Goal: Task Accomplishment & Management: Complete application form

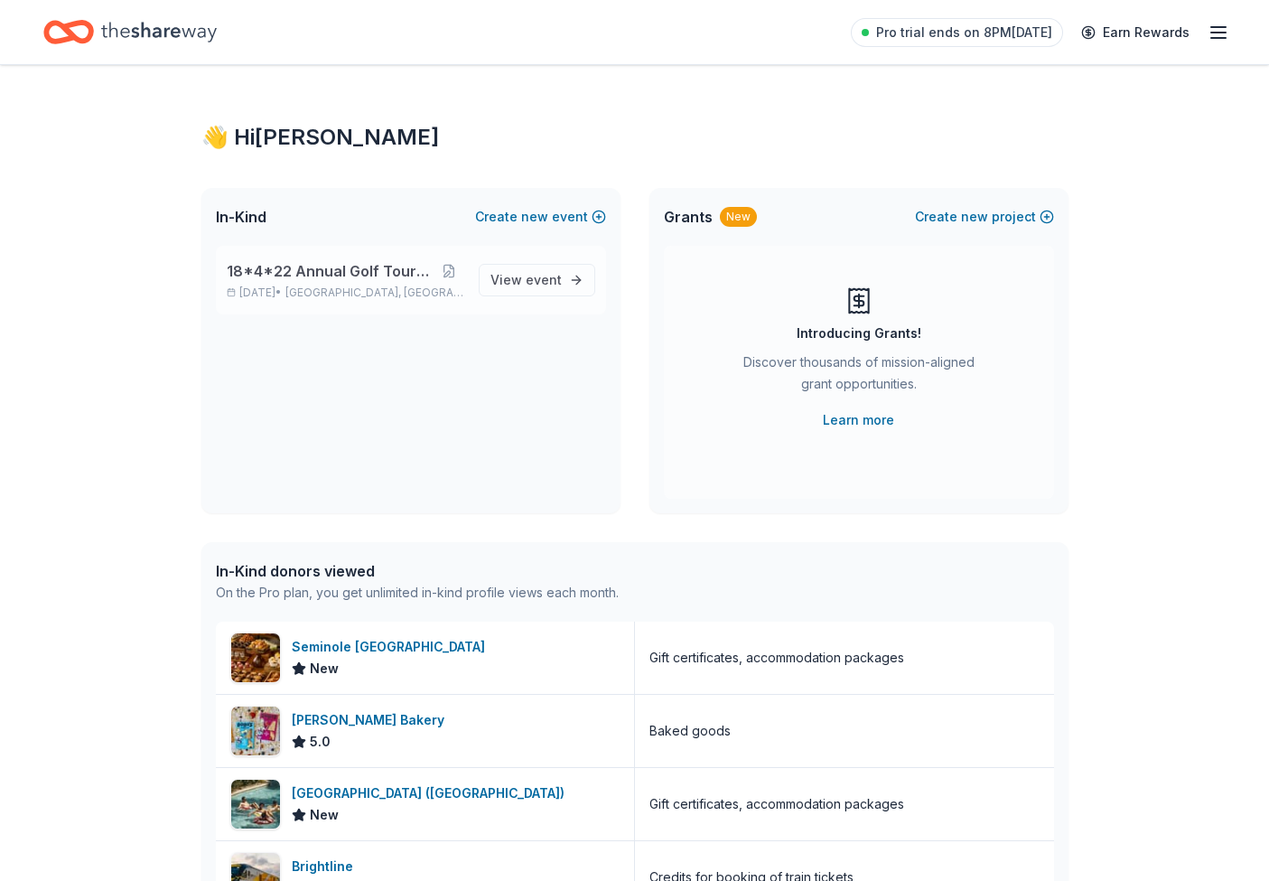
click at [390, 280] on span "18*4*22 Annual Golf Tournament" at bounding box center [330, 271] width 207 height 22
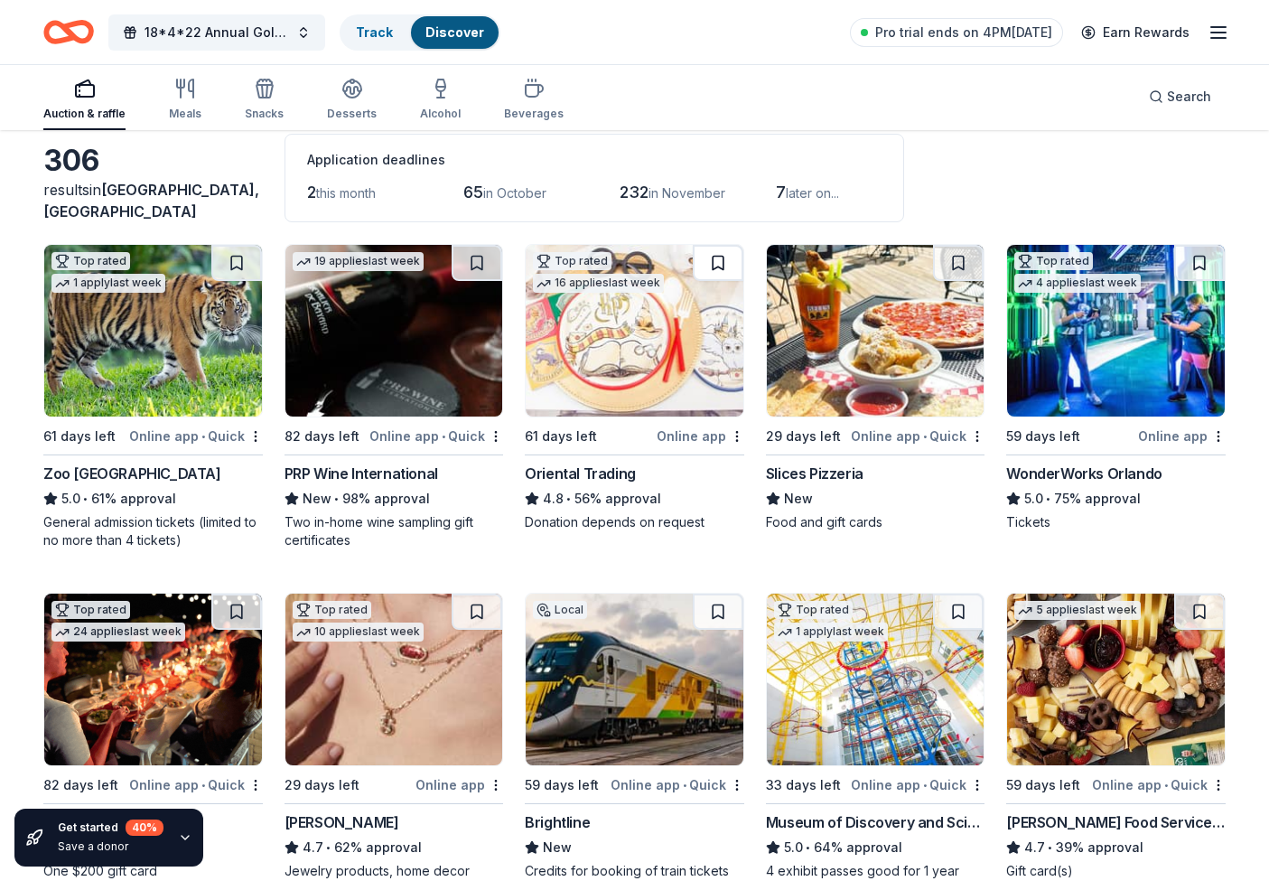
scroll to position [176, 0]
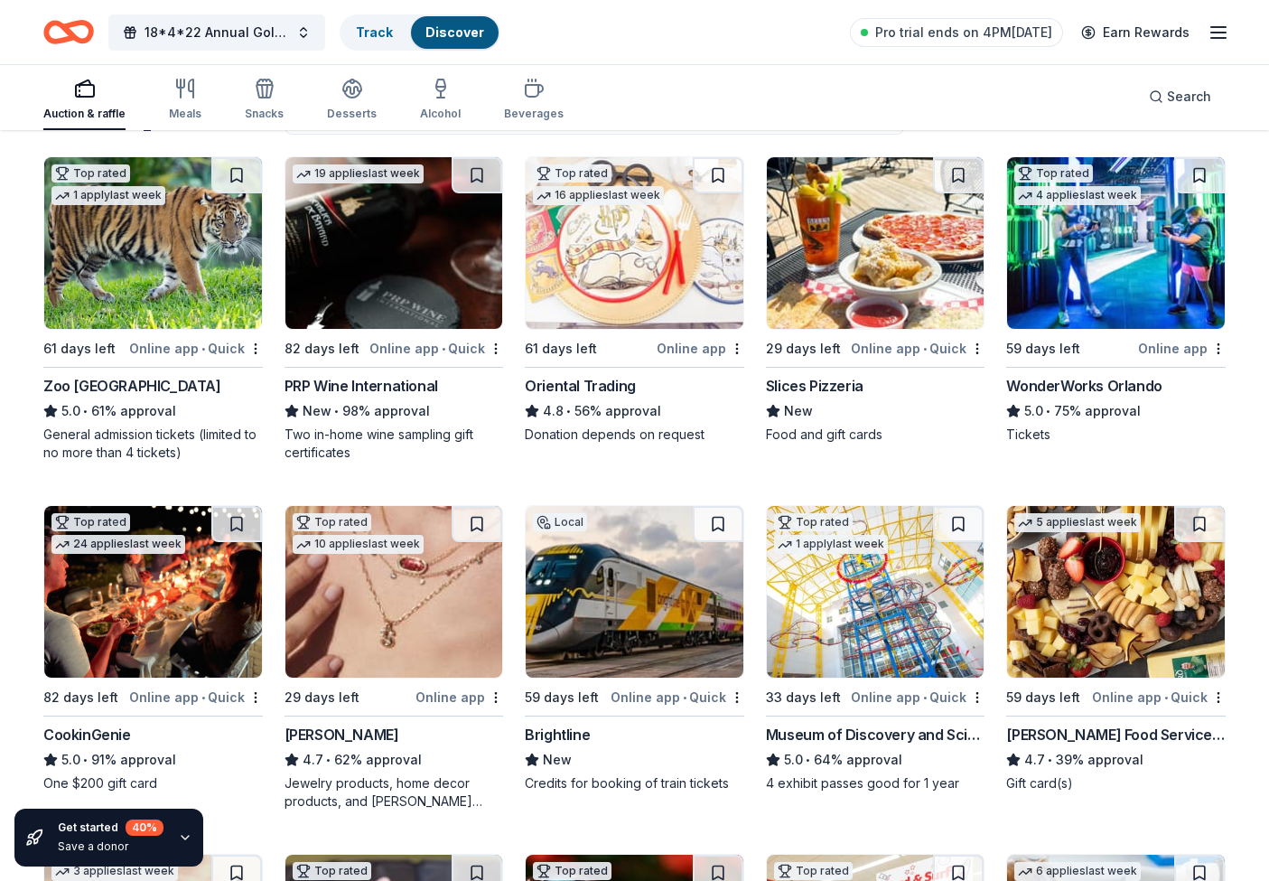
click at [364, 282] on img at bounding box center [395, 243] width 218 height 172
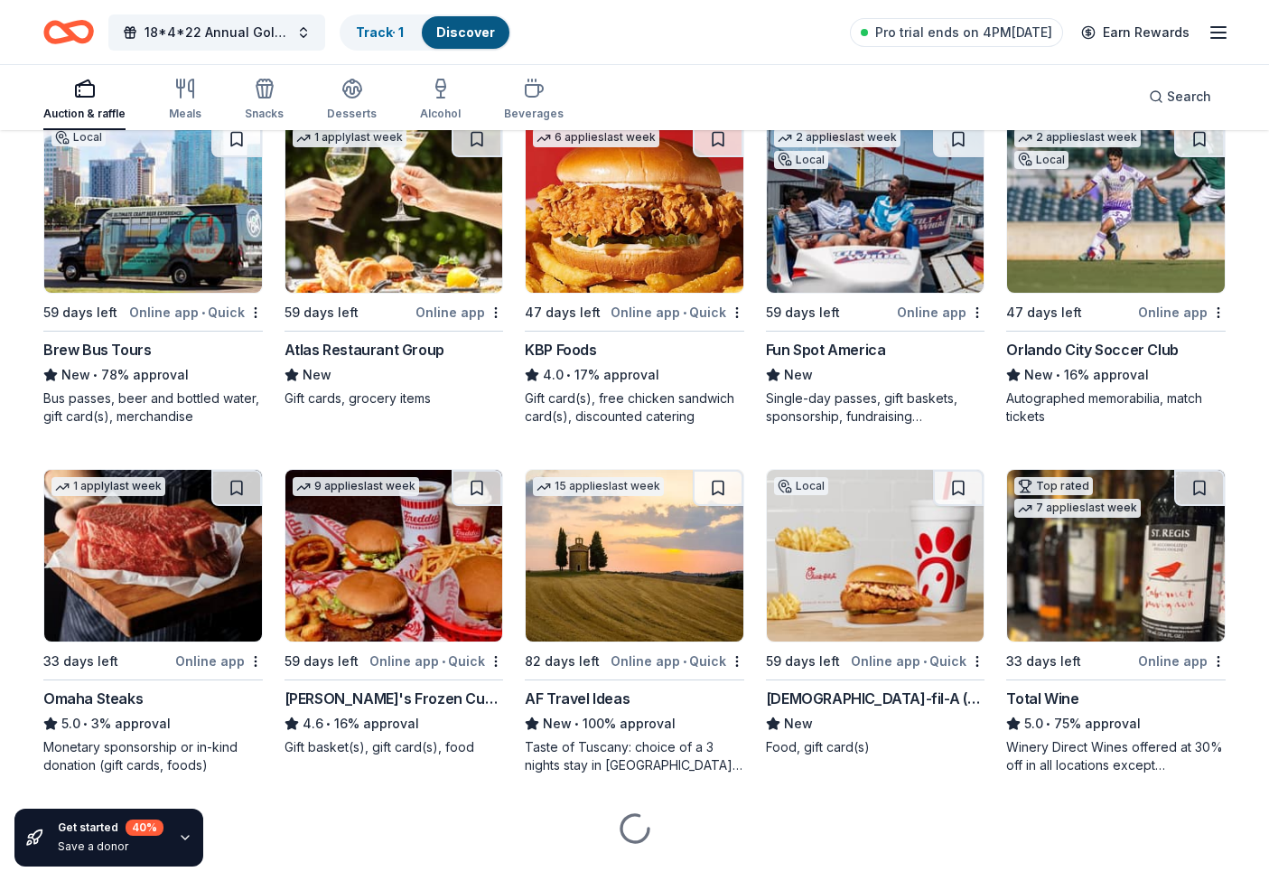
scroll to position [1645, 0]
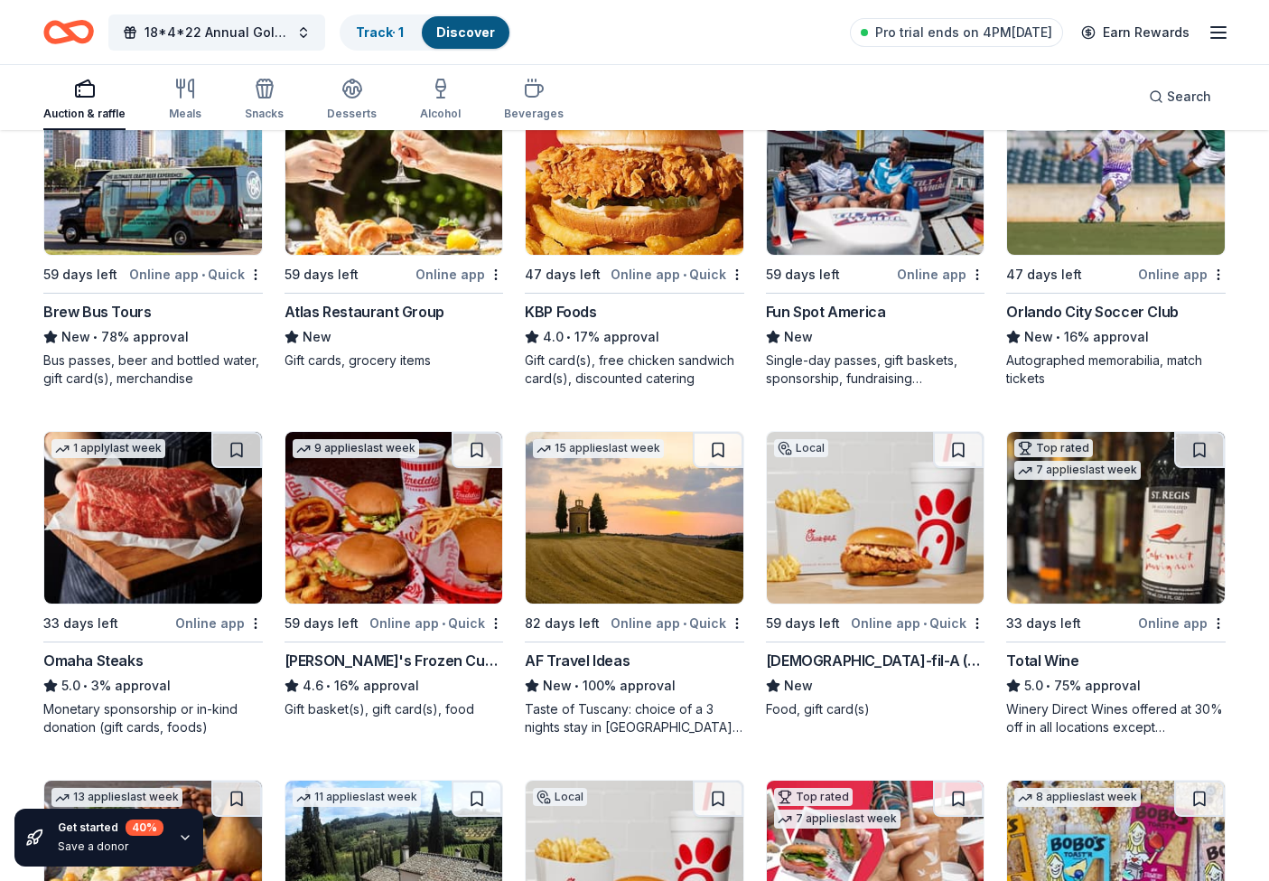
click at [1043, 656] on div "Total Wine" at bounding box center [1043, 661] width 72 height 22
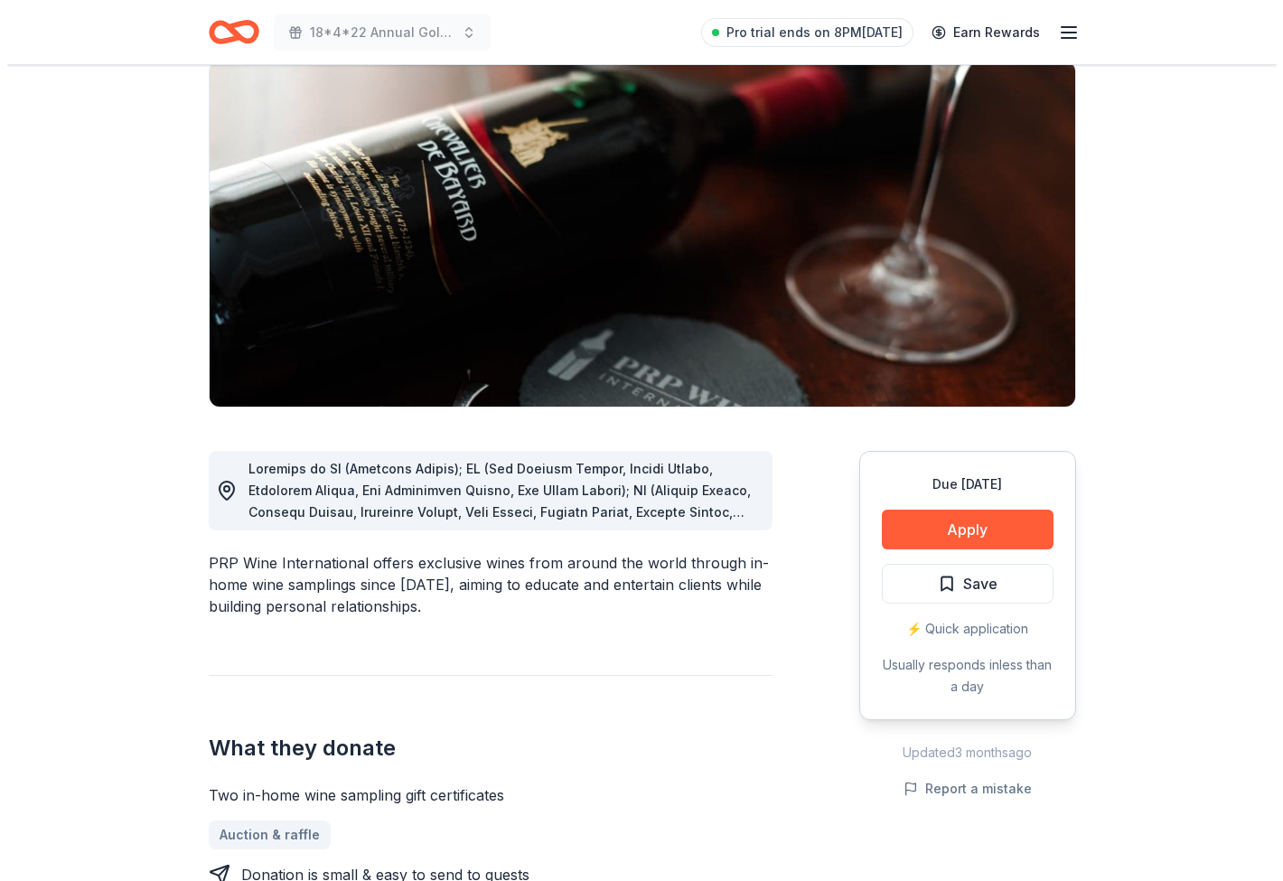
scroll to position [130, 0]
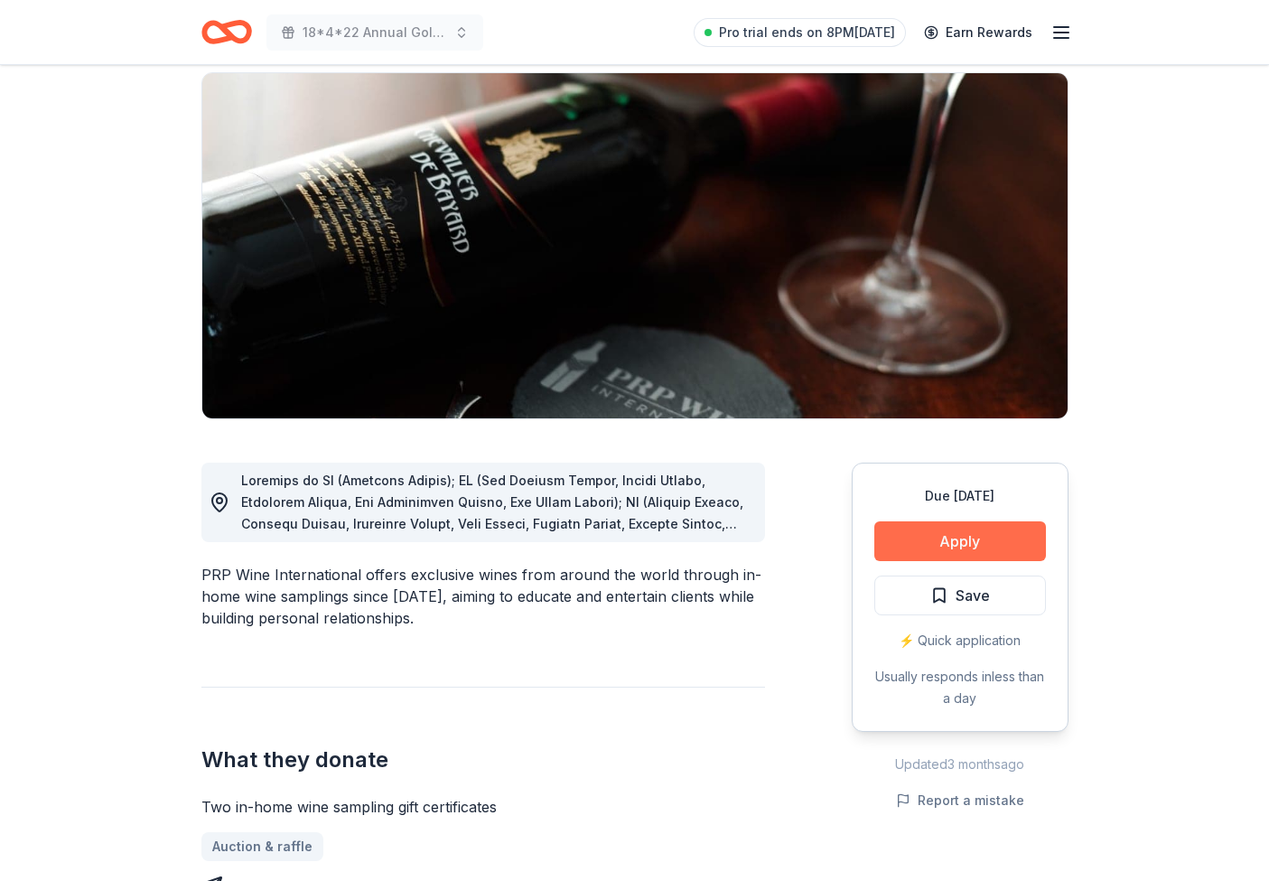
click at [946, 544] on button "Apply" at bounding box center [961, 541] width 172 height 40
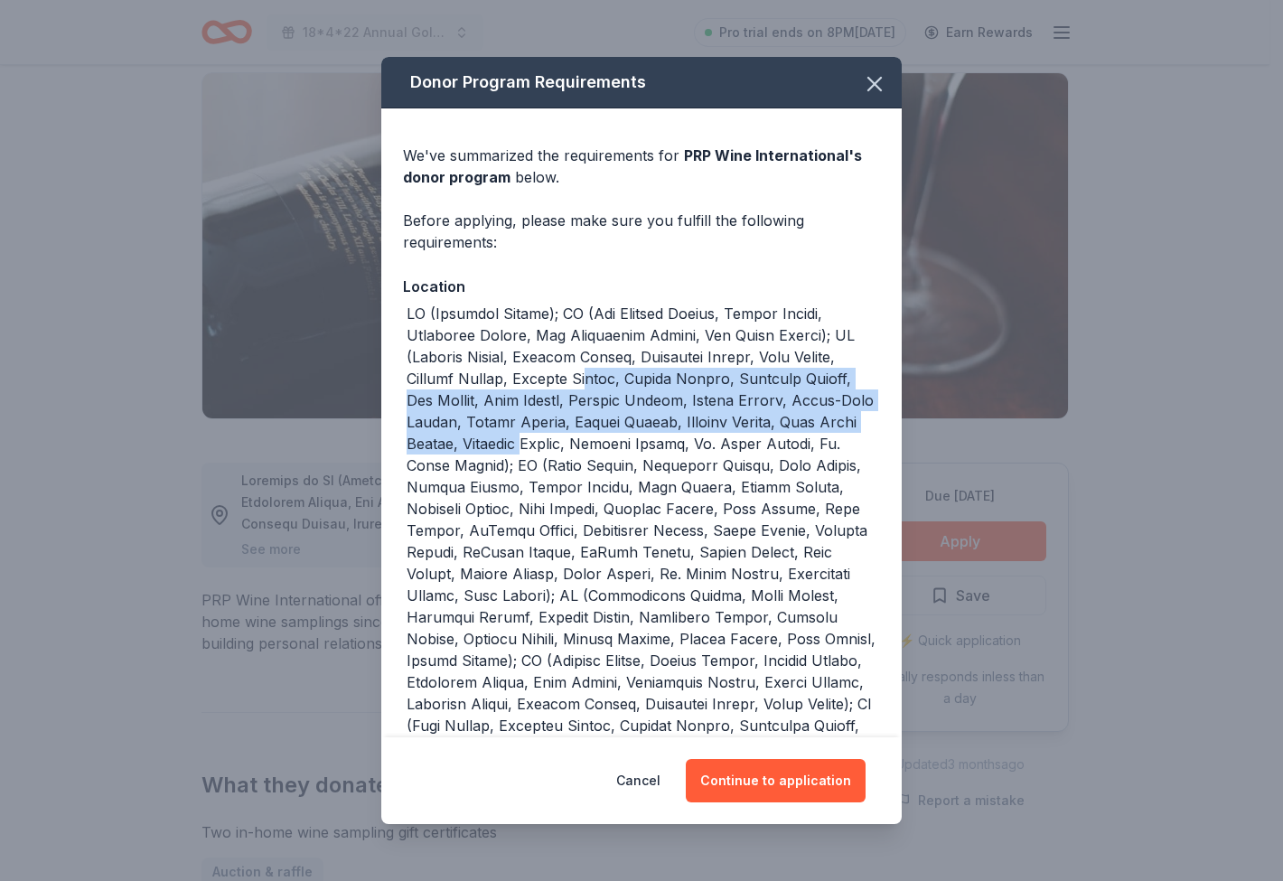
drag, startPoint x: 583, startPoint y: 367, endPoint x: 715, endPoint y: 542, distance: 219.4
click at [614, 437] on div at bounding box center [643, 617] width 473 height 629
click at [815, 777] on button "Continue to application" at bounding box center [776, 780] width 180 height 43
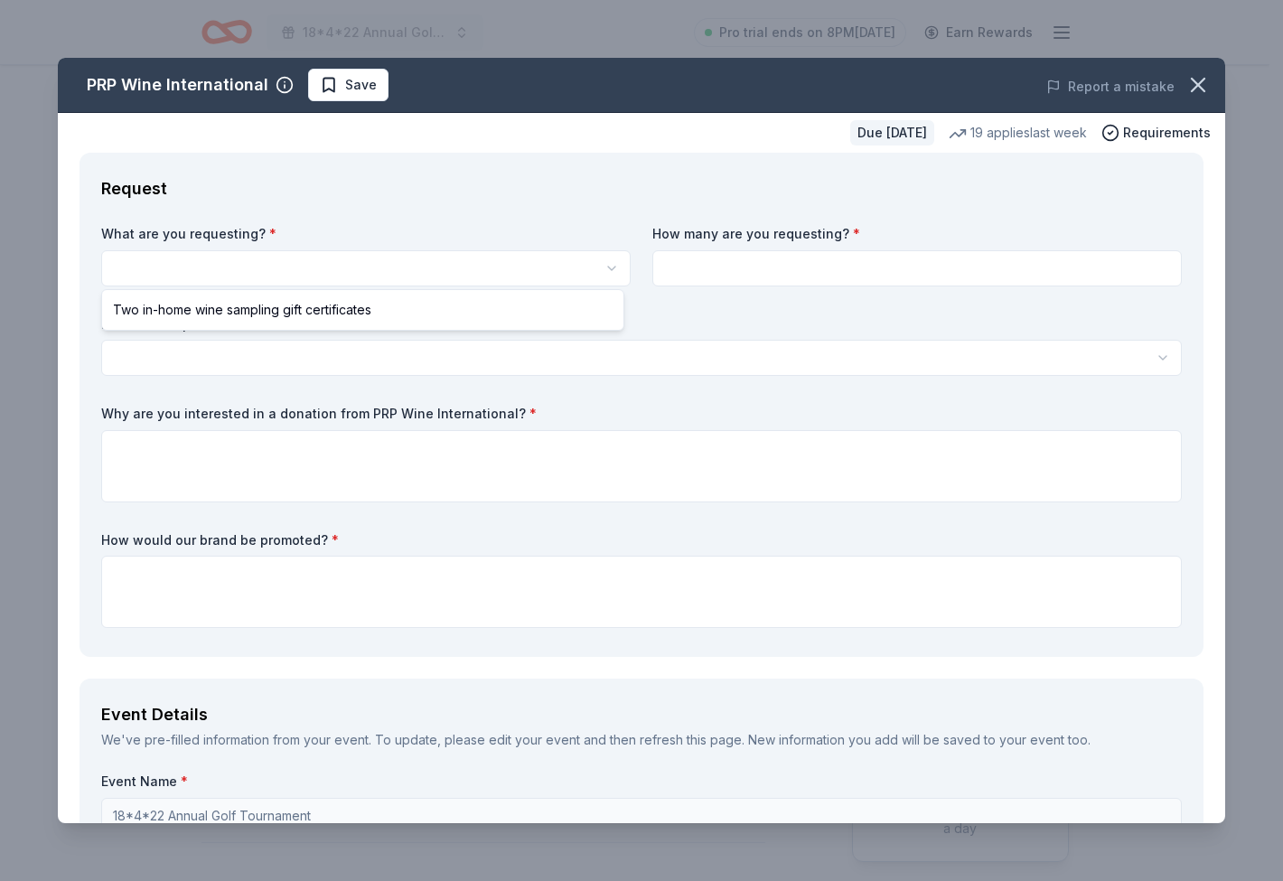
click at [279, 278] on body "18*4*22 Annual Golf Tournament Pro trial ends on 8PM[DATE] Earn Rewards Due [DA…" at bounding box center [634, 440] width 1269 height 881
select select "Two in-home wine sampling gift certificates"
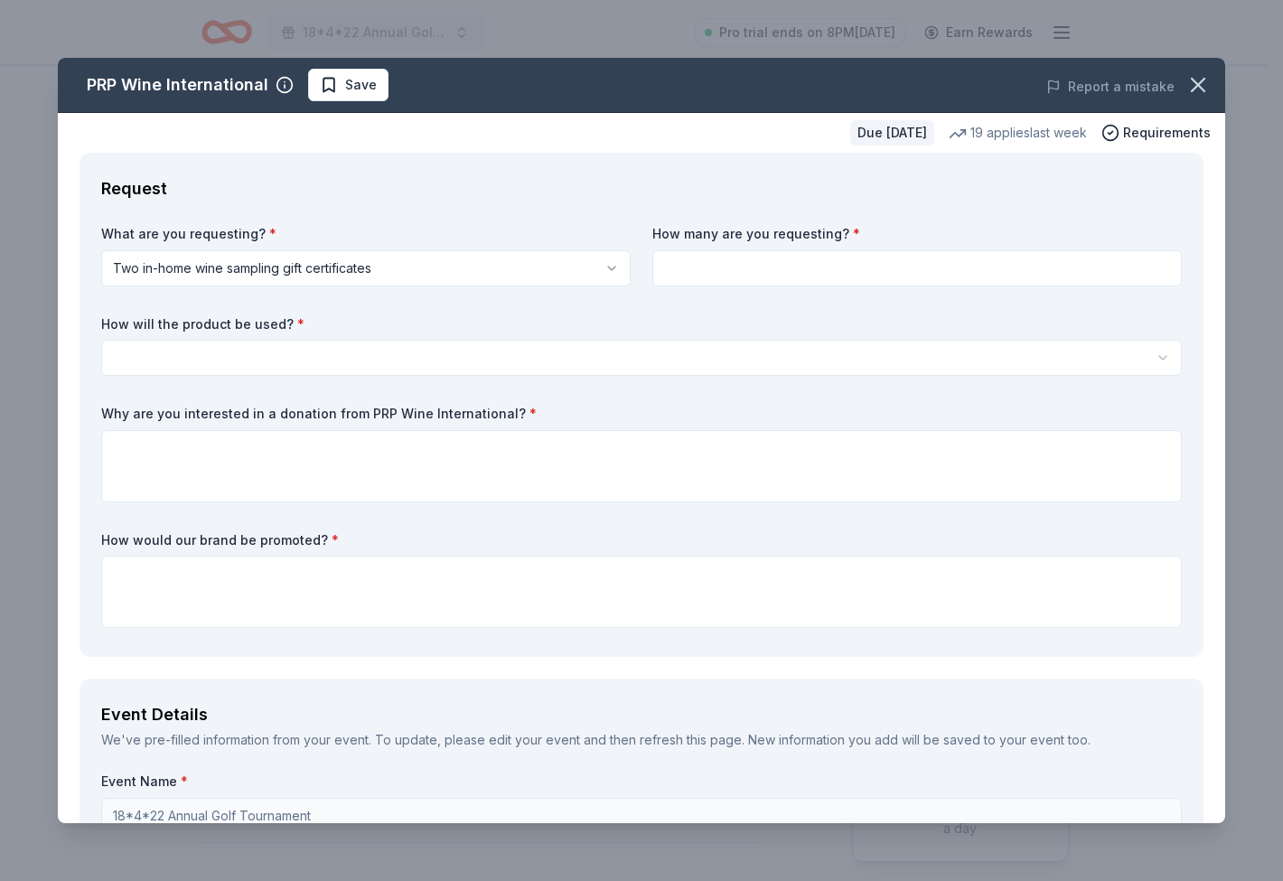
click at [670, 269] on input at bounding box center [916, 268] width 529 height 36
type input "1"
click at [518, 359] on html "18*4*22 Annual Golf Tournament Pro trial ends on 8PM[DATE] Earn Rewards Due [DA…" at bounding box center [641, 440] width 1283 height 881
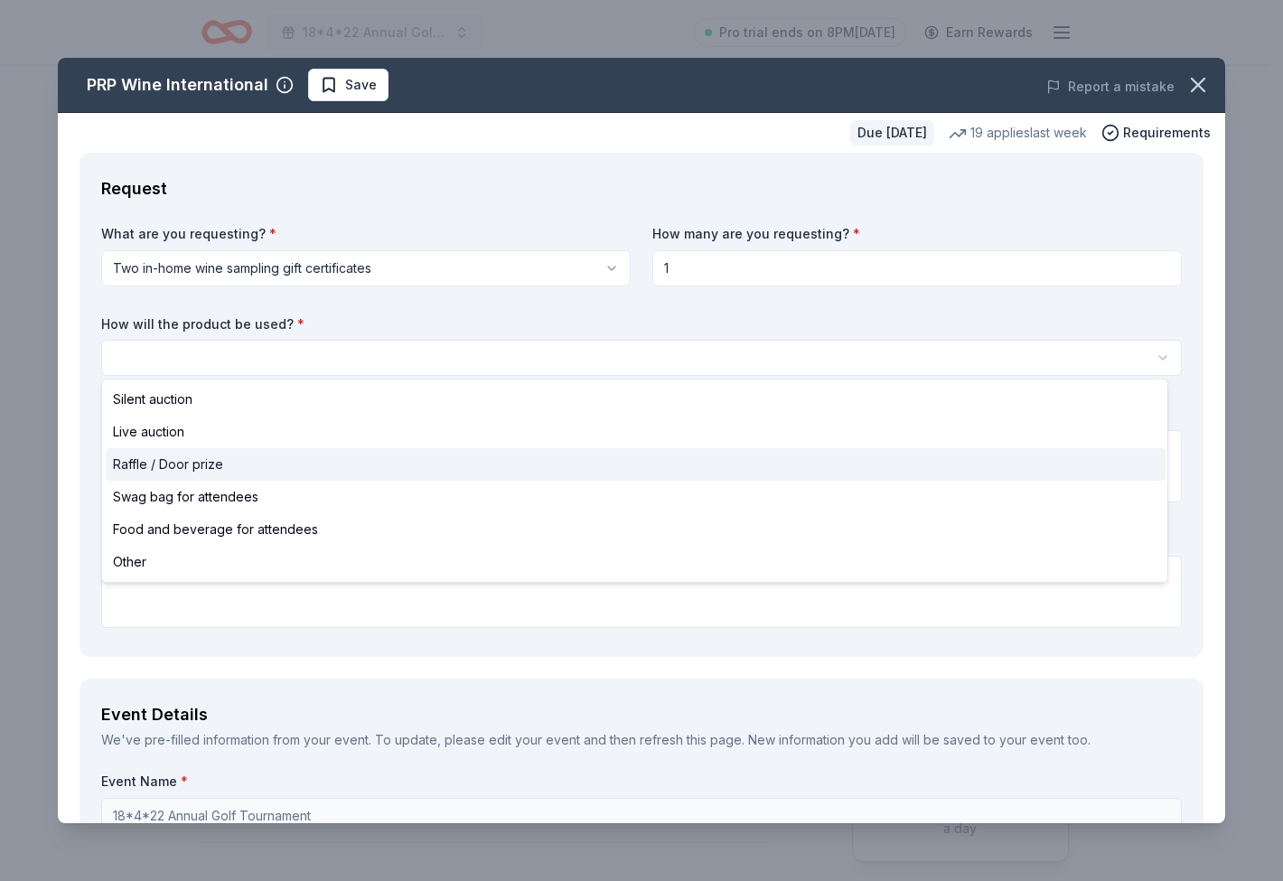
select select "raffleDoorPrize"
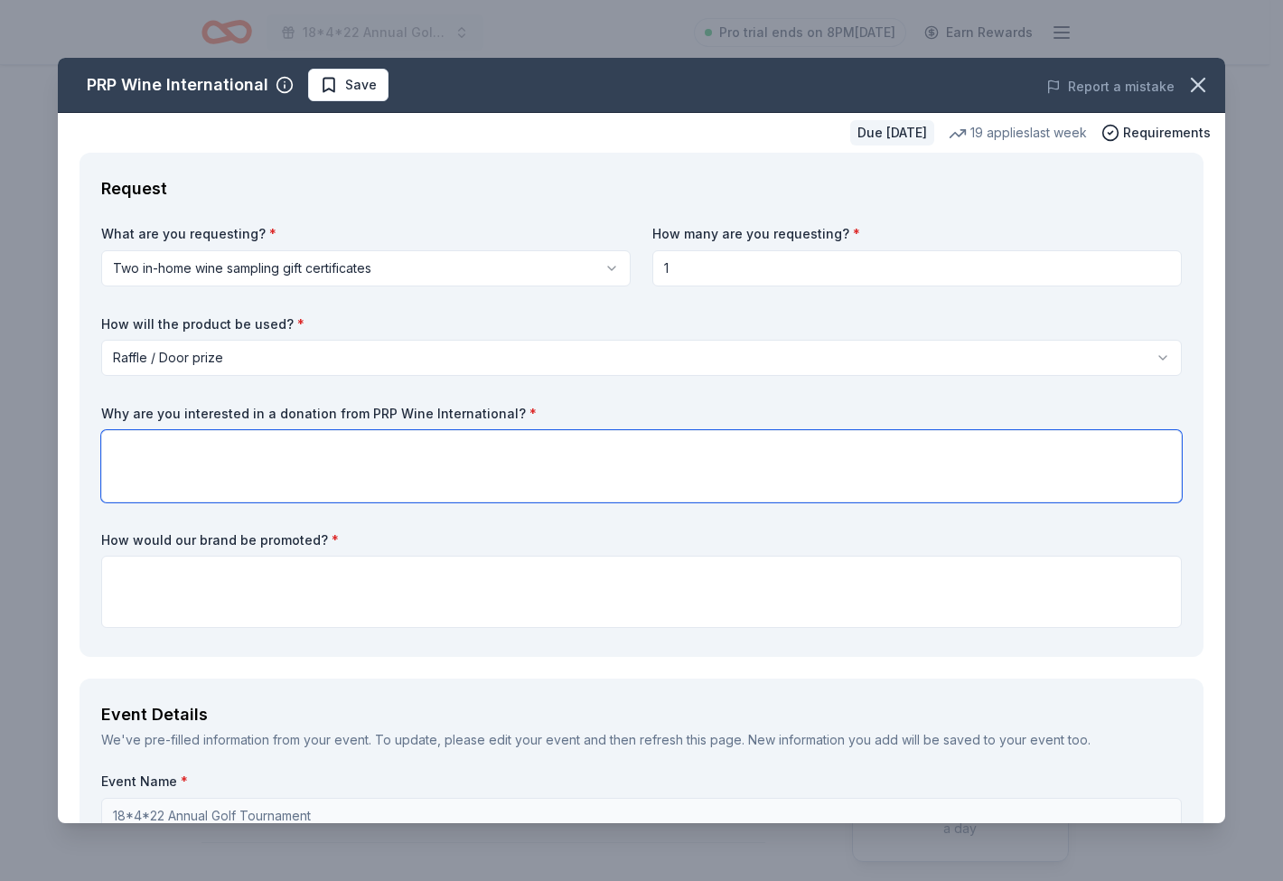
click at [358, 469] on textarea at bounding box center [641, 466] width 1081 height 72
drag, startPoint x: 435, startPoint y: 417, endPoint x: 90, endPoint y: 407, distance: 344.4
click at [90, 407] on div "Request What are you requesting? * Two in-home wine sampling gift certificates …" at bounding box center [642, 405] width 1124 height 504
drag, startPoint x: 103, startPoint y: 413, endPoint x: 385, endPoint y: 412, distance: 281.9
click at [367, 410] on label "Why are you interested in a donation from PRP Wine International? *" at bounding box center [641, 414] width 1081 height 18
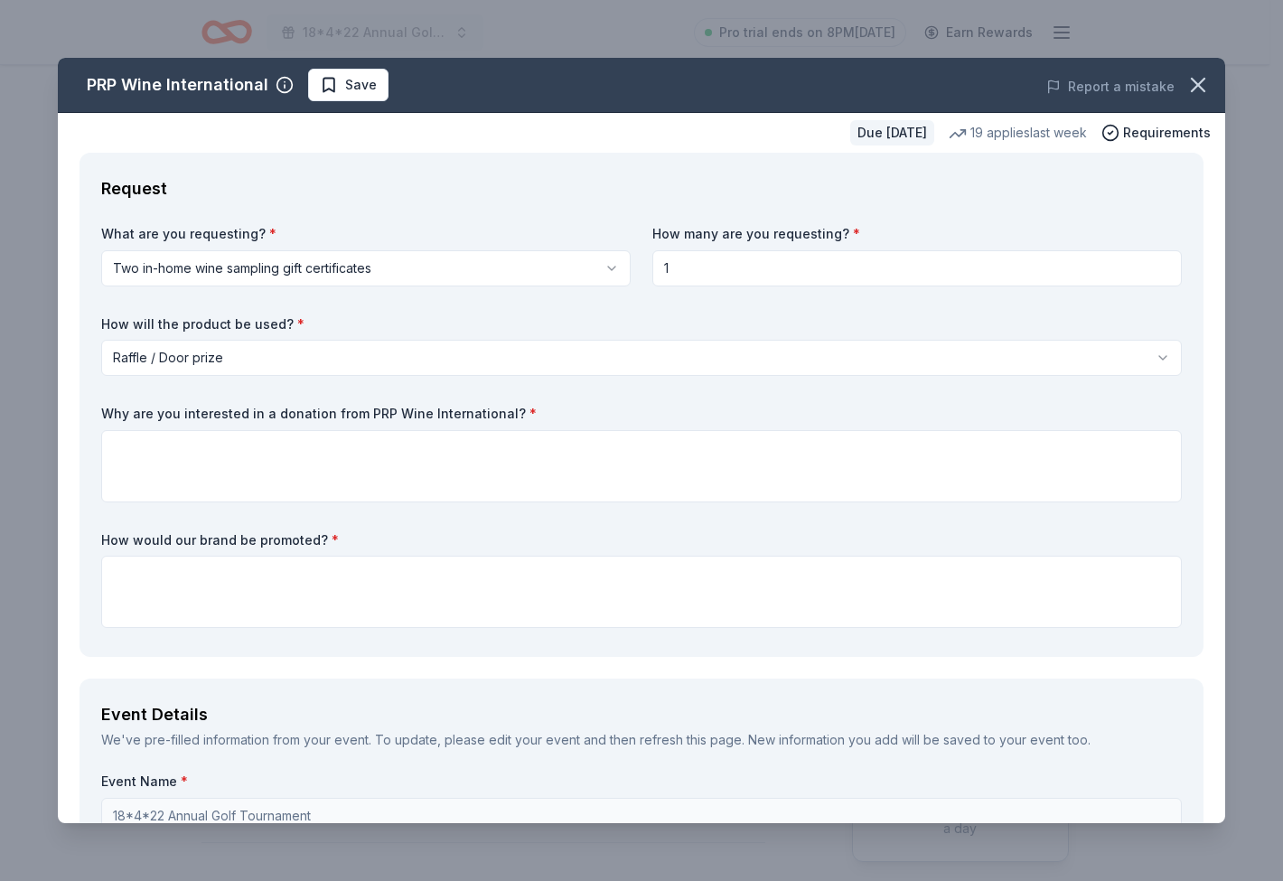
click at [505, 408] on label "Why are you interested in a donation from PRP Wine International? *" at bounding box center [641, 414] width 1081 height 18
drag, startPoint x: 511, startPoint y: 411, endPoint x: 389, endPoint y: 417, distance: 122.1
click at [258, 400] on div "What are you requesting? * Two in-home wine sampling gift certificates Two in-h…" at bounding box center [641, 430] width 1081 height 410
click at [224, 438] on textarea at bounding box center [641, 466] width 1081 height 72
paste textarea "We are interested in a donation from PRP Wine International because your brand’…"
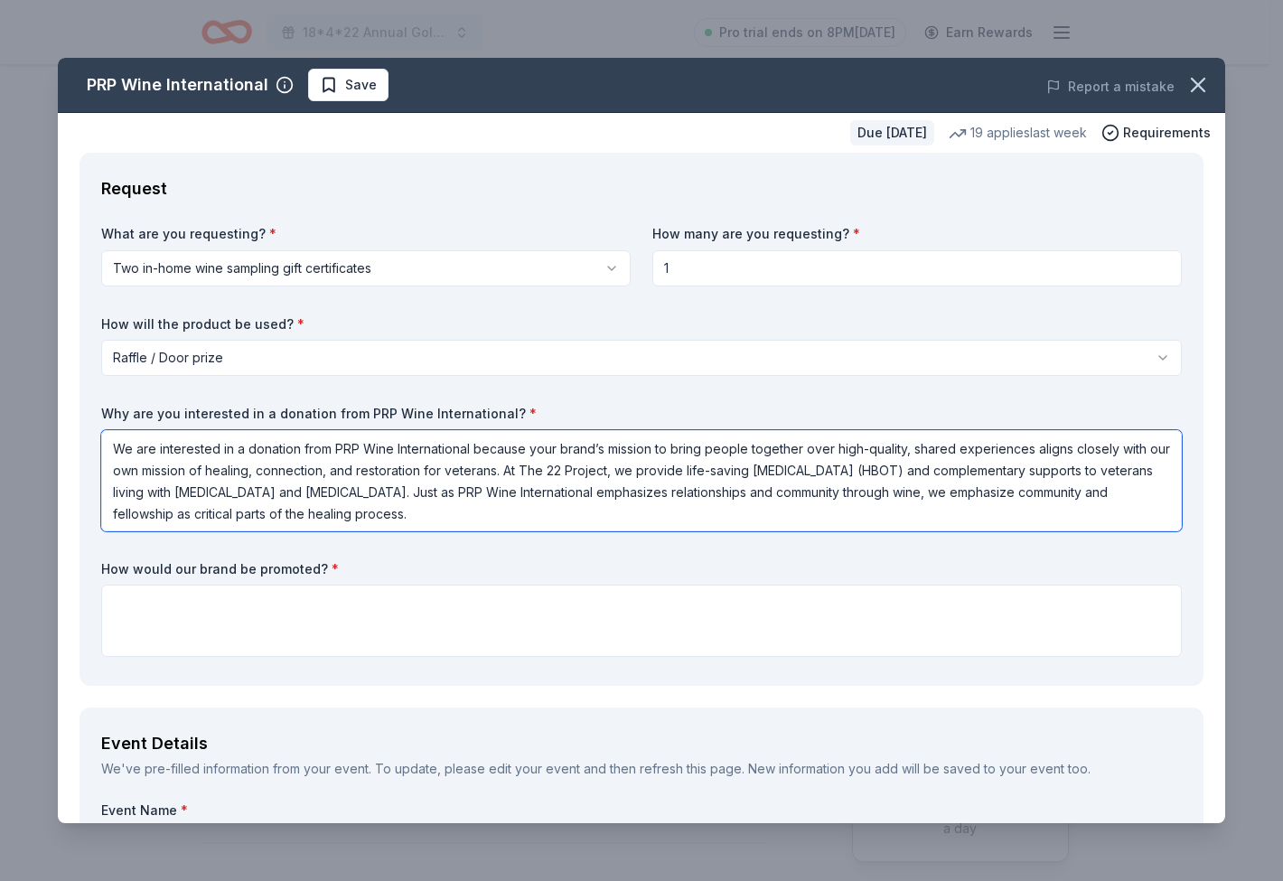
type textarea "We are interested in a donation from PRP Wine International because your brand’…"
drag, startPoint x: 249, startPoint y: 562, endPoint x: 169, endPoint y: 556, distance: 80.7
click at [169, 556] on div "What are you requesting? * Two in-home wine sampling gift certificates Two in-h…" at bounding box center [641, 444] width 1081 height 439
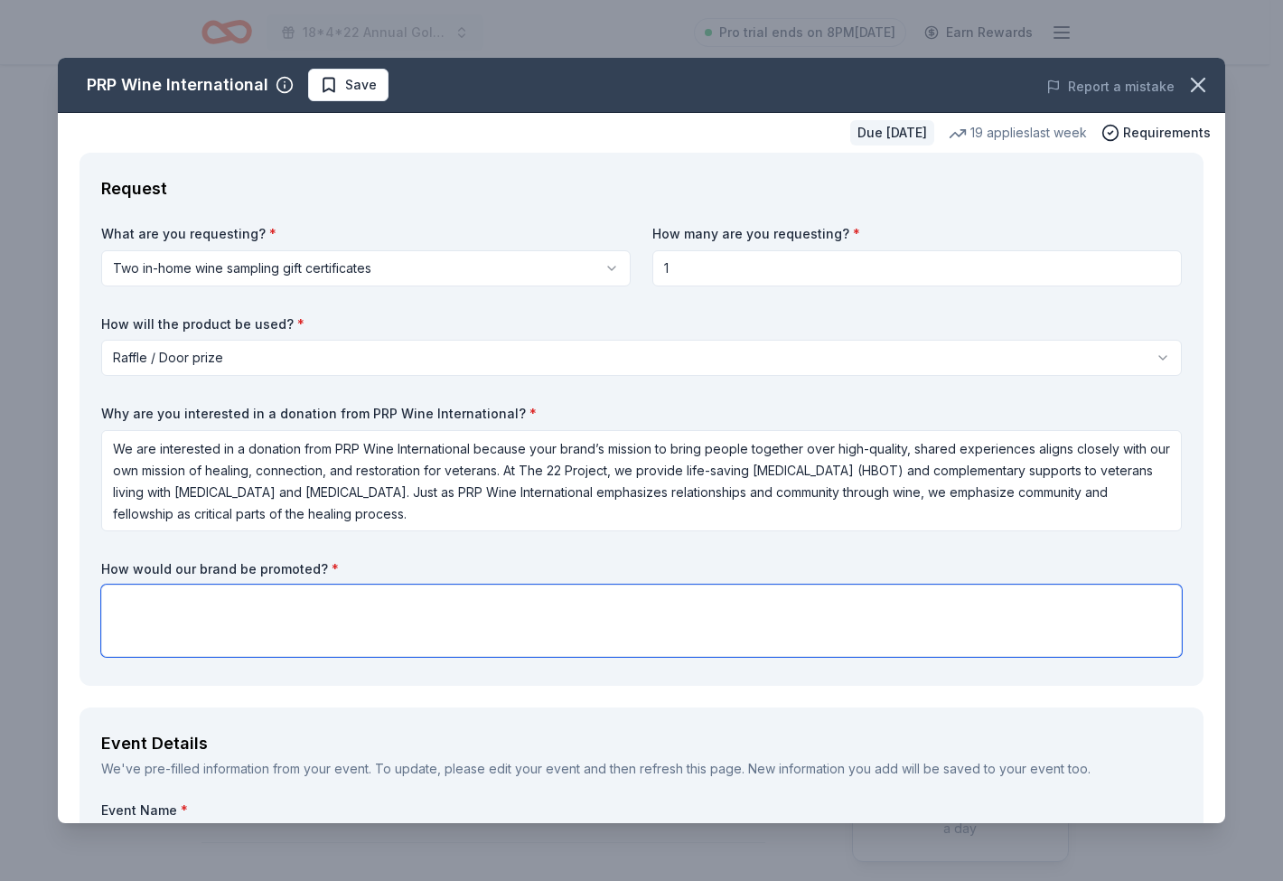
click at [164, 604] on textarea at bounding box center [641, 621] width 1081 height 72
paste textarea "Event Visibility: Logo placement and acknowledgment at our signature events, in…"
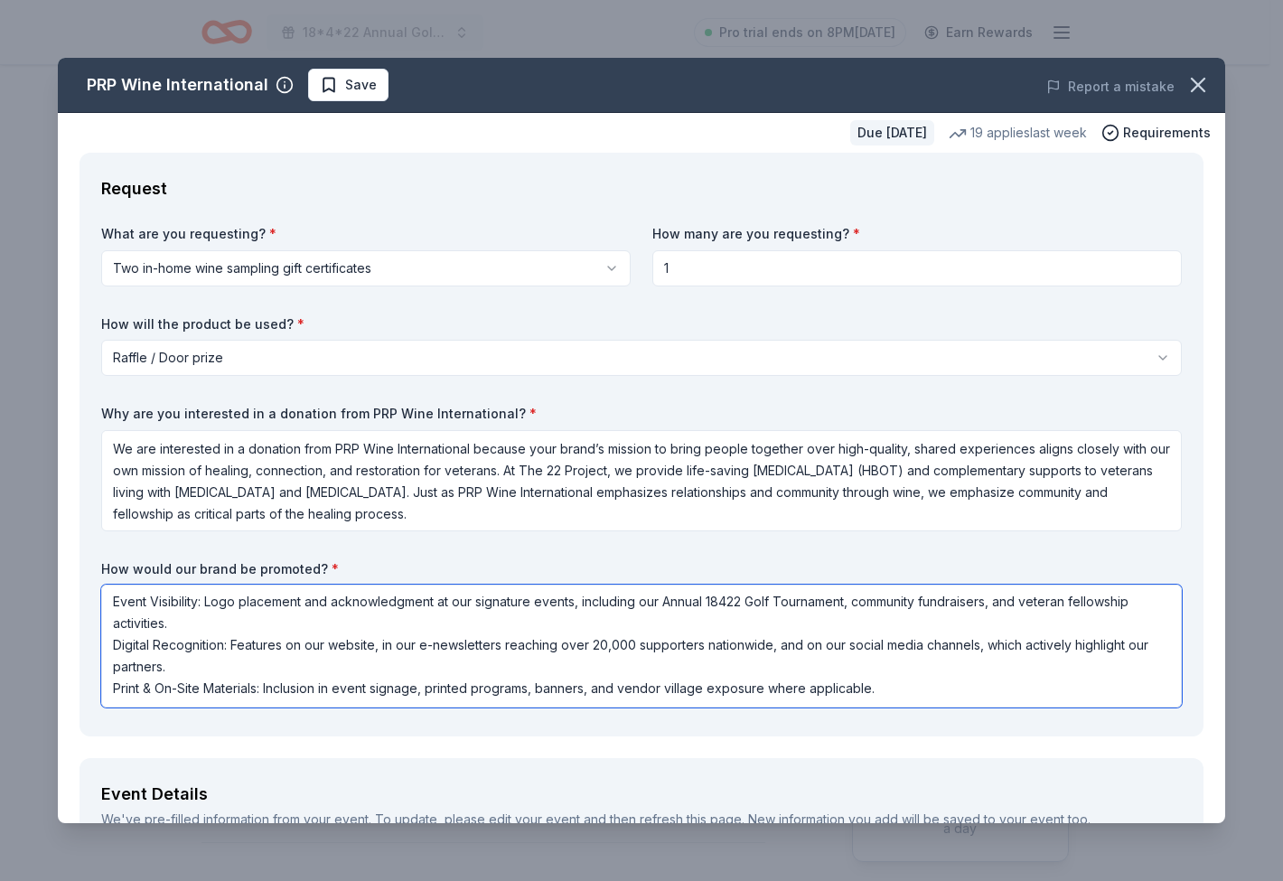
scroll to position [4, 0]
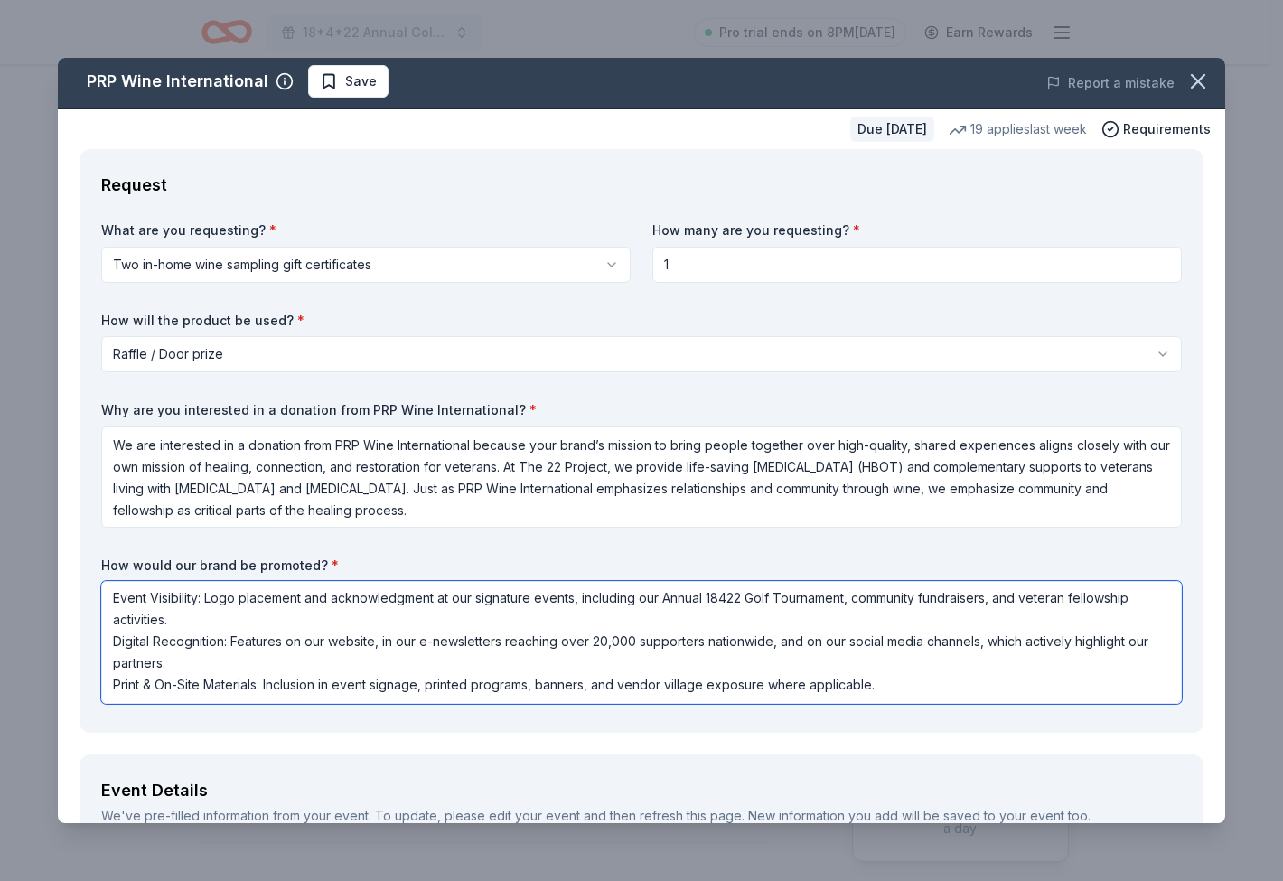
drag, startPoint x: 642, startPoint y: 598, endPoint x: 454, endPoint y: 599, distance: 187.9
click at [454, 599] on textarea "Event Visibility: Logo placement and acknowledgment at our signature events, in…" at bounding box center [641, 642] width 1081 height 123
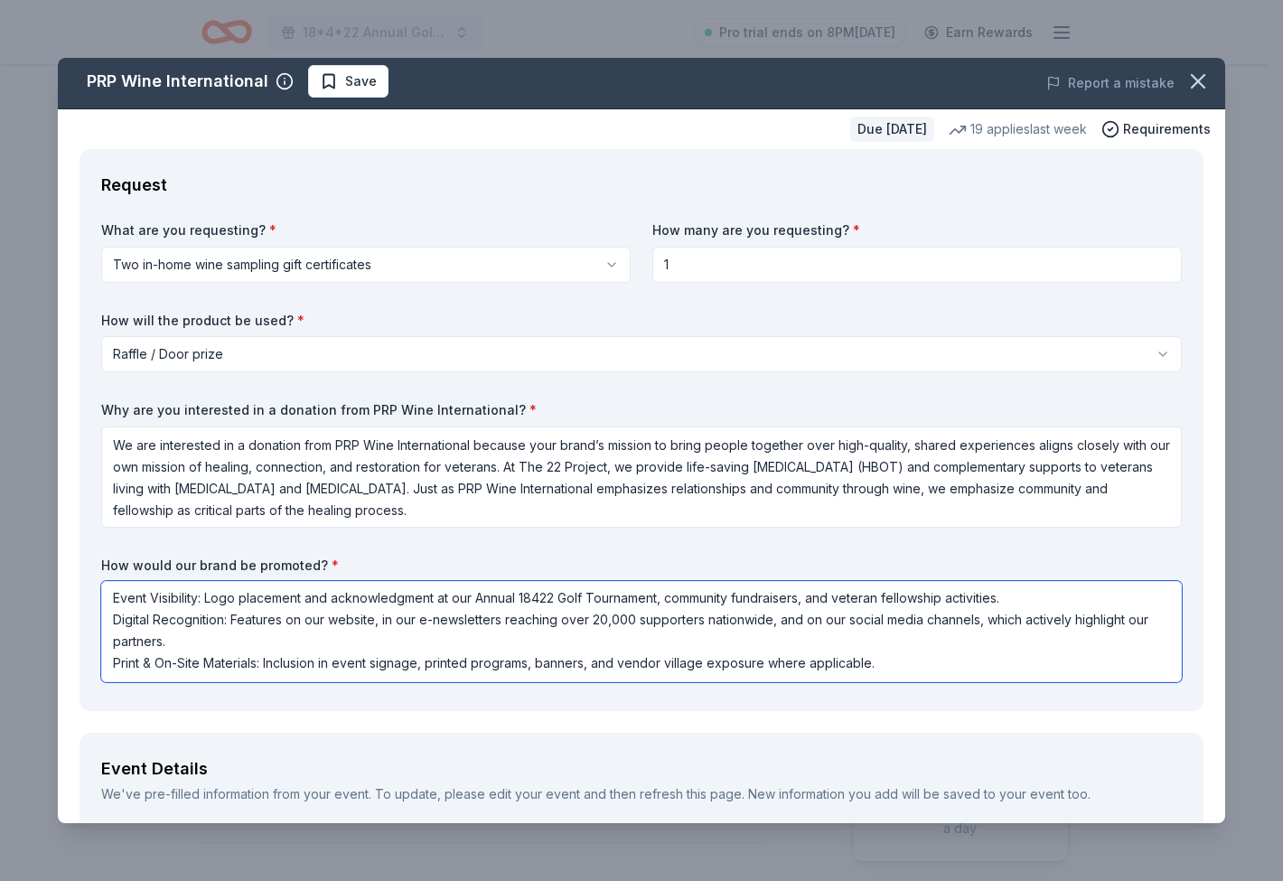
scroll to position [0, 0]
click at [906, 646] on textarea "Event Visibility: Logo placement and acknowledgment at our Annual 18422 Golf To…" at bounding box center [641, 631] width 1081 height 101
drag, startPoint x: 1003, startPoint y: 600, endPoint x: 660, endPoint y: 602, distance: 342.4
click at [660, 602] on textarea "Event Visibility: Logo placement and acknowledgment at our Annual 18422 Golf To…" at bounding box center [641, 631] width 1081 height 101
click at [598, 647] on textarea "Event Visibility: Logo placement and acknowledgment at our Annual 18422 Golf To…" at bounding box center [641, 631] width 1081 height 101
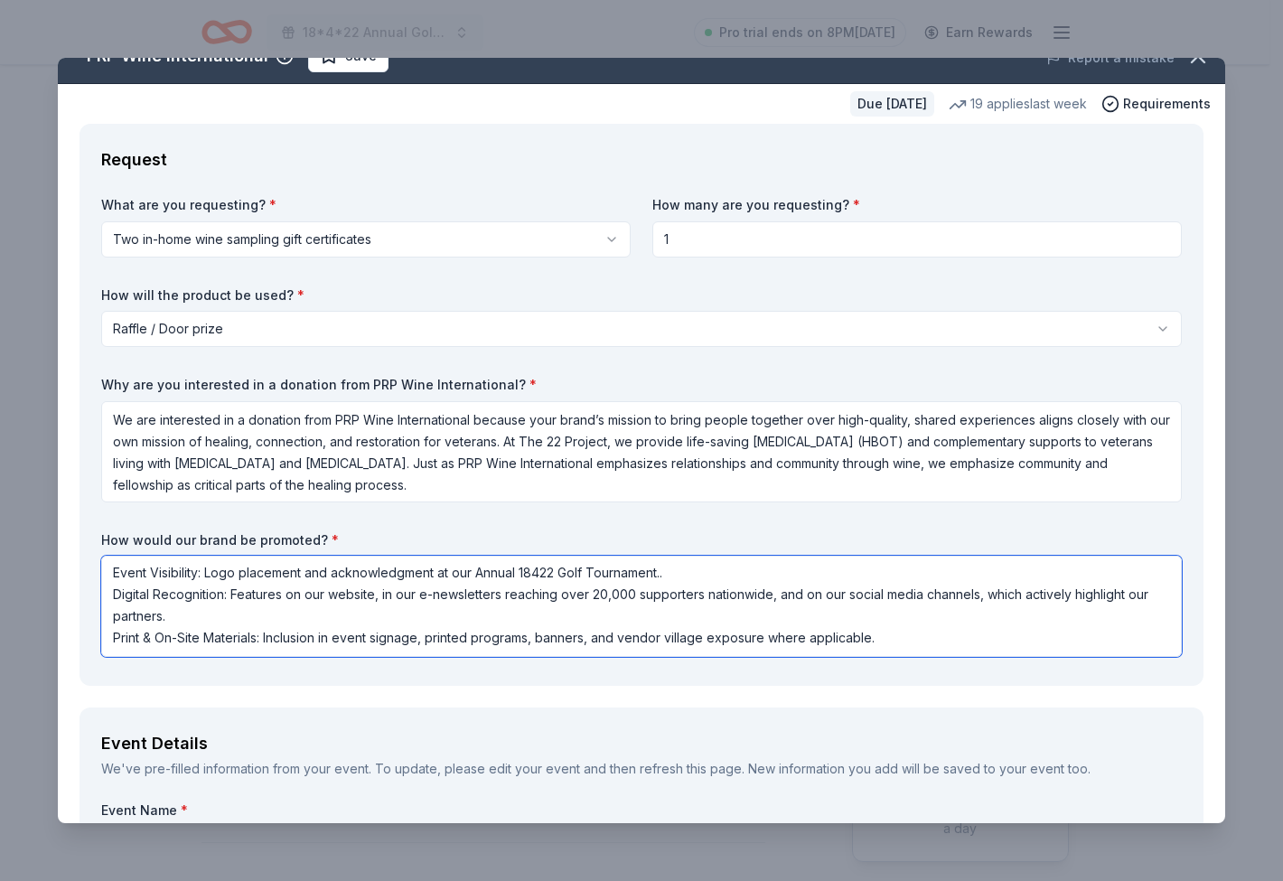
scroll to position [33, 0]
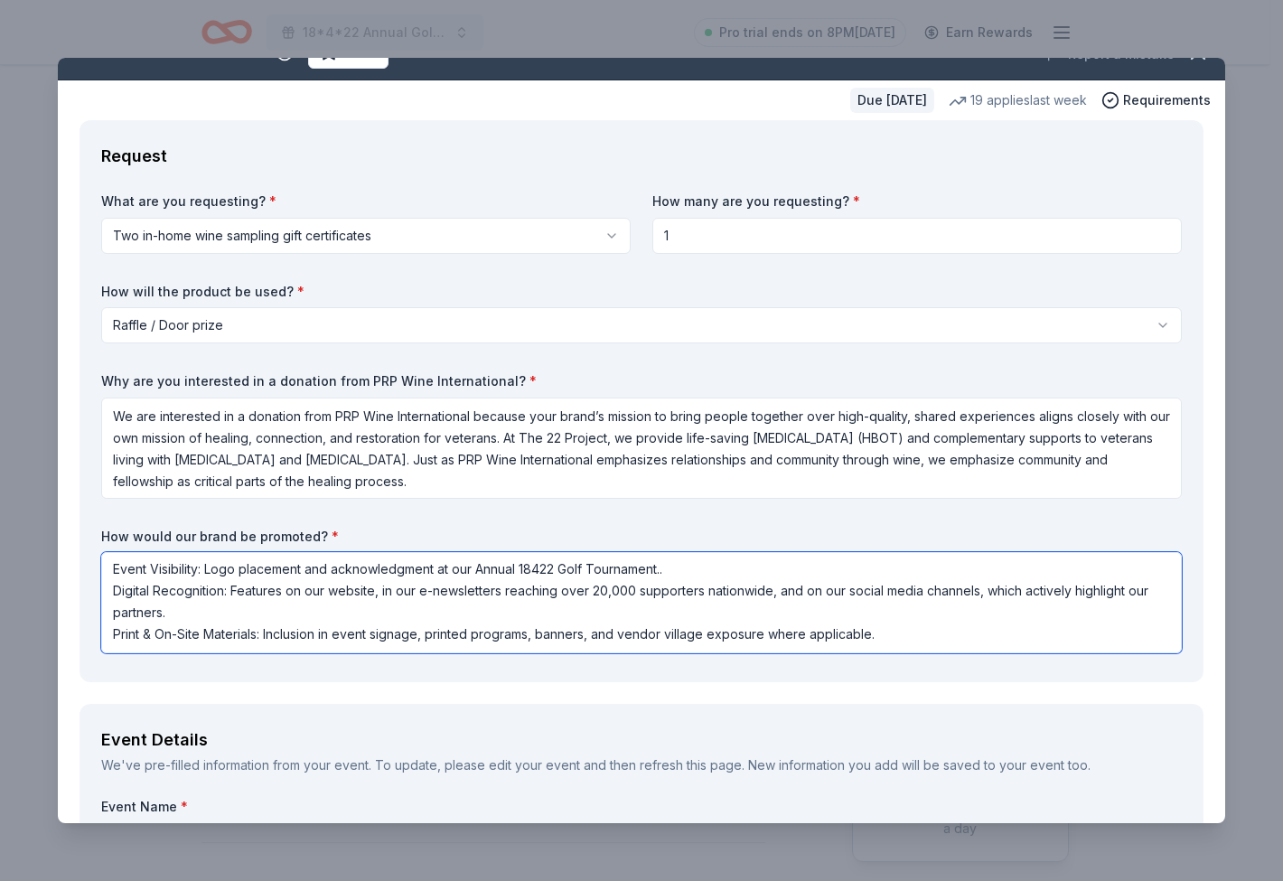
click at [899, 636] on textarea "Event Visibility: Logo placement and acknowledgment at our Annual 18422 Golf To…" at bounding box center [641, 602] width 1081 height 101
drag, startPoint x: 897, startPoint y: 636, endPoint x: 423, endPoint y: 635, distance: 474.3
click at [423, 635] on textarea "Event Visibility: Logo placement and acknowledgment at our Annual 18422 Golf To…" at bounding box center [641, 602] width 1081 height 101
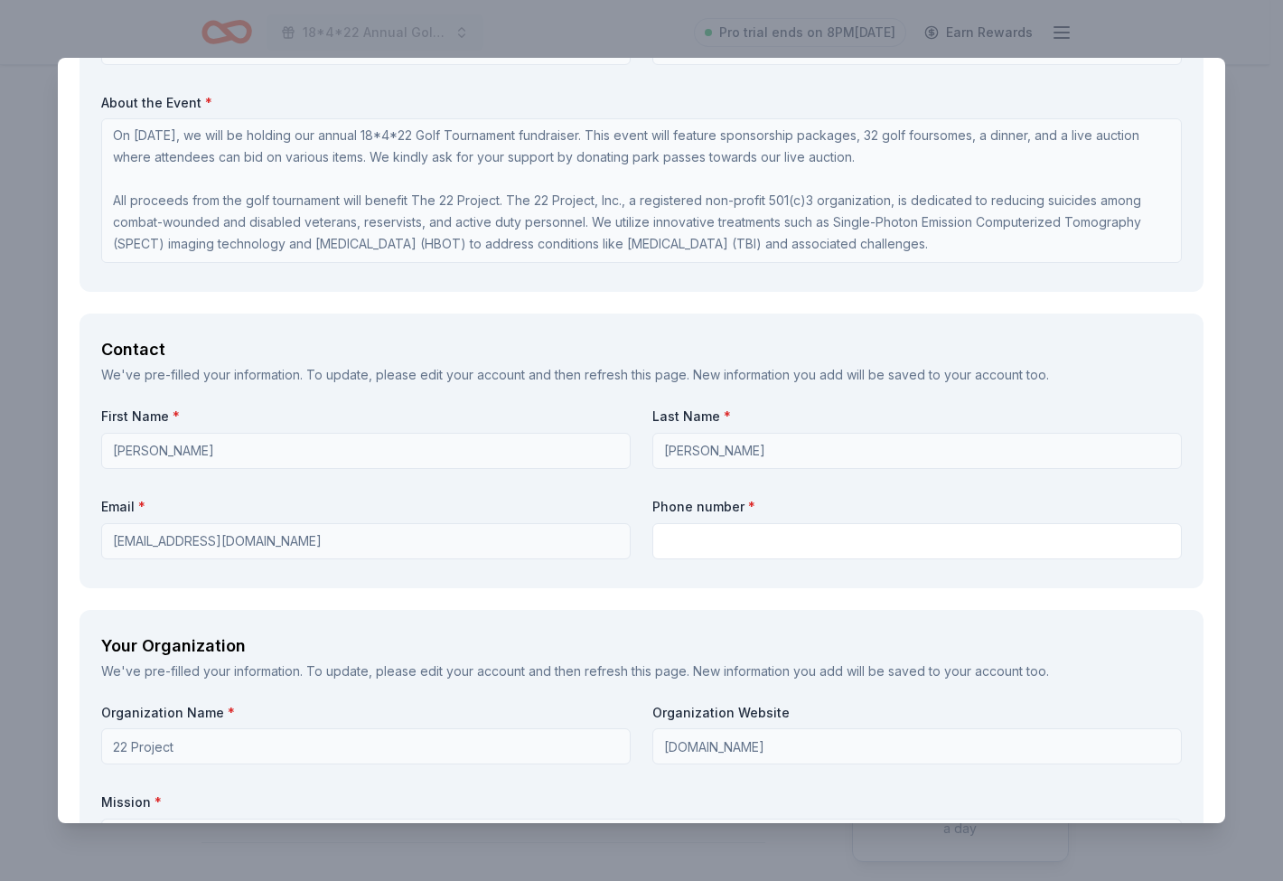
scroll to position [1197, 0]
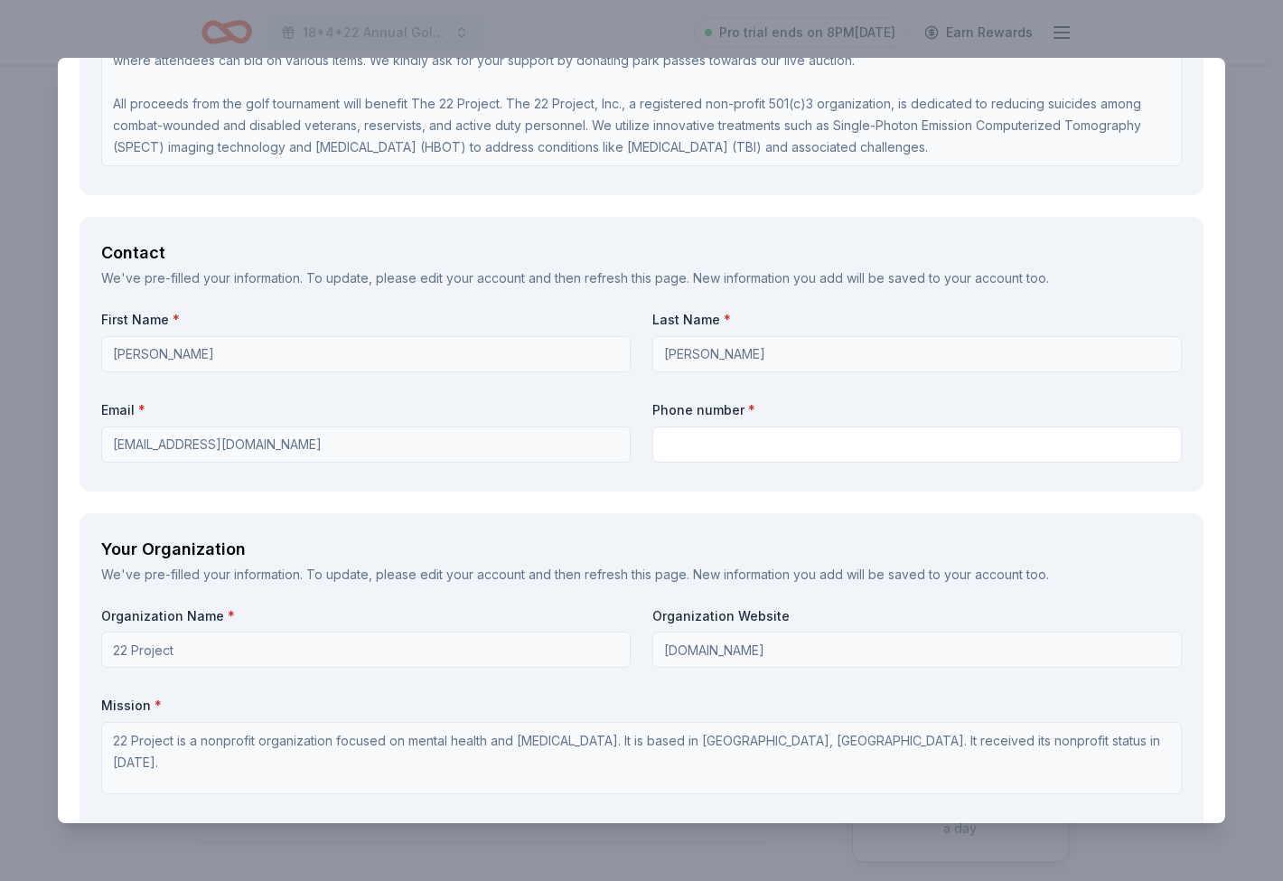
type textarea "Event Visibility: Logo placement and acknowledgment at our Annual 18422 Golf To…"
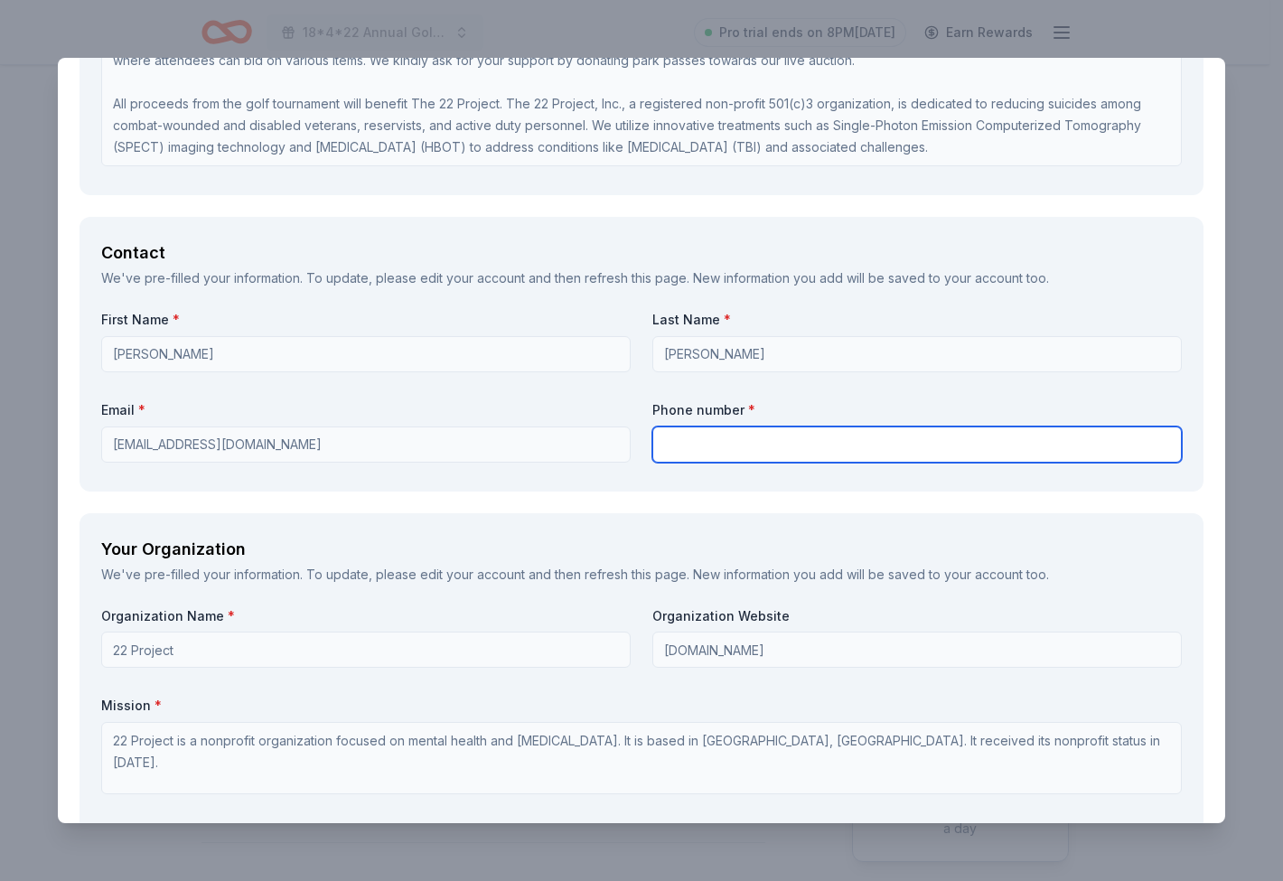
click at [746, 447] on input "text" at bounding box center [916, 444] width 529 height 36
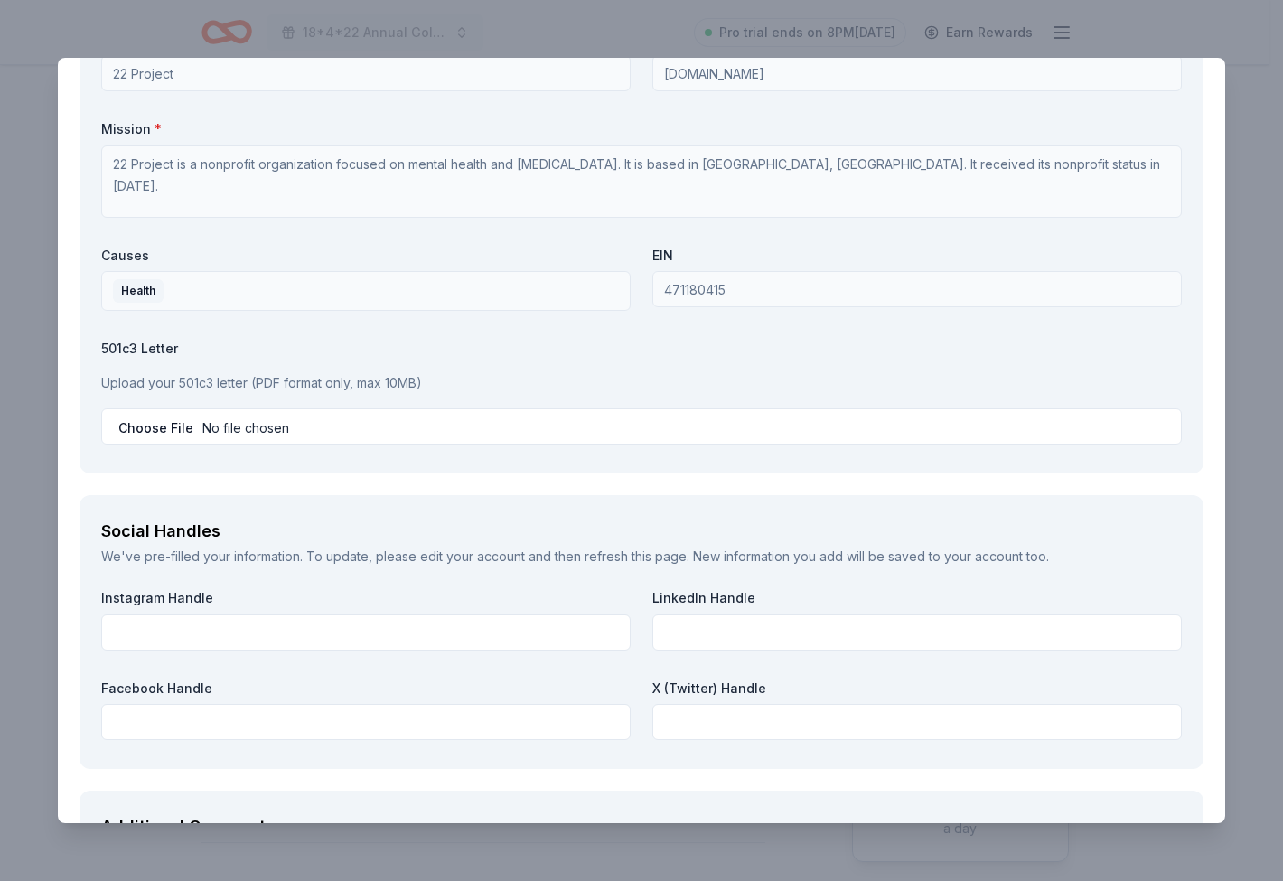
scroll to position [1790, 0]
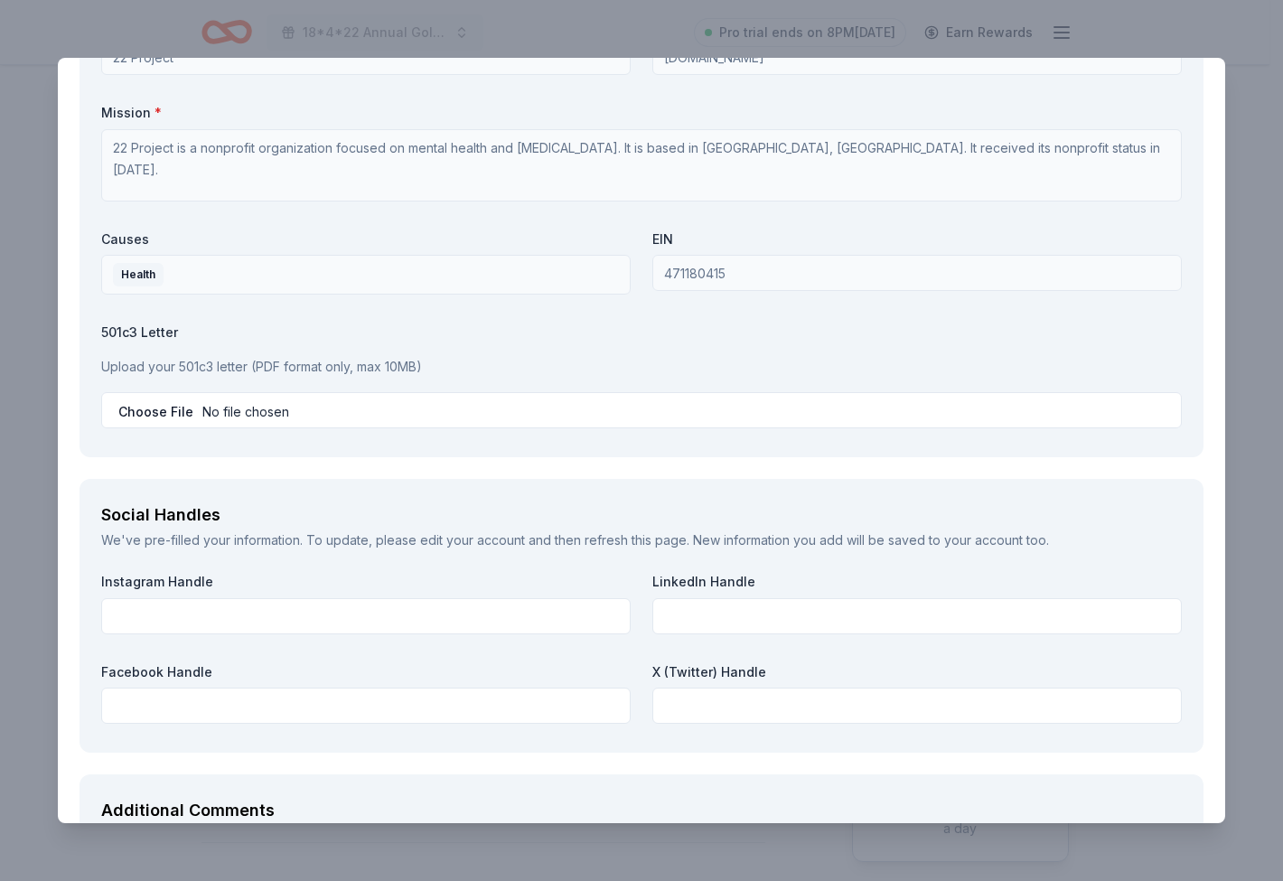
type input "9548155644"
click at [233, 406] on input "file" at bounding box center [641, 410] width 1081 height 36
type input "C:\fakepath\The 22 Project IRS Determination Ltr.pdf"
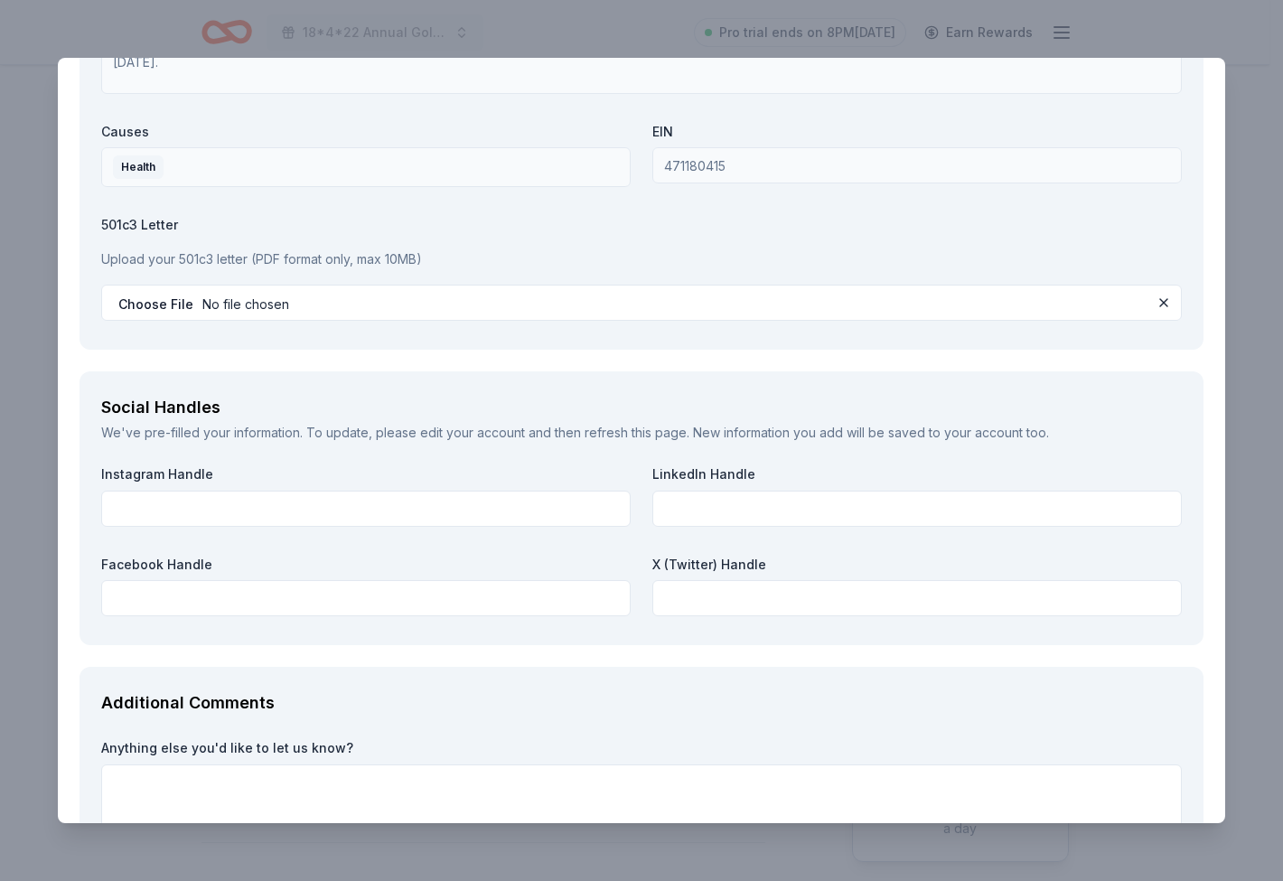
scroll to position [1934, 0]
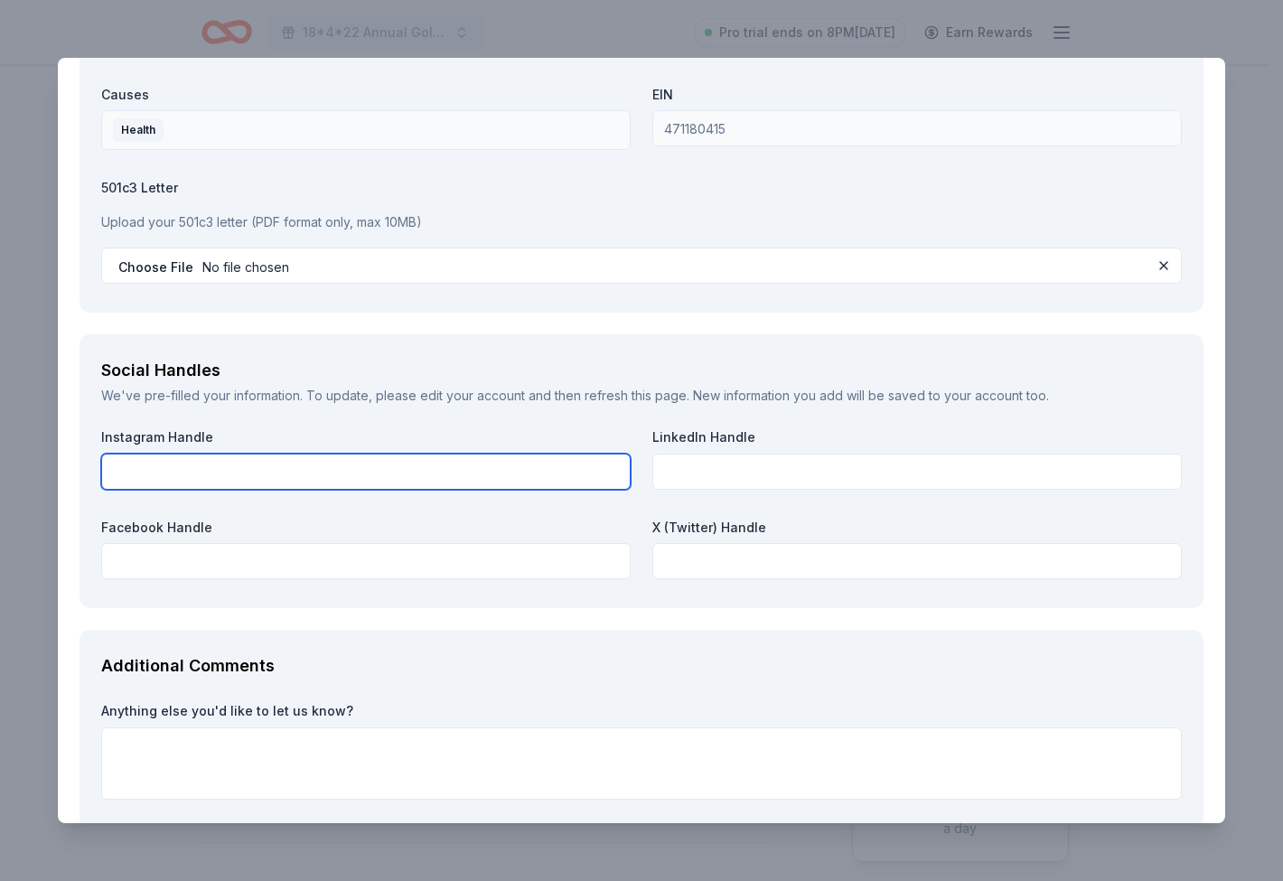
click at [230, 473] on input "text" at bounding box center [365, 472] width 529 height 36
paste input "https://www.instagram.com/the_22_project/"
type input "https://www.instagram.com/the_22_project/"
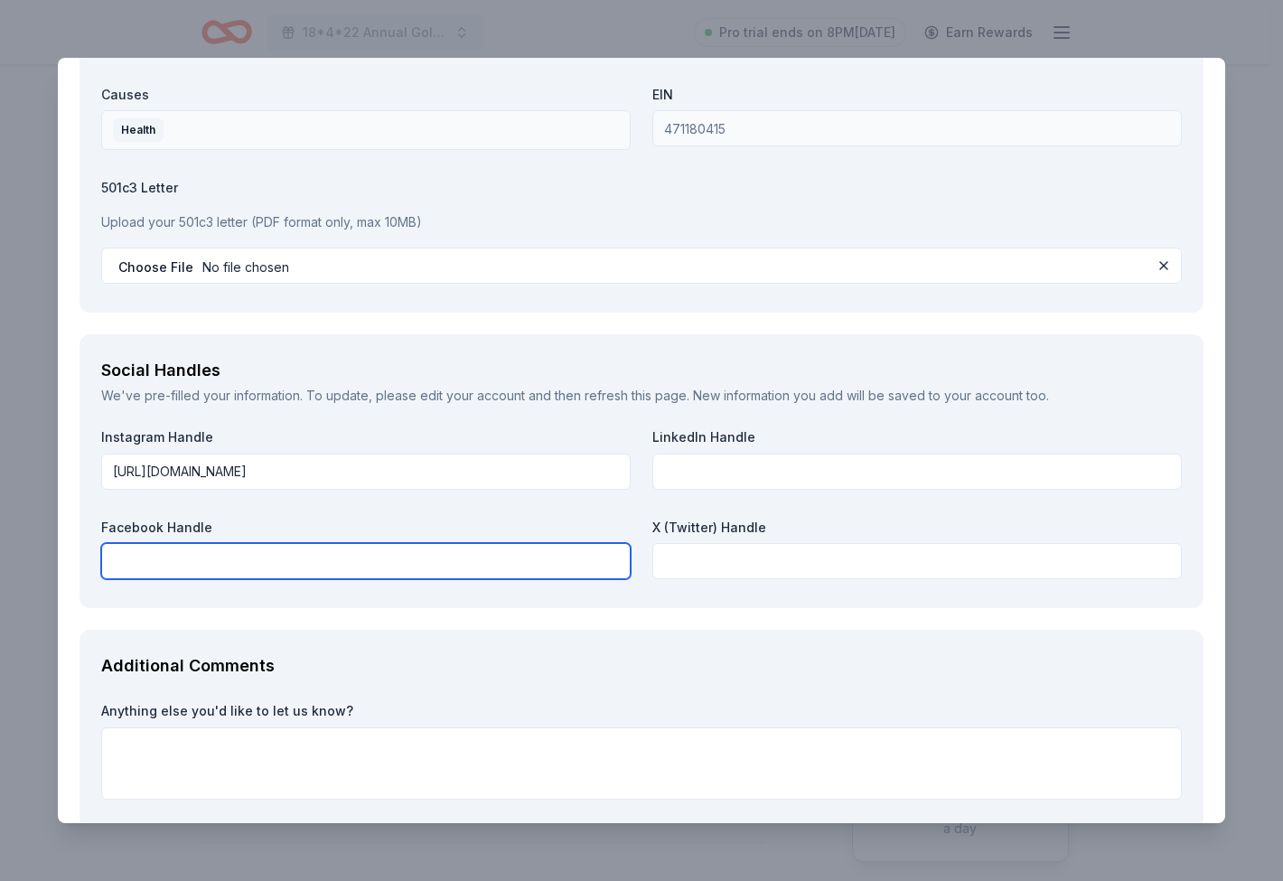
click at [398, 544] on input "text" at bounding box center [365, 561] width 529 height 36
paste input "https://www.facebook.com/the22project"
type input "https://www.facebook.com/the22project"
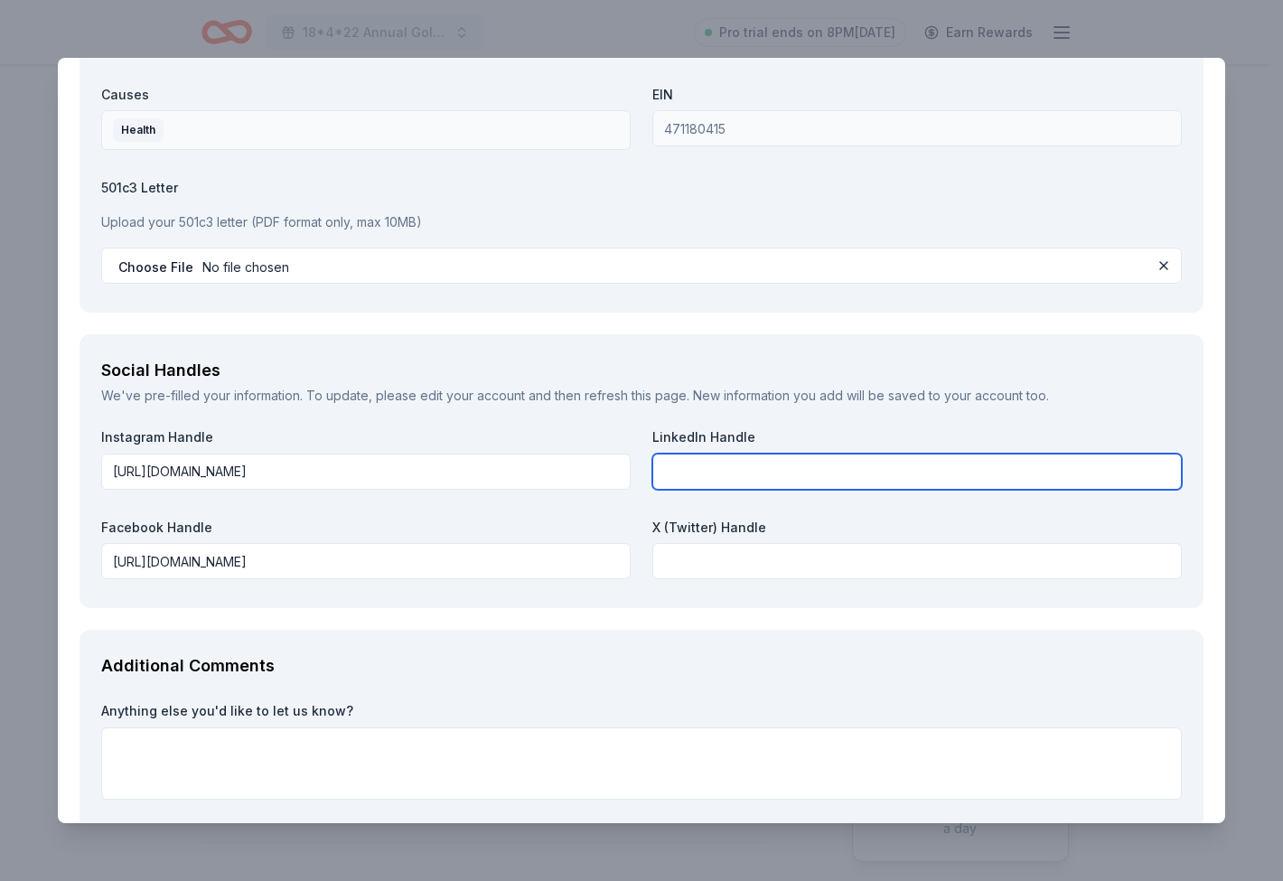
click at [751, 456] on input "text" at bounding box center [916, 472] width 529 height 36
paste input "https://www.linkedin.com/company/the-22-project/"
type input "https://www.linkedin.com/company/the-22-project"
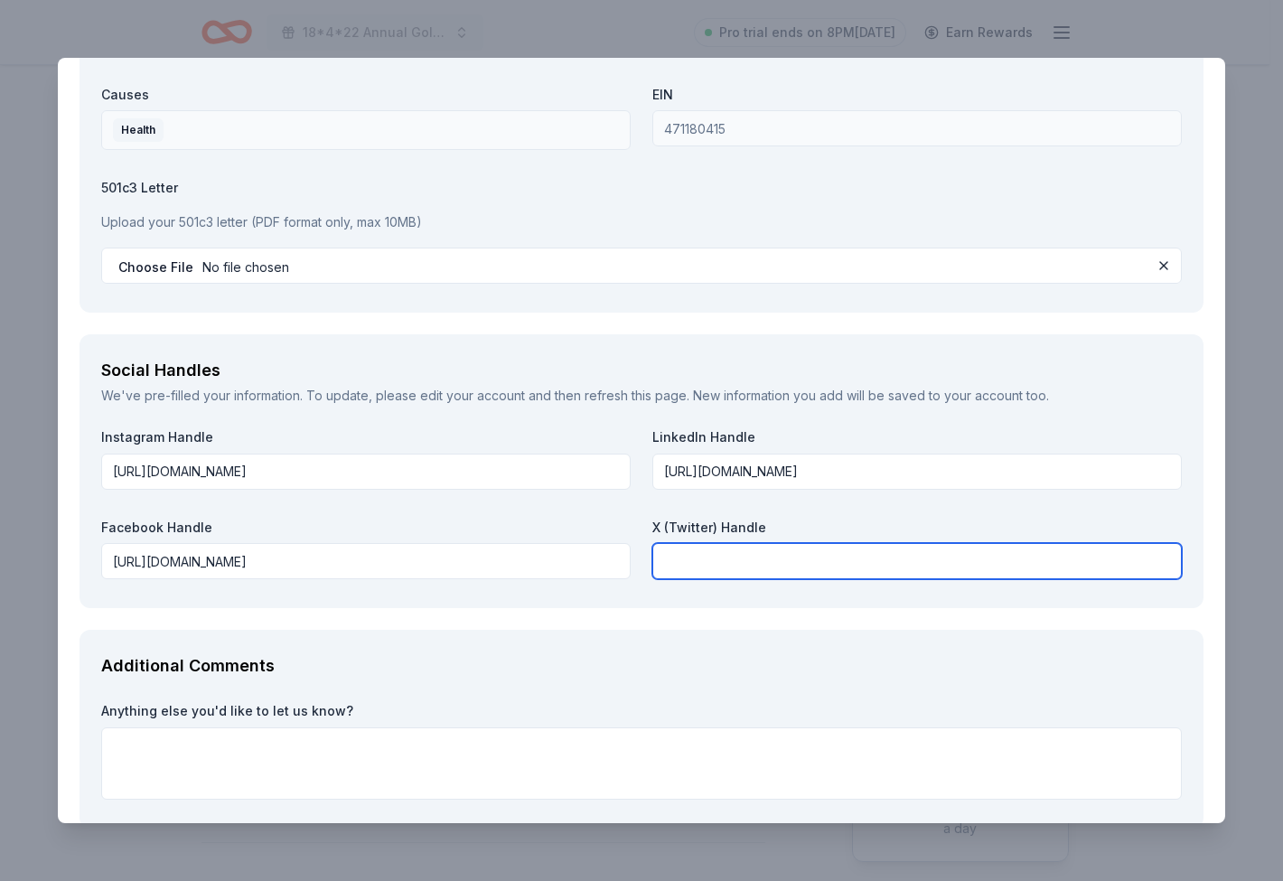
click at [733, 547] on input "text" at bounding box center [916, 561] width 529 height 36
paste input "https://x.com/the_22_project"
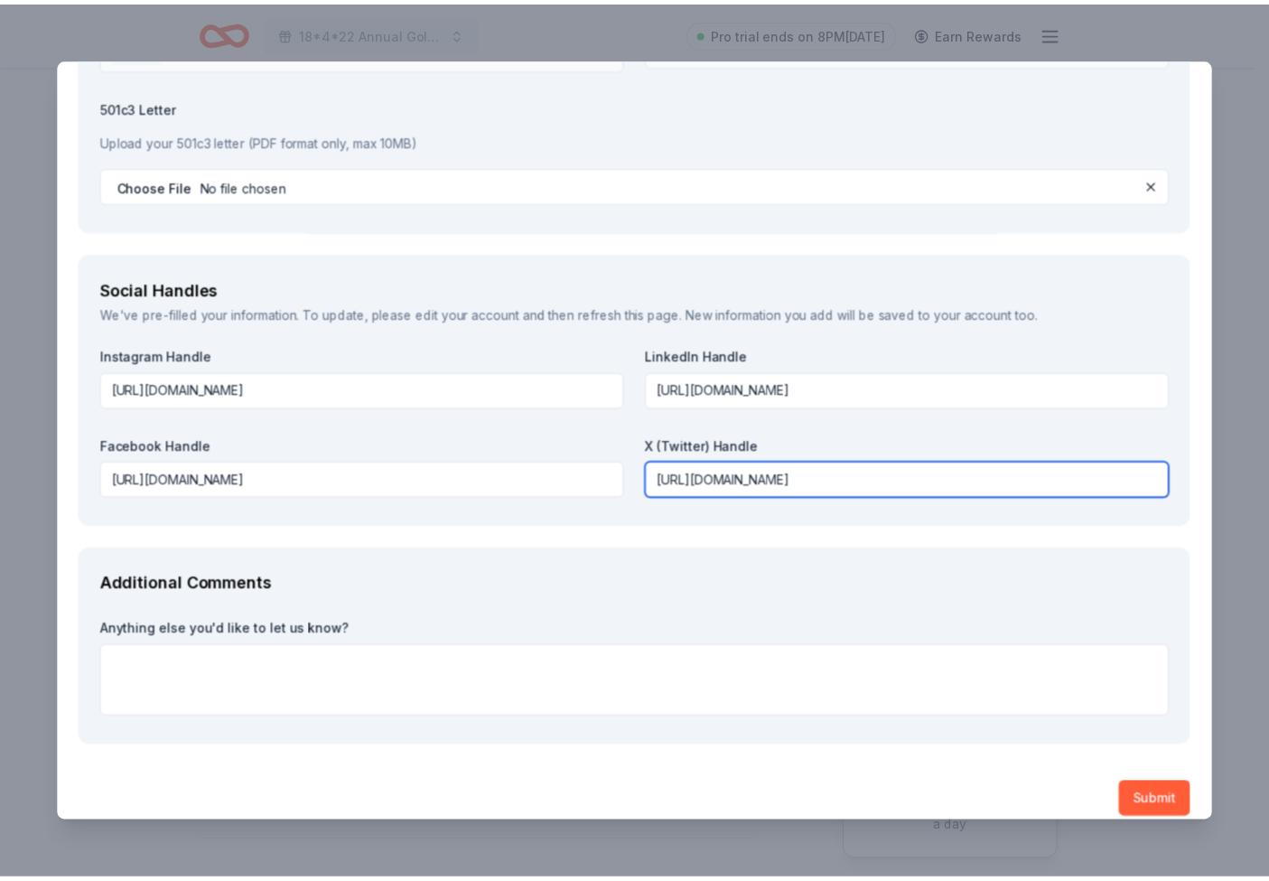
scroll to position [2024, 0]
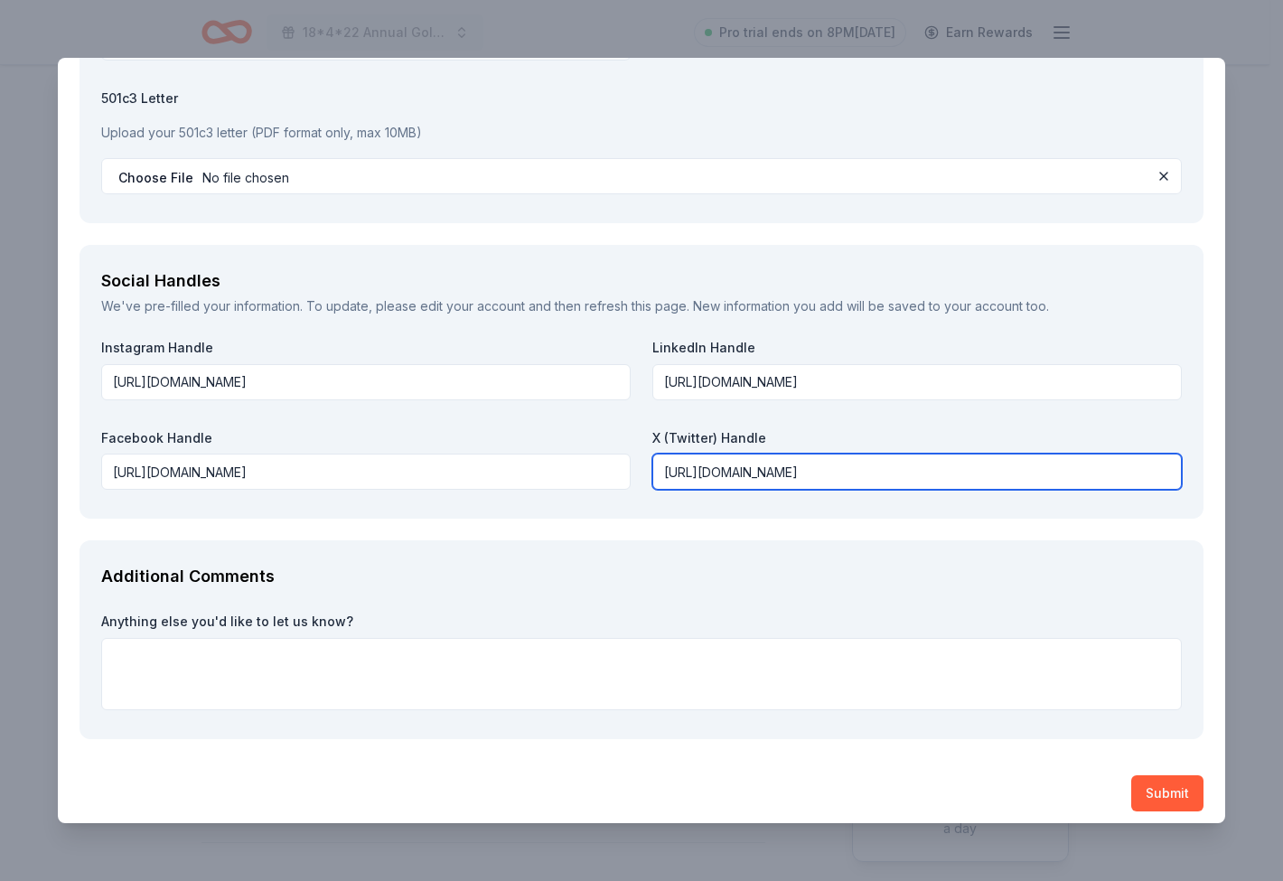
type input "https://x.com/the_22_project"
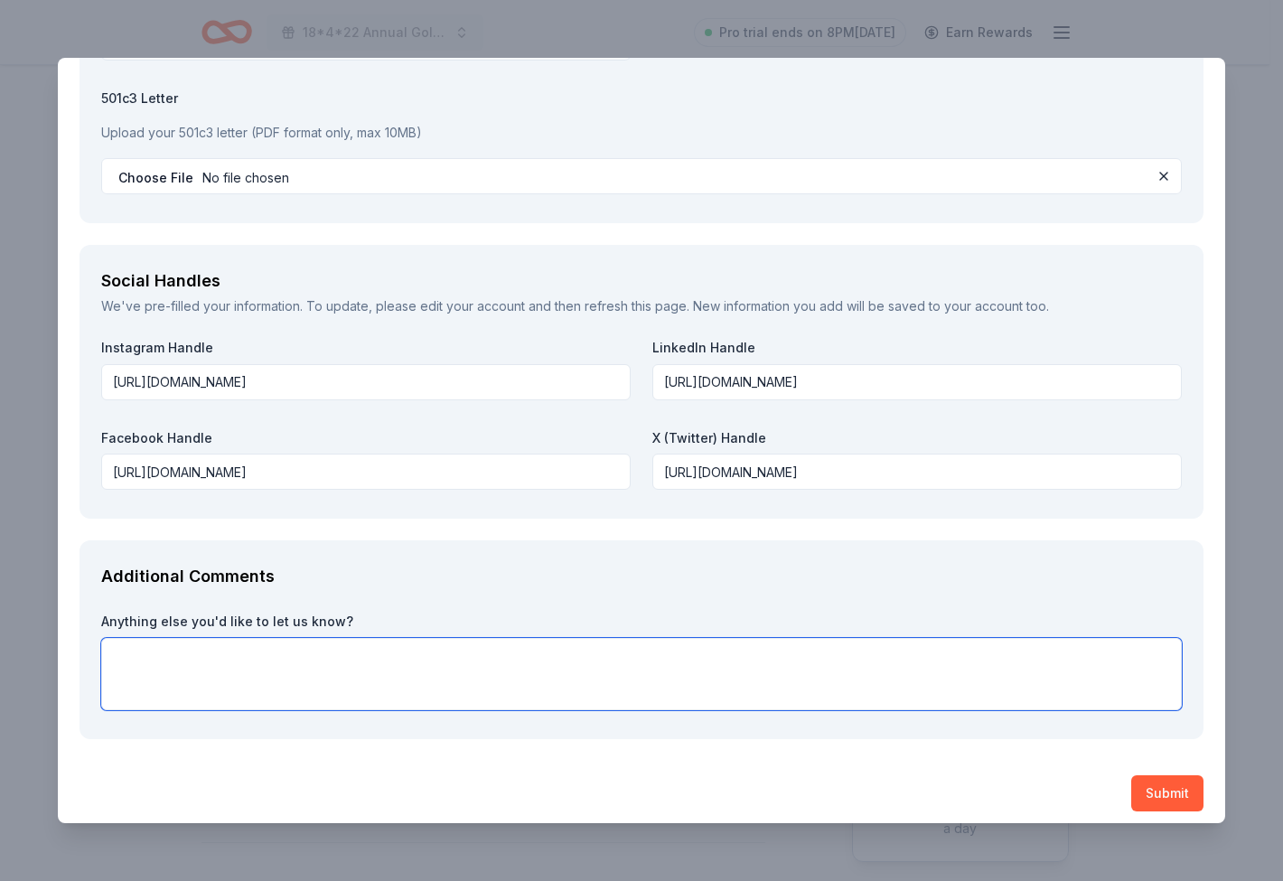
click at [448, 677] on textarea at bounding box center [641, 674] width 1081 height 72
type textarea "Thank you so much for your consideration!"
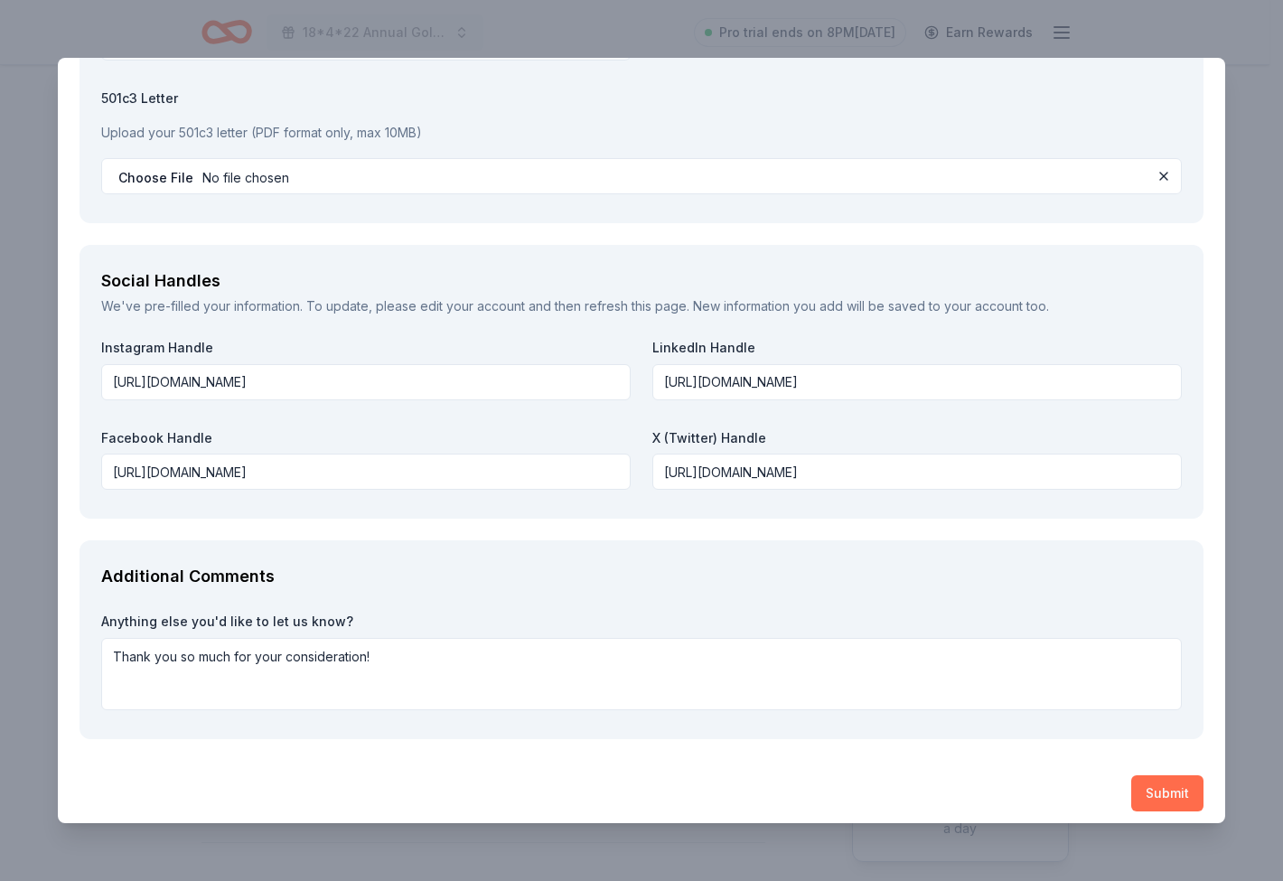
click at [1174, 787] on button "Submit" at bounding box center [1167, 793] width 72 height 36
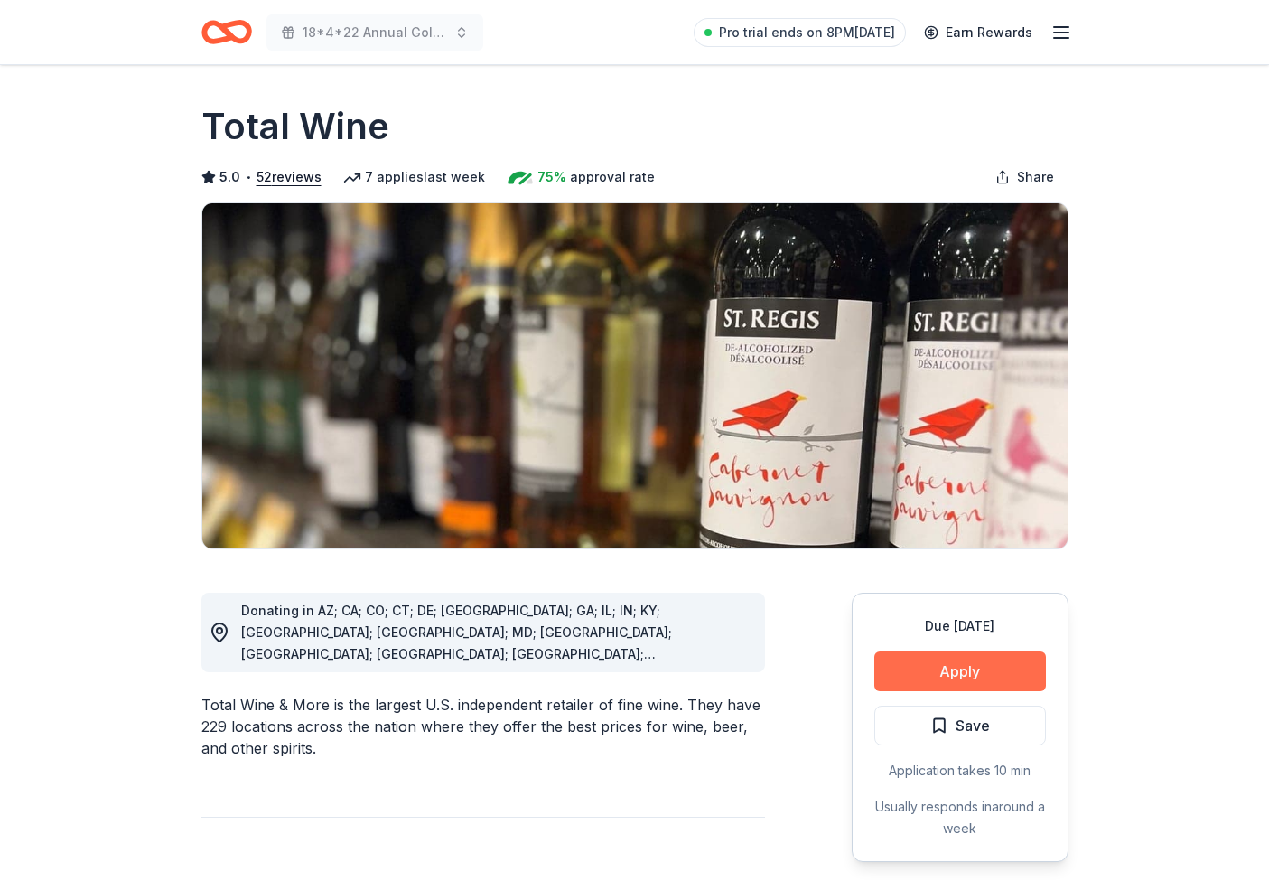
click at [968, 671] on button "Apply" at bounding box center [961, 671] width 172 height 40
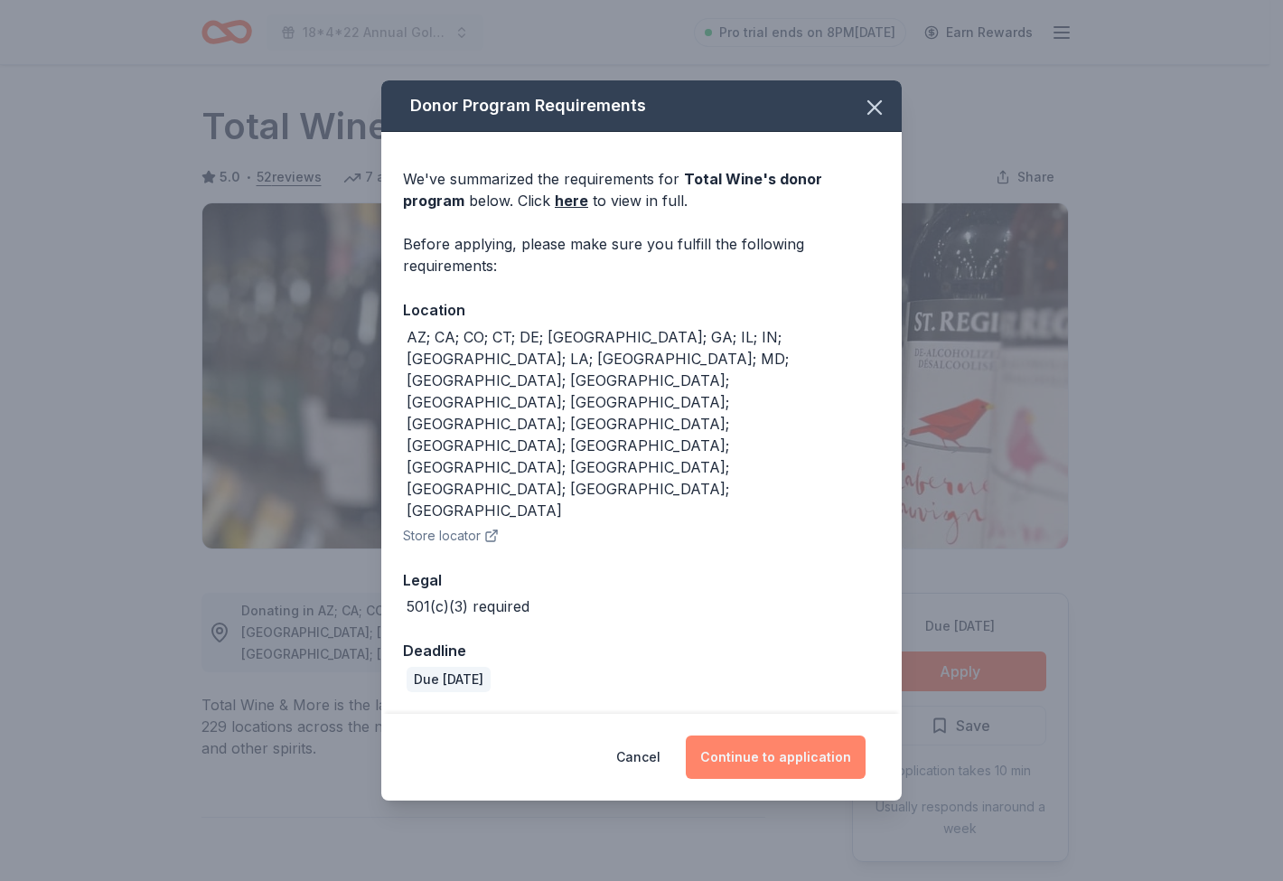
click at [772, 735] on button "Continue to application" at bounding box center [776, 756] width 180 height 43
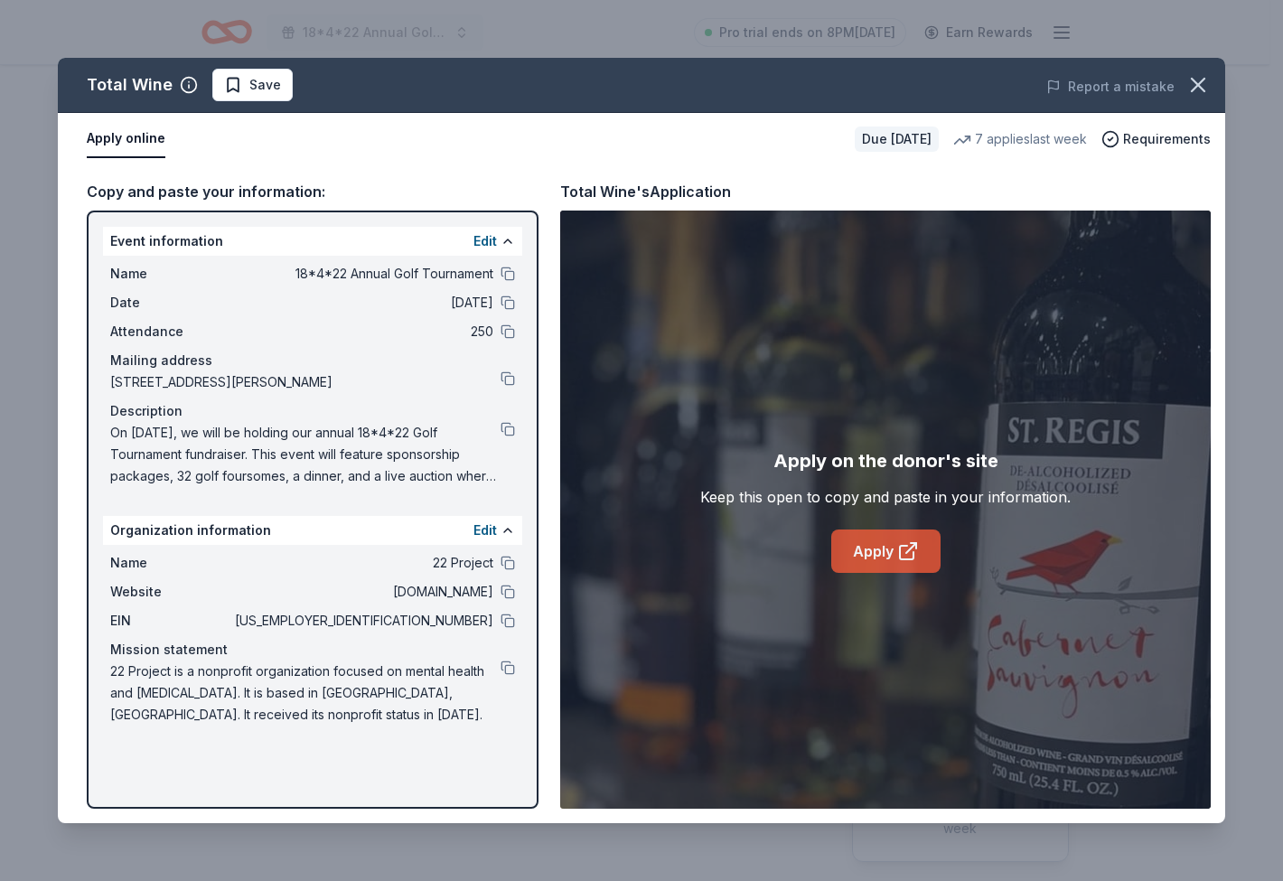
click at [877, 552] on link "Apply" at bounding box center [885, 550] width 109 height 43
click at [1192, 91] on icon "button" at bounding box center [1198, 85] width 13 height 13
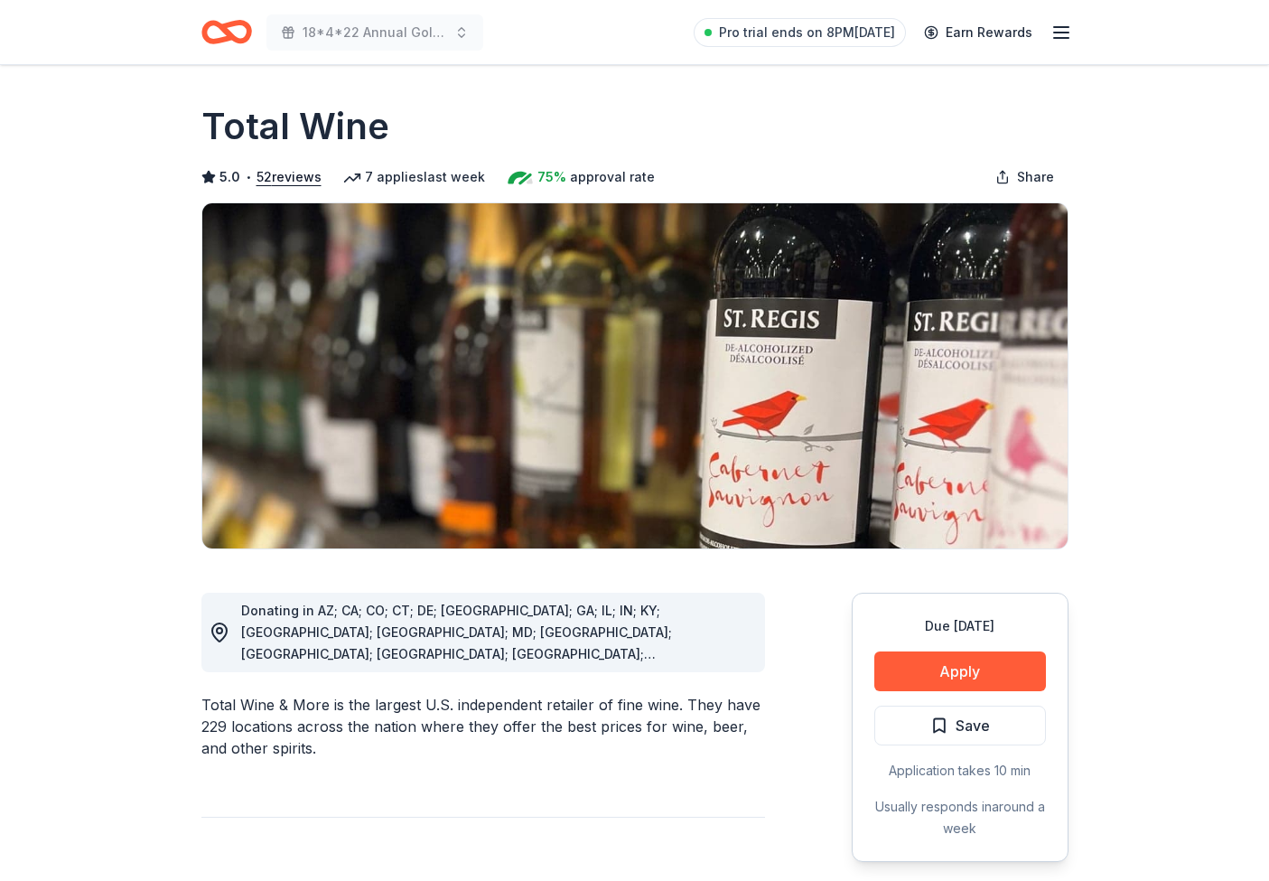
click at [210, 32] on icon "Home" at bounding box center [226, 32] width 51 height 42
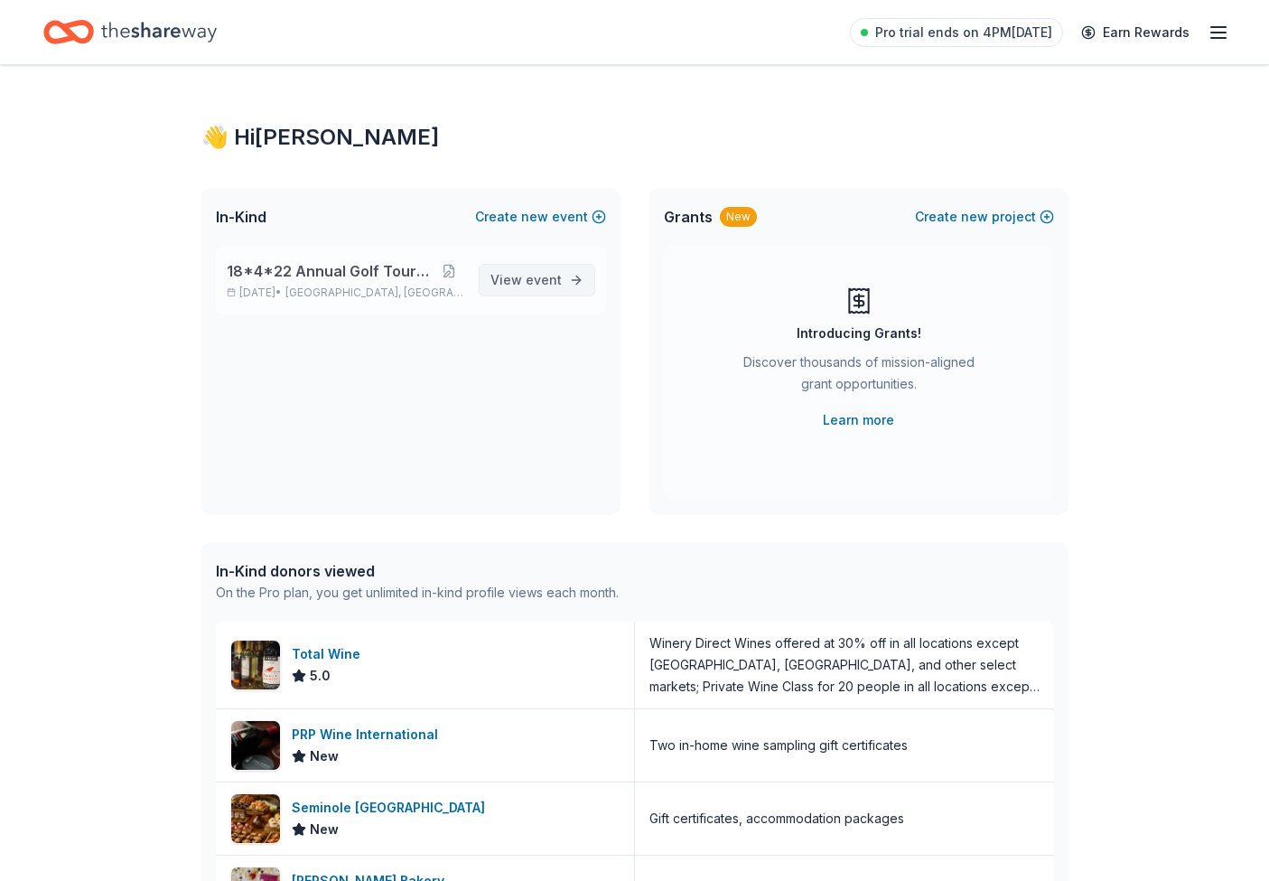
click at [522, 275] on span "View event" at bounding box center [526, 280] width 71 height 22
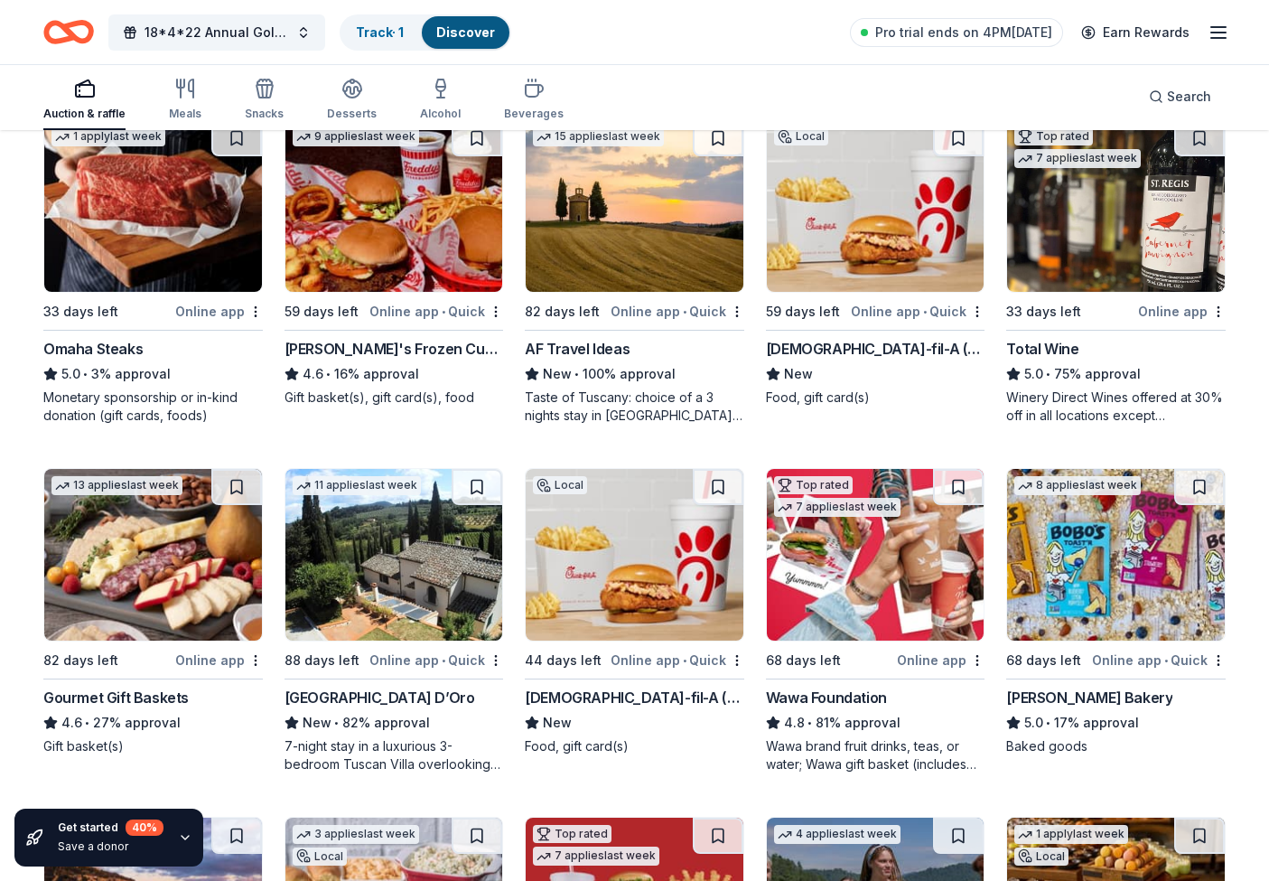
scroll to position [1961, 0]
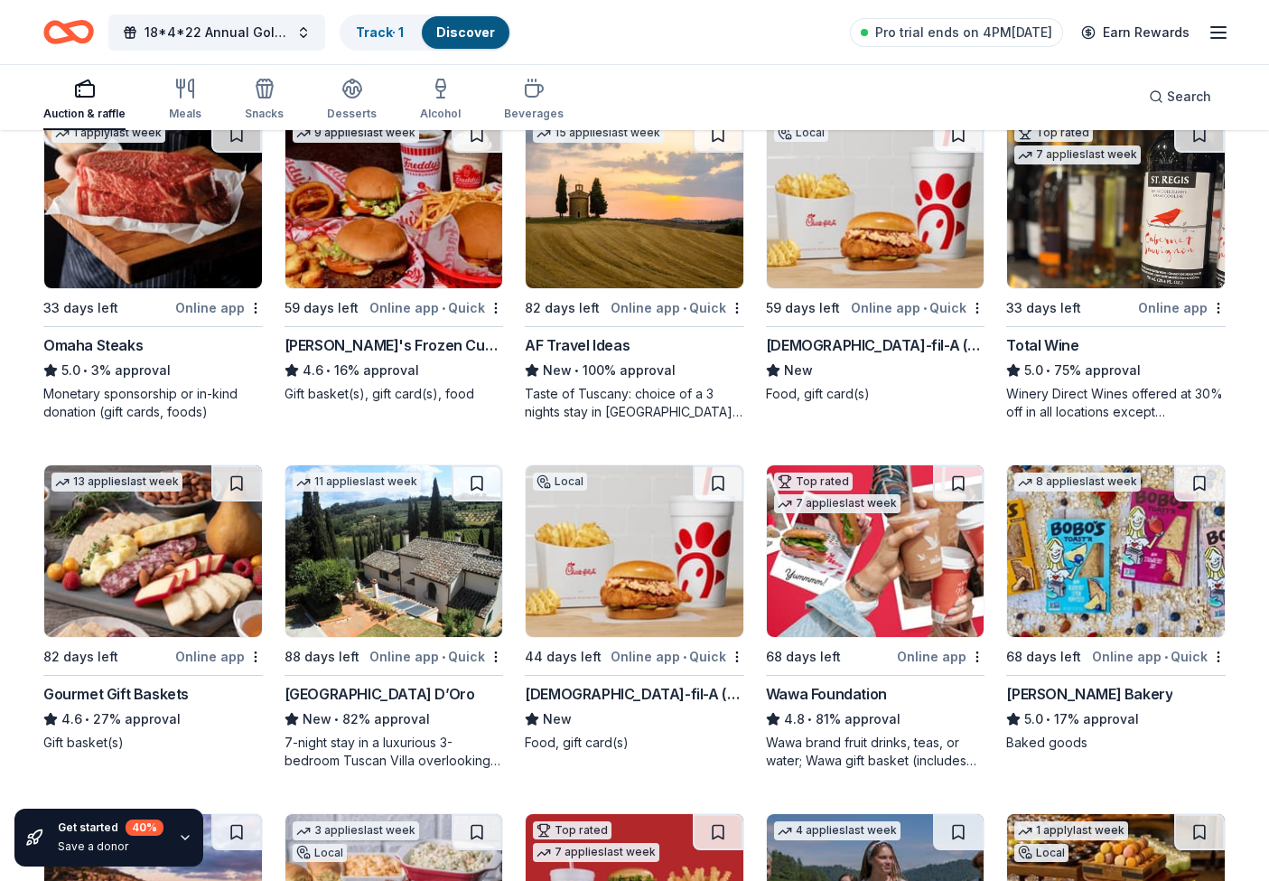
click at [852, 342] on div "Chick-fil-A (Boca Raton)" at bounding box center [876, 345] width 220 height 22
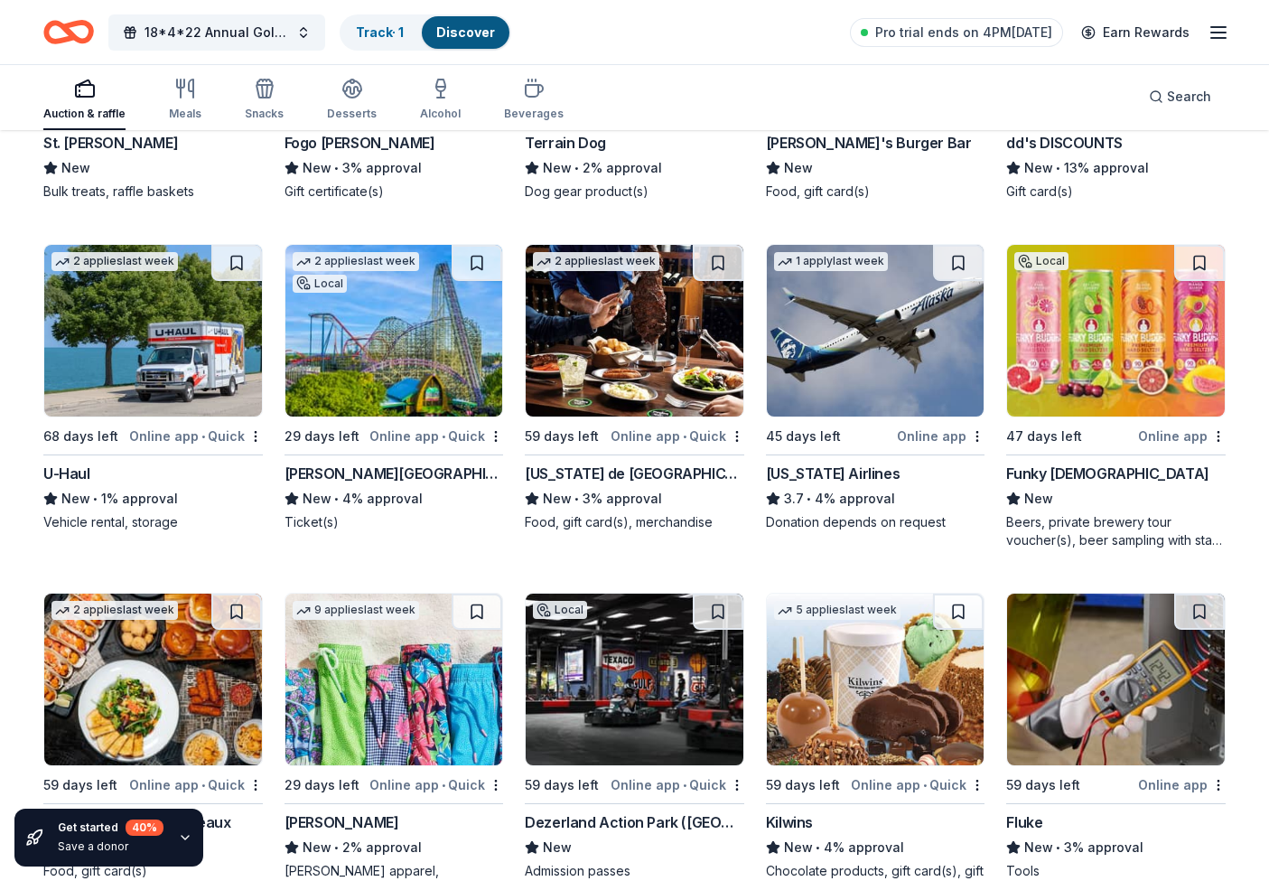
scroll to position [9064, 0]
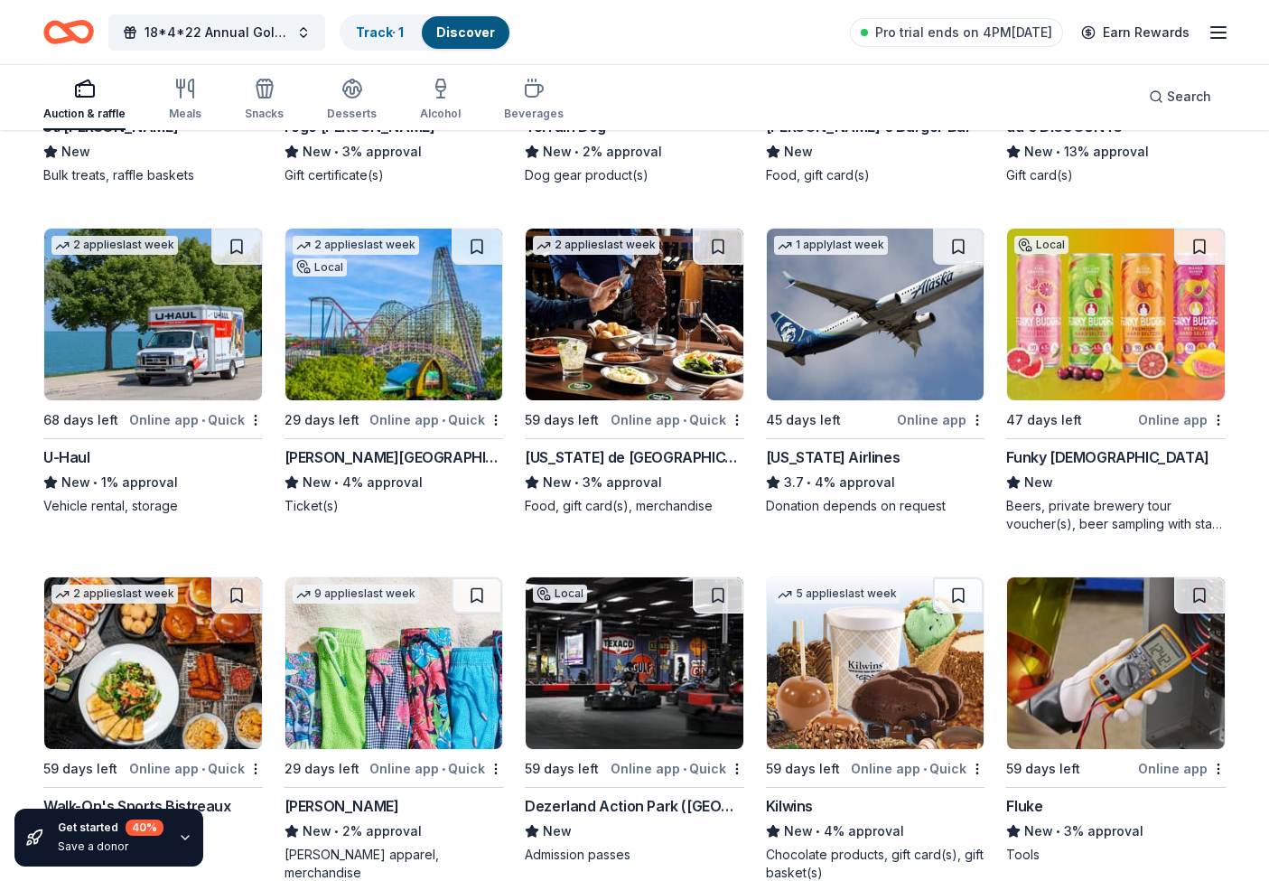
click at [389, 454] on div "Busch Gardens (Tampa)" at bounding box center [395, 457] width 220 height 22
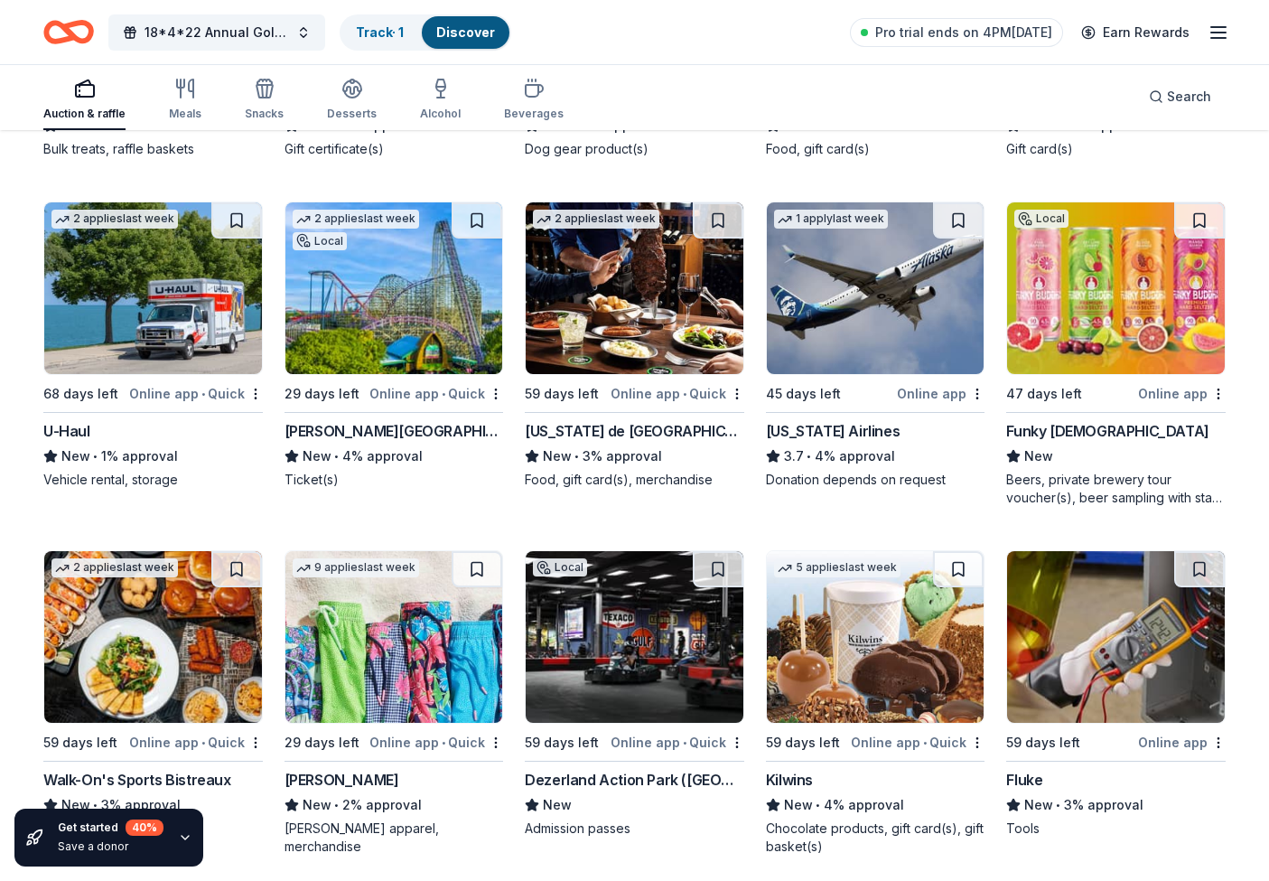
scroll to position [9127, 0]
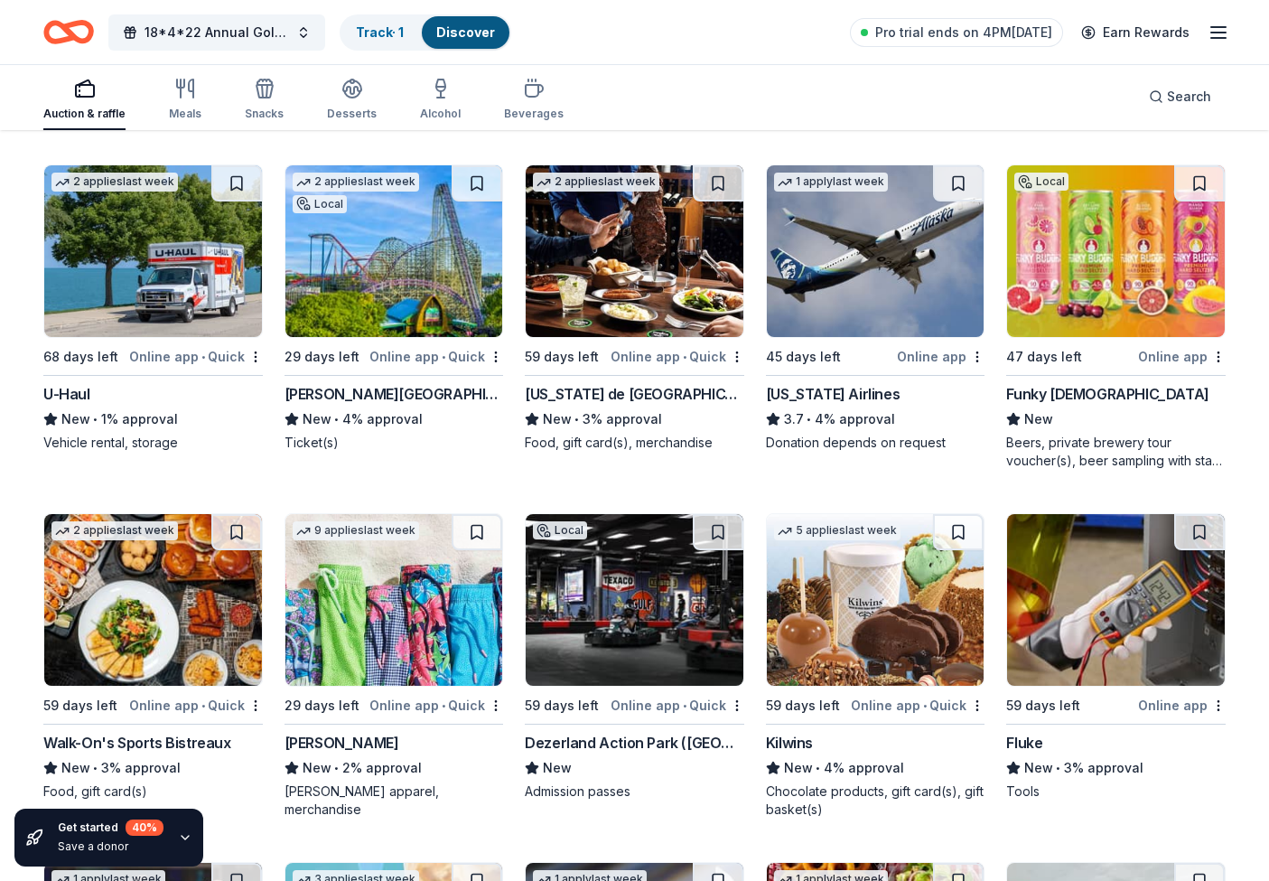
click at [379, 394] on div "Busch Gardens (Tampa)" at bounding box center [395, 394] width 220 height 22
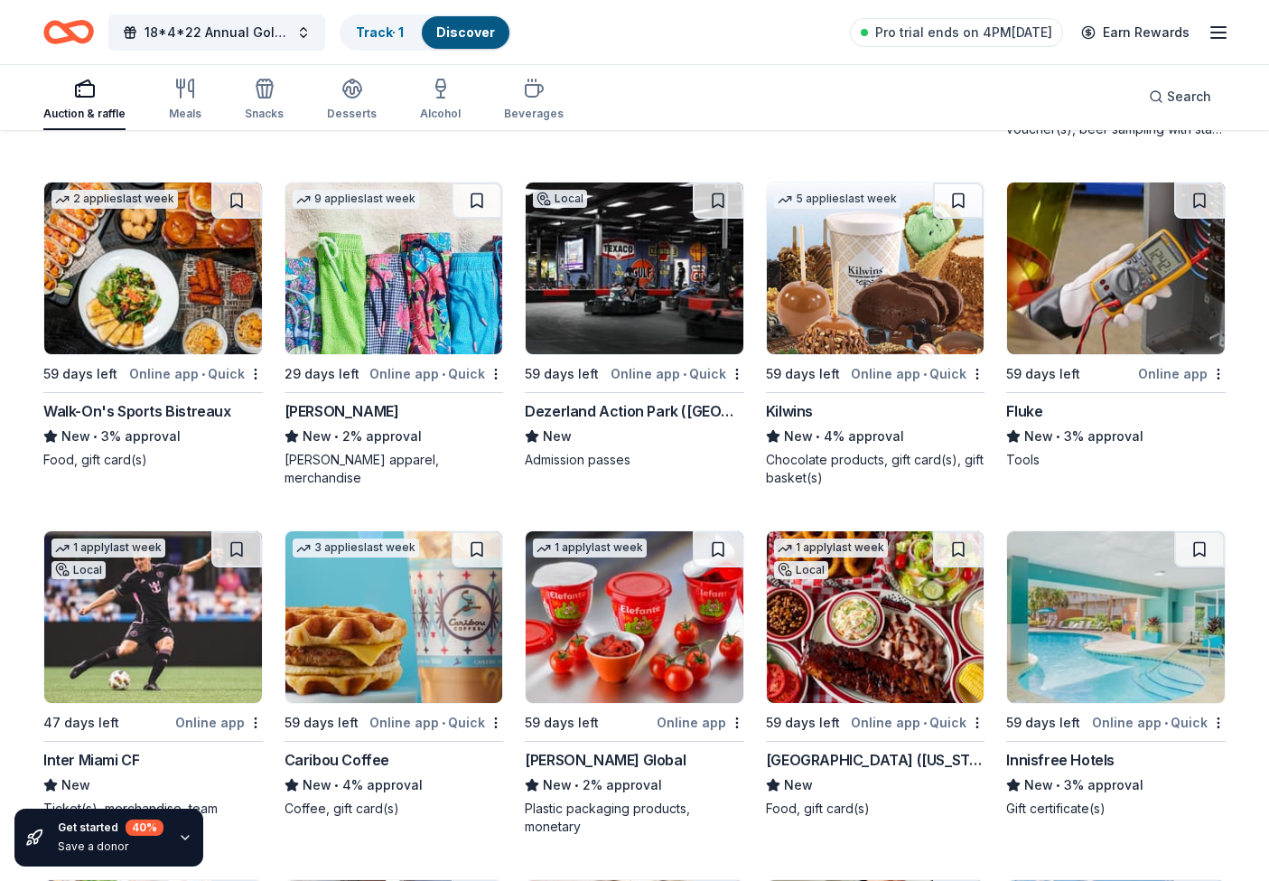
scroll to position [9455, 0]
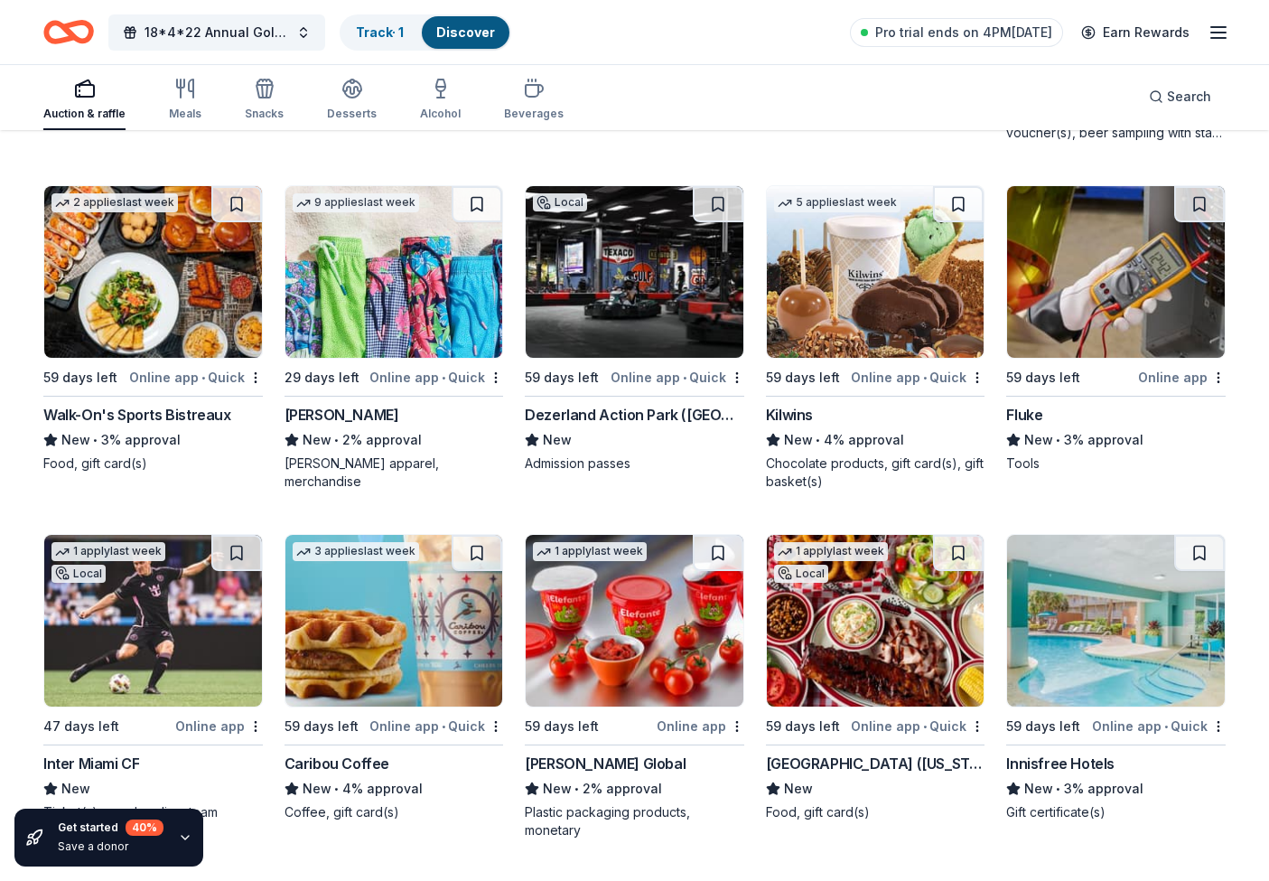
click at [829, 331] on img at bounding box center [876, 272] width 218 height 172
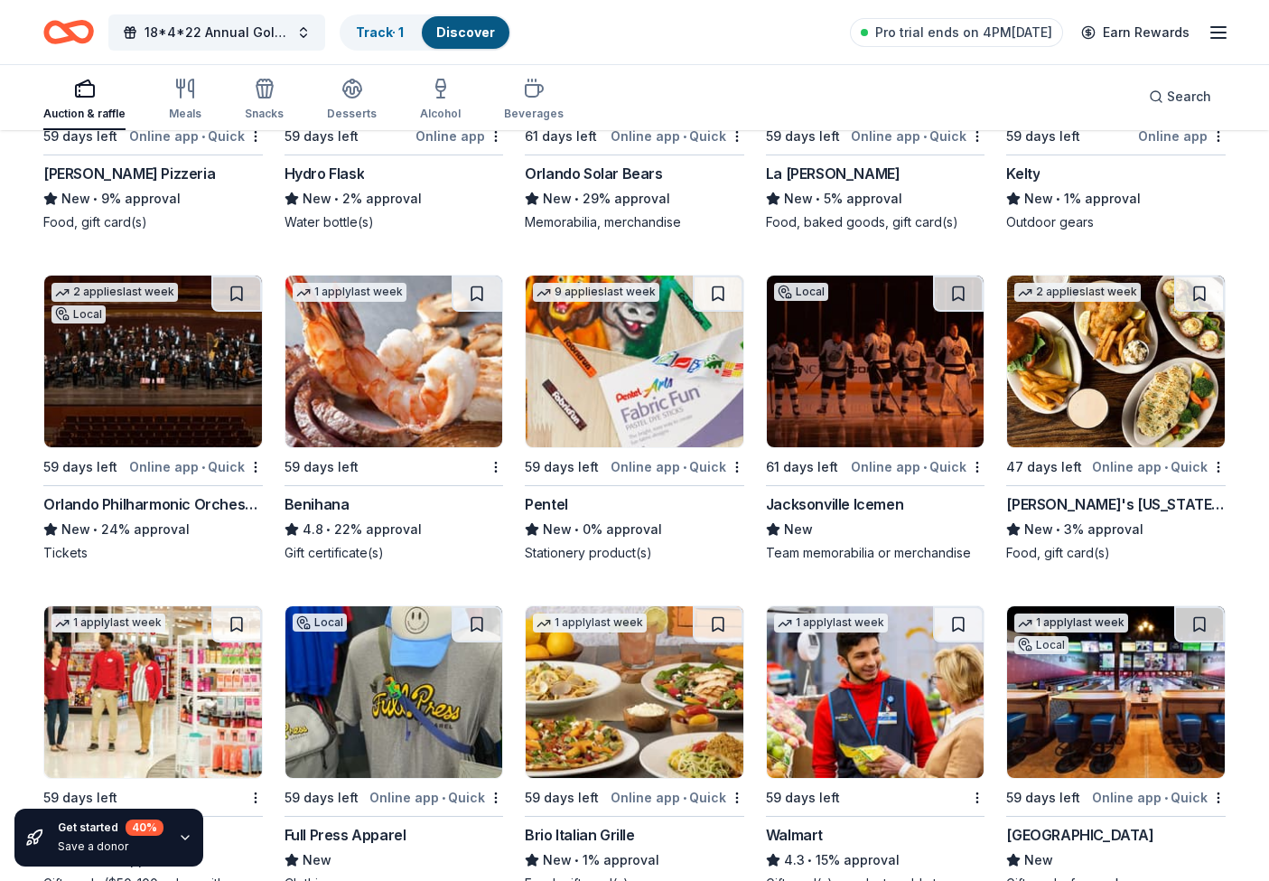
scroll to position [10750, 0]
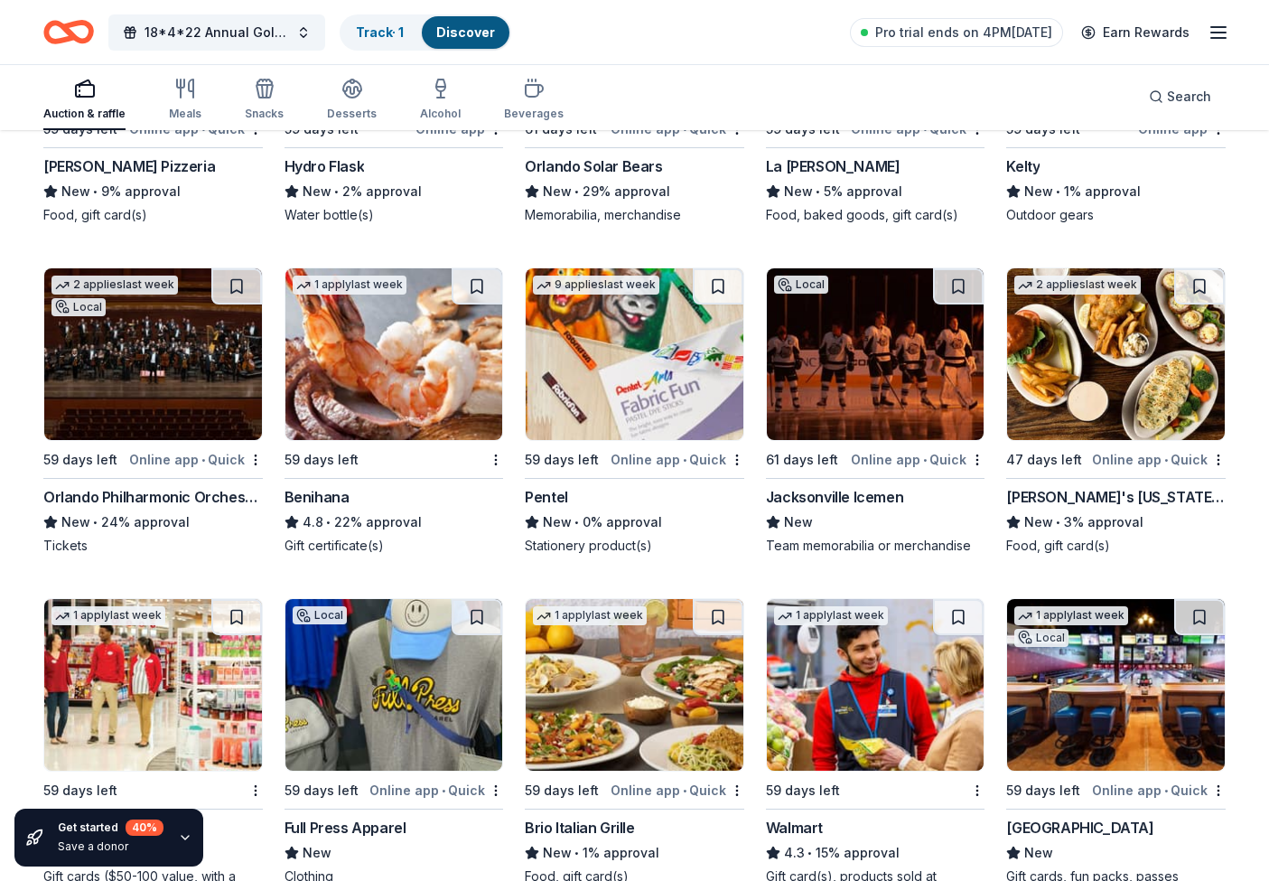
click at [342, 500] on div "Benihana" at bounding box center [317, 497] width 65 height 22
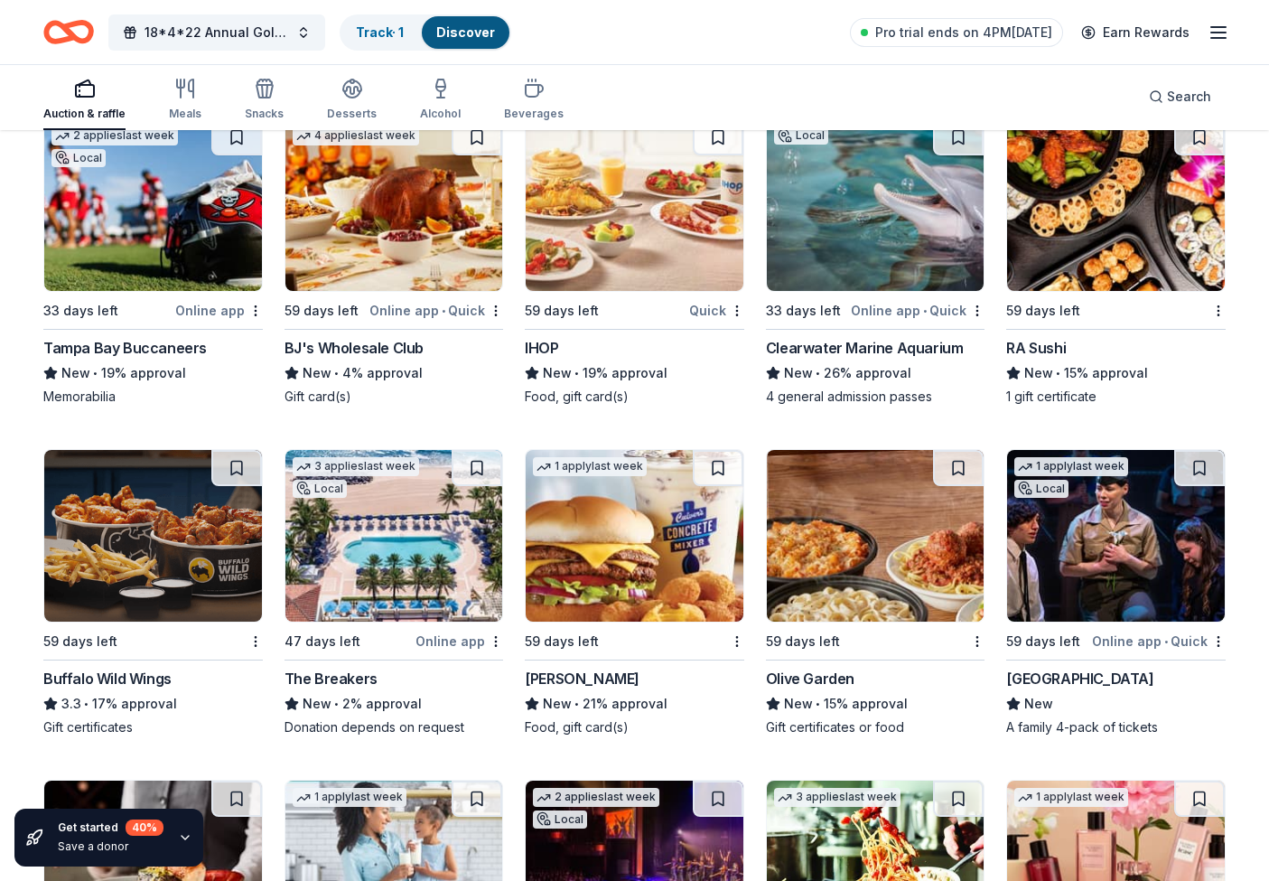
scroll to position [11948, 0]
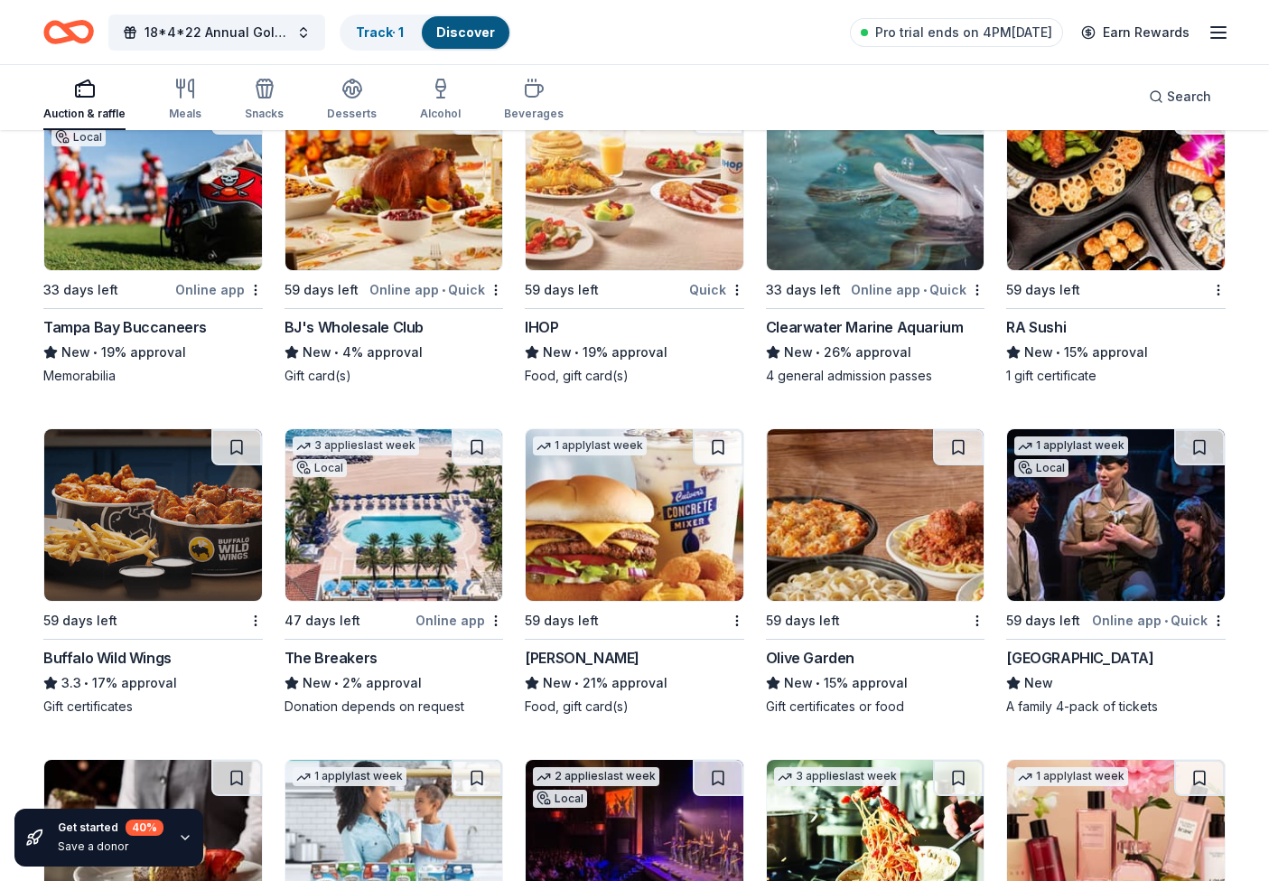
click at [344, 664] on div "The Breakers" at bounding box center [331, 658] width 93 height 22
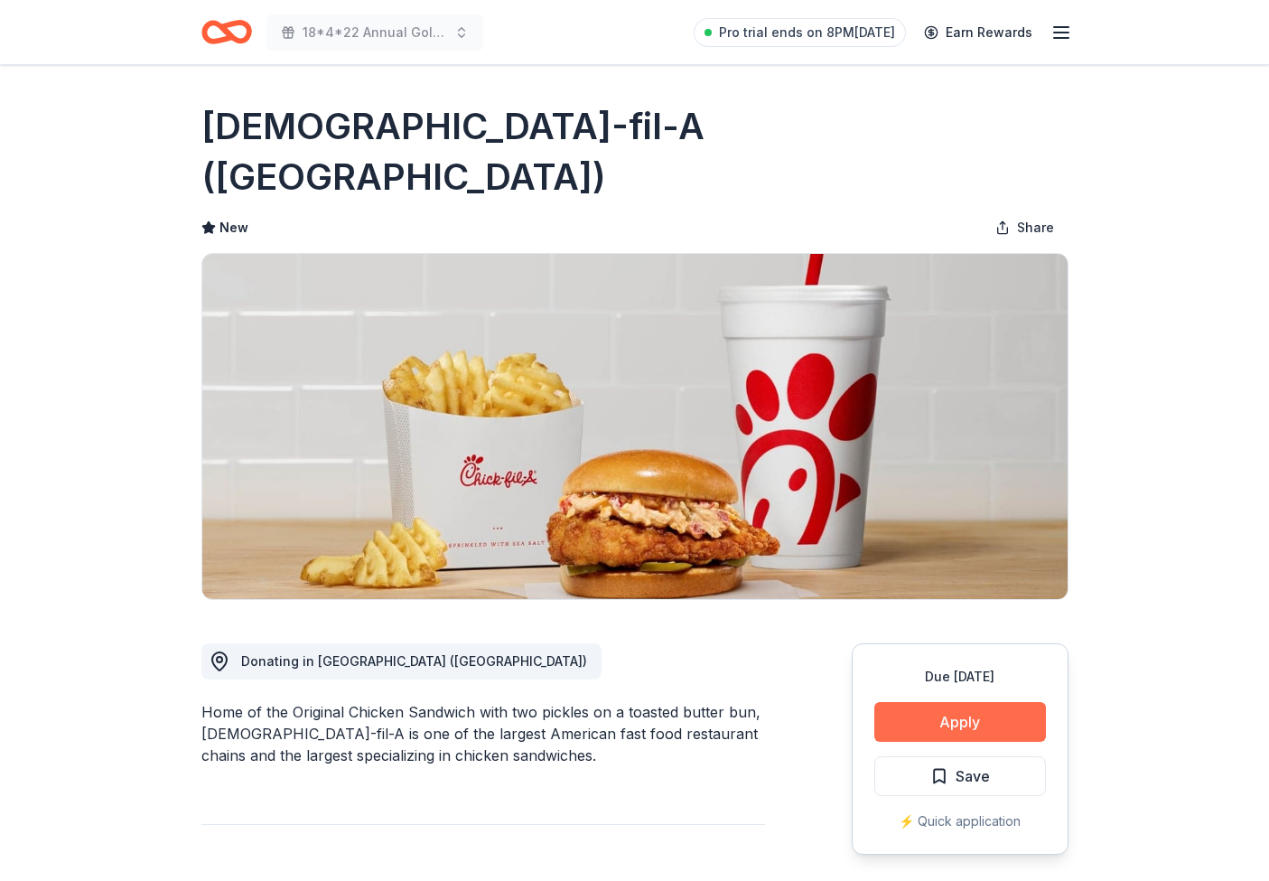
click at [920, 702] on button "Apply" at bounding box center [961, 722] width 172 height 40
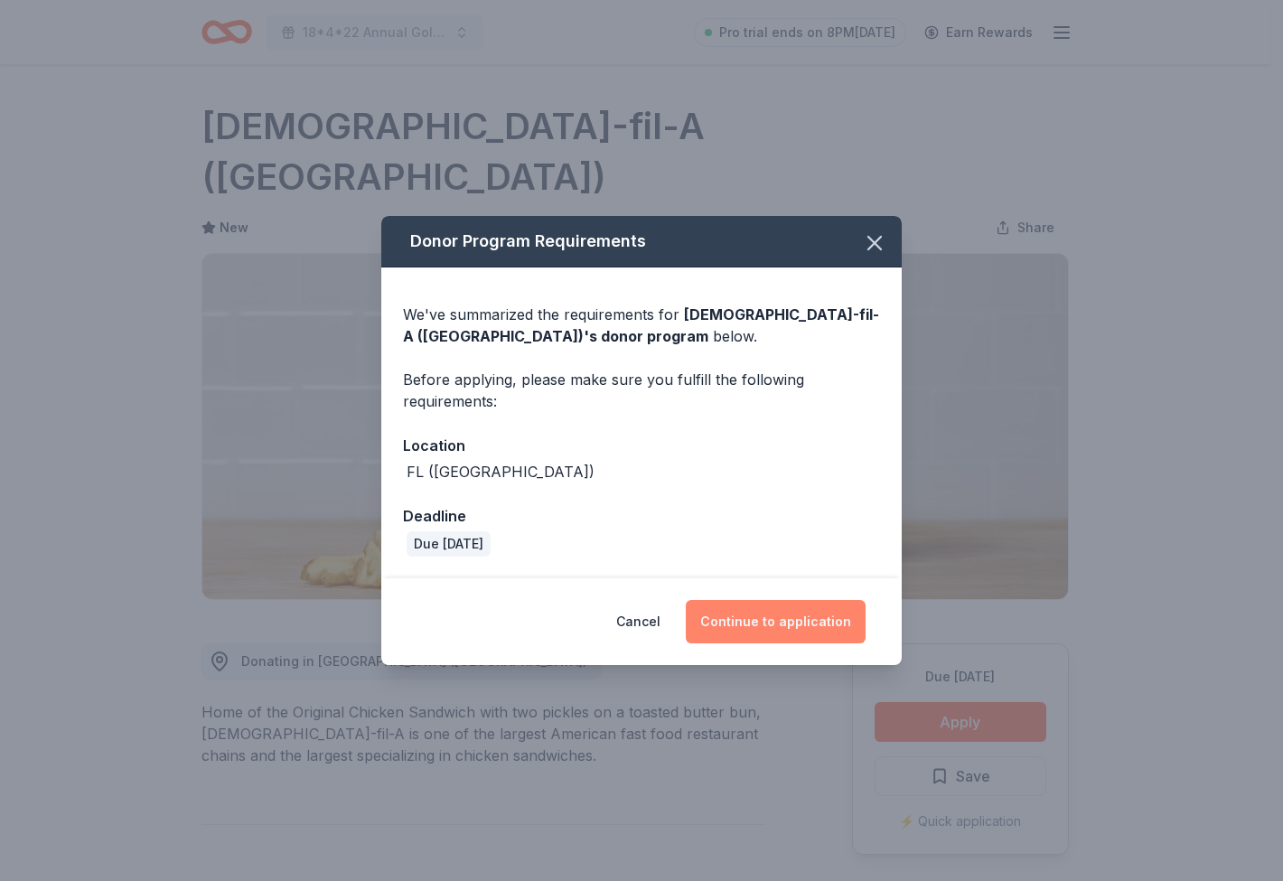
click at [774, 627] on button "Continue to application" at bounding box center [776, 621] width 180 height 43
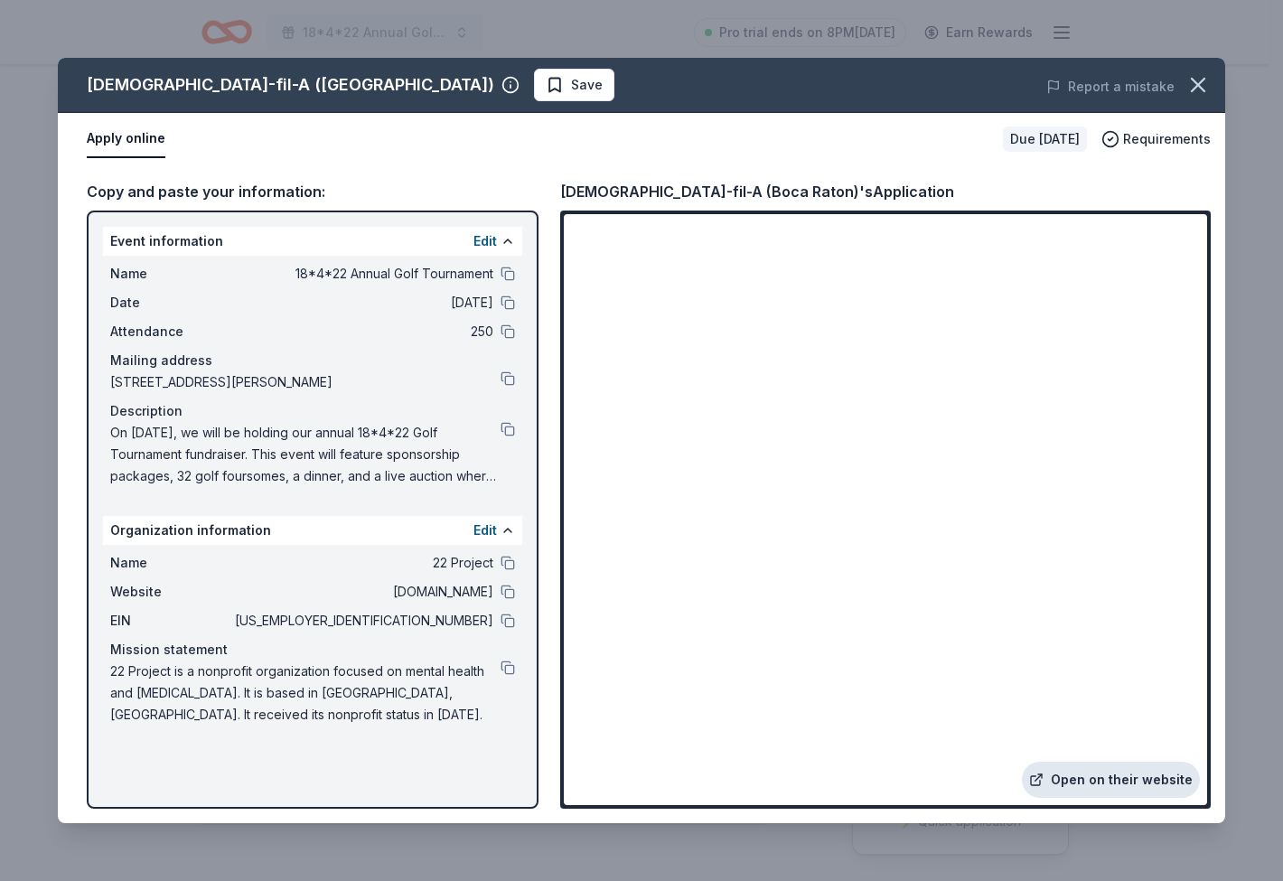
click at [1094, 777] on link "Open on their website" at bounding box center [1111, 780] width 178 height 36
click at [1202, 84] on icon "button" at bounding box center [1197, 84] width 25 height 25
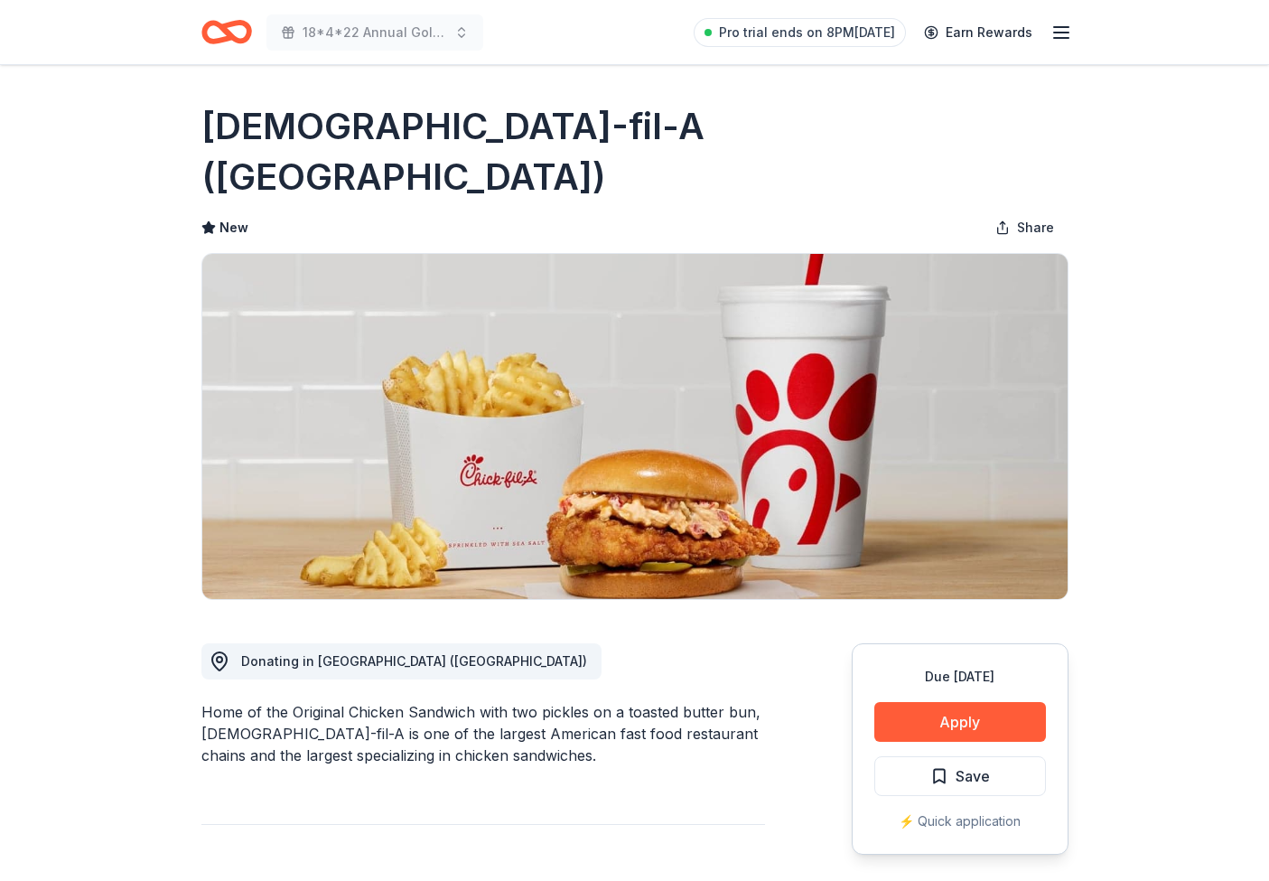
click at [234, 33] on icon "Home" at bounding box center [226, 32] width 51 height 42
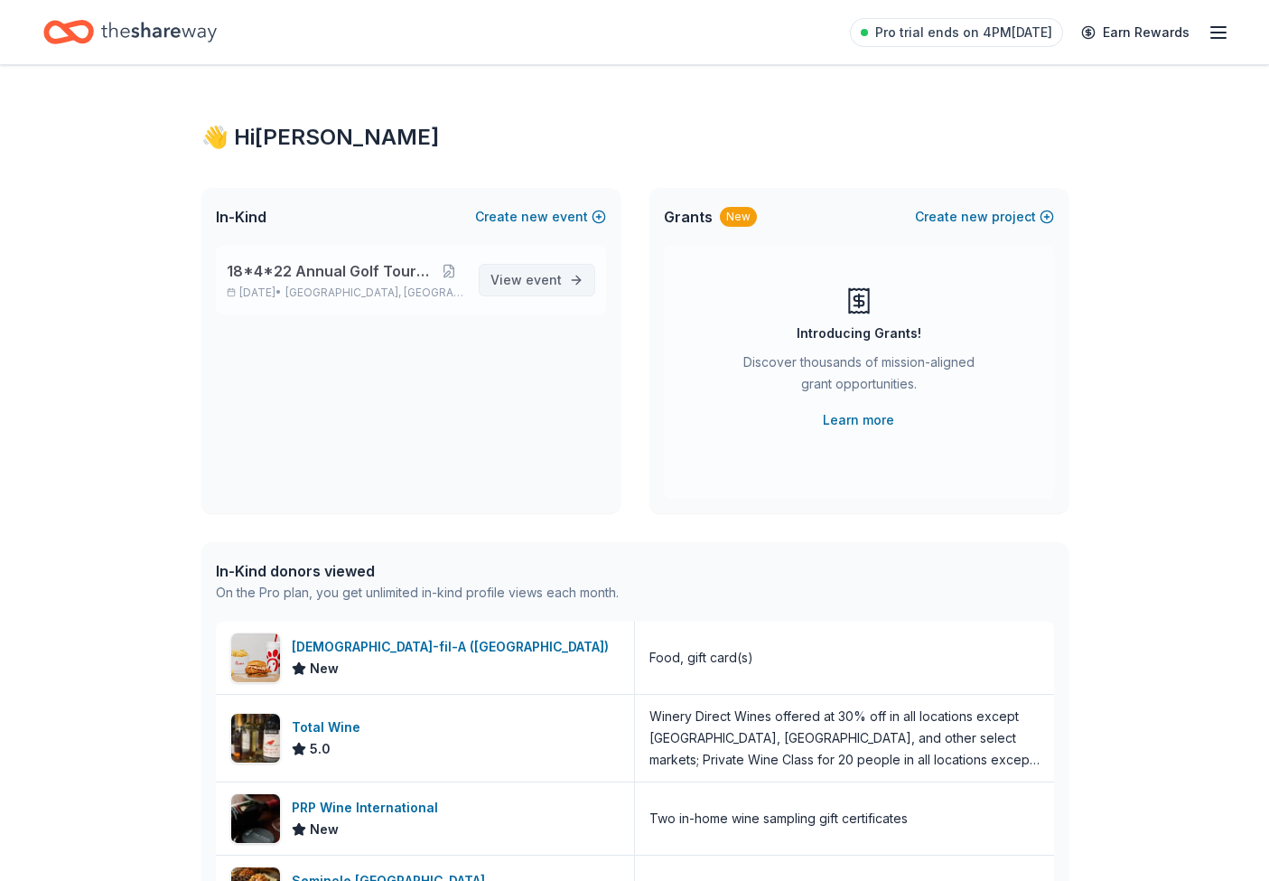
click at [539, 273] on span "event" at bounding box center [544, 279] width 36 height 15
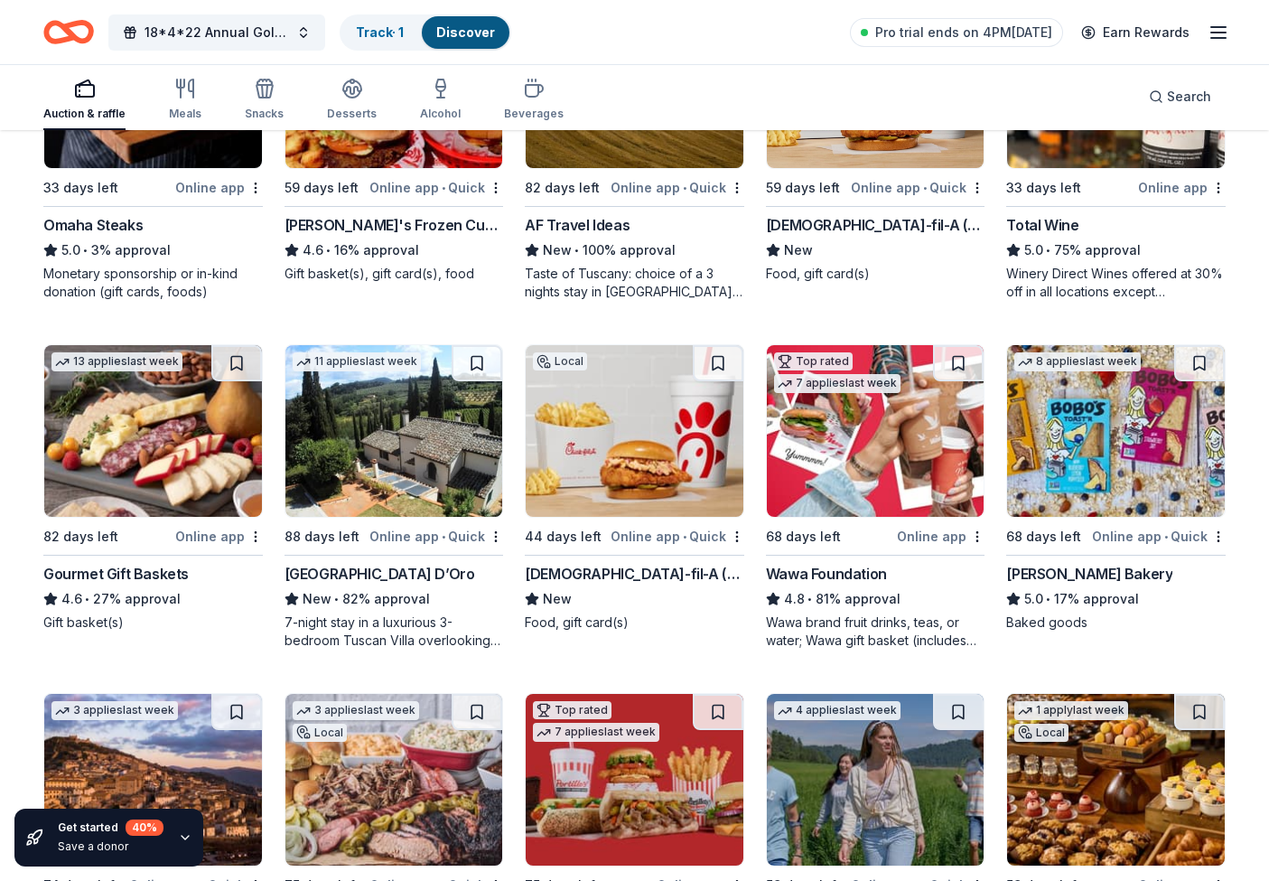
scroll to position [2104, 0]
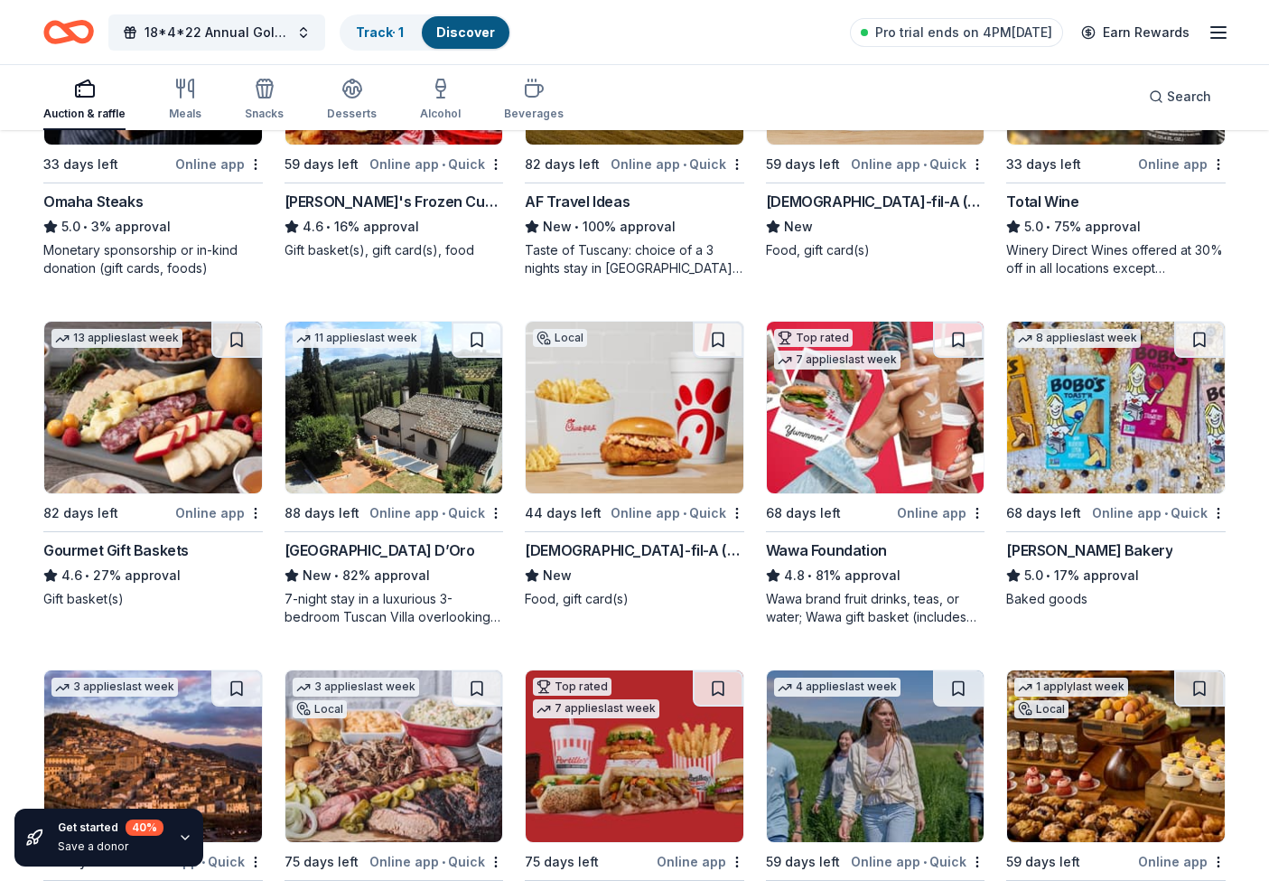
click at [836, 548] on div "Wawa Foundation" at bounding box center [826, 550] width 121 height 22
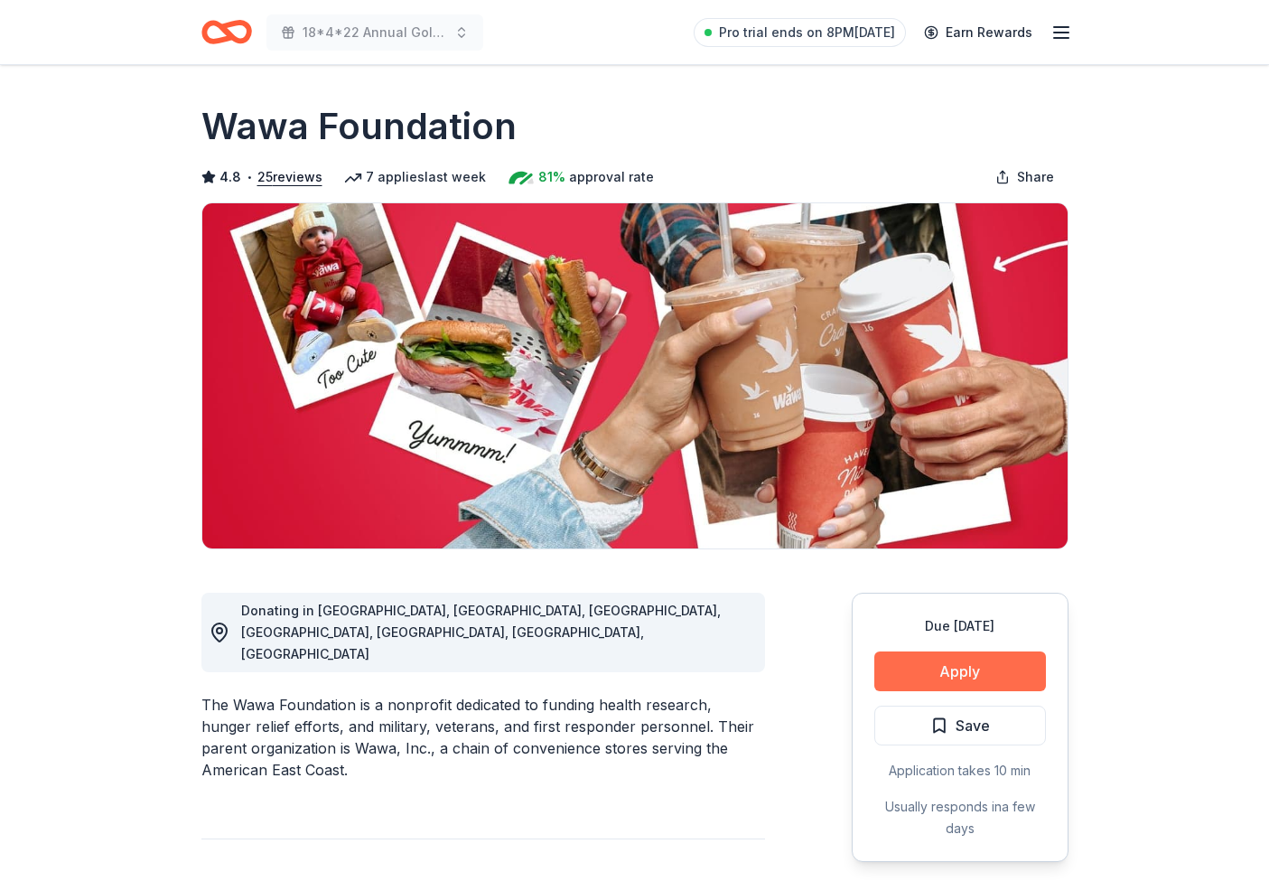
click at [1012, 667] on button "Apply" at bounding box center [961, 671] width 172 height 40
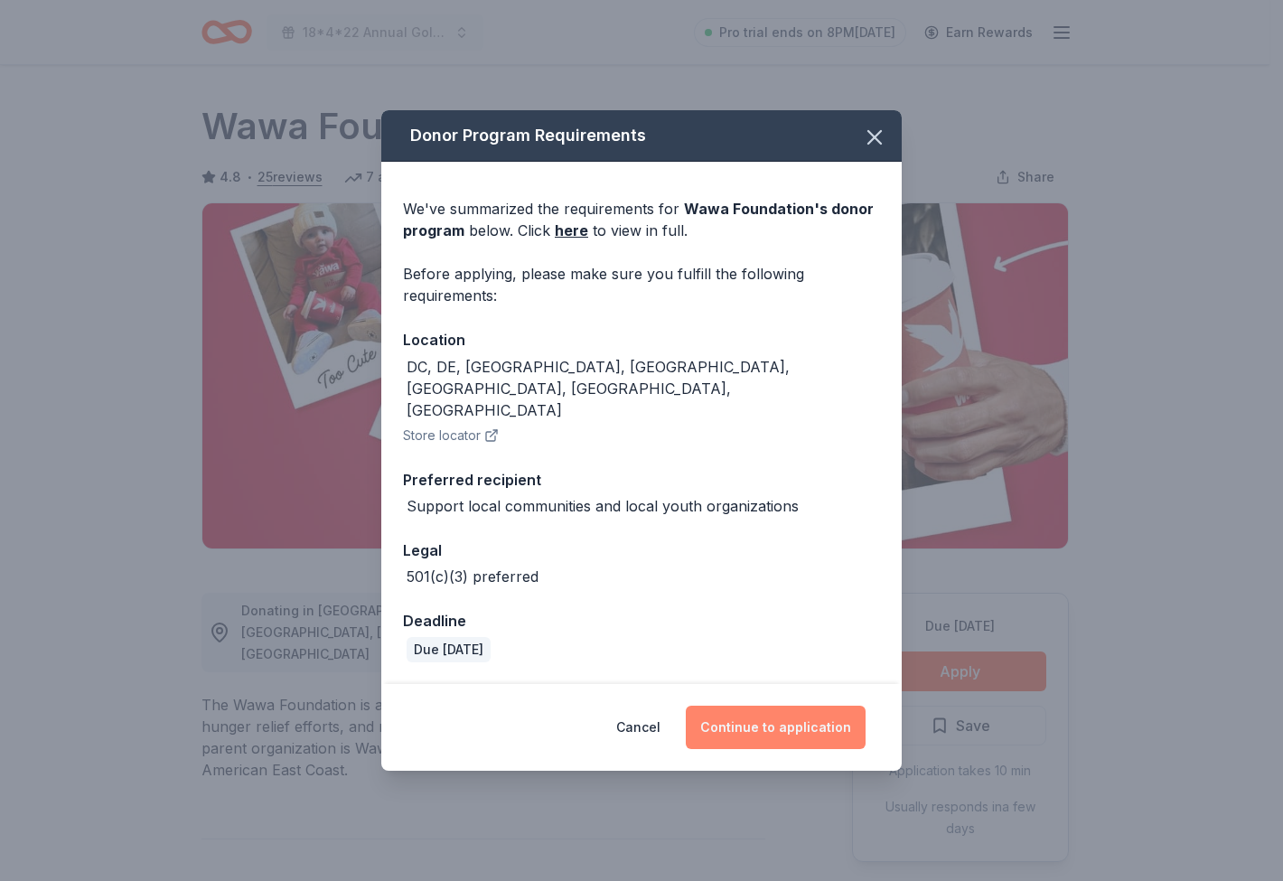
click at [819, 709] on button "Continue to application" at bounding box center [776, 727] width 180 height 43
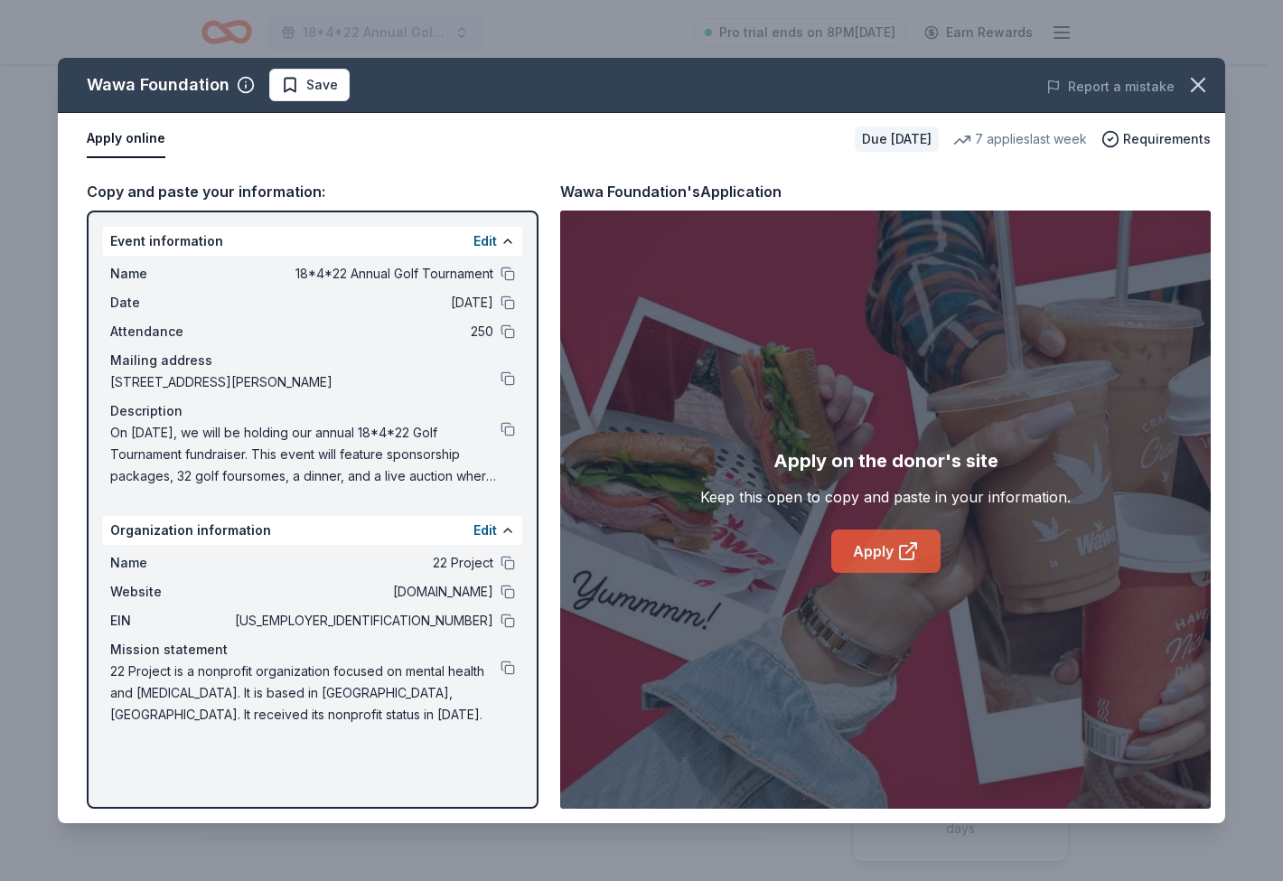
click at [913, 551] on icon at bounding box center [908, 551] width 22 height 22
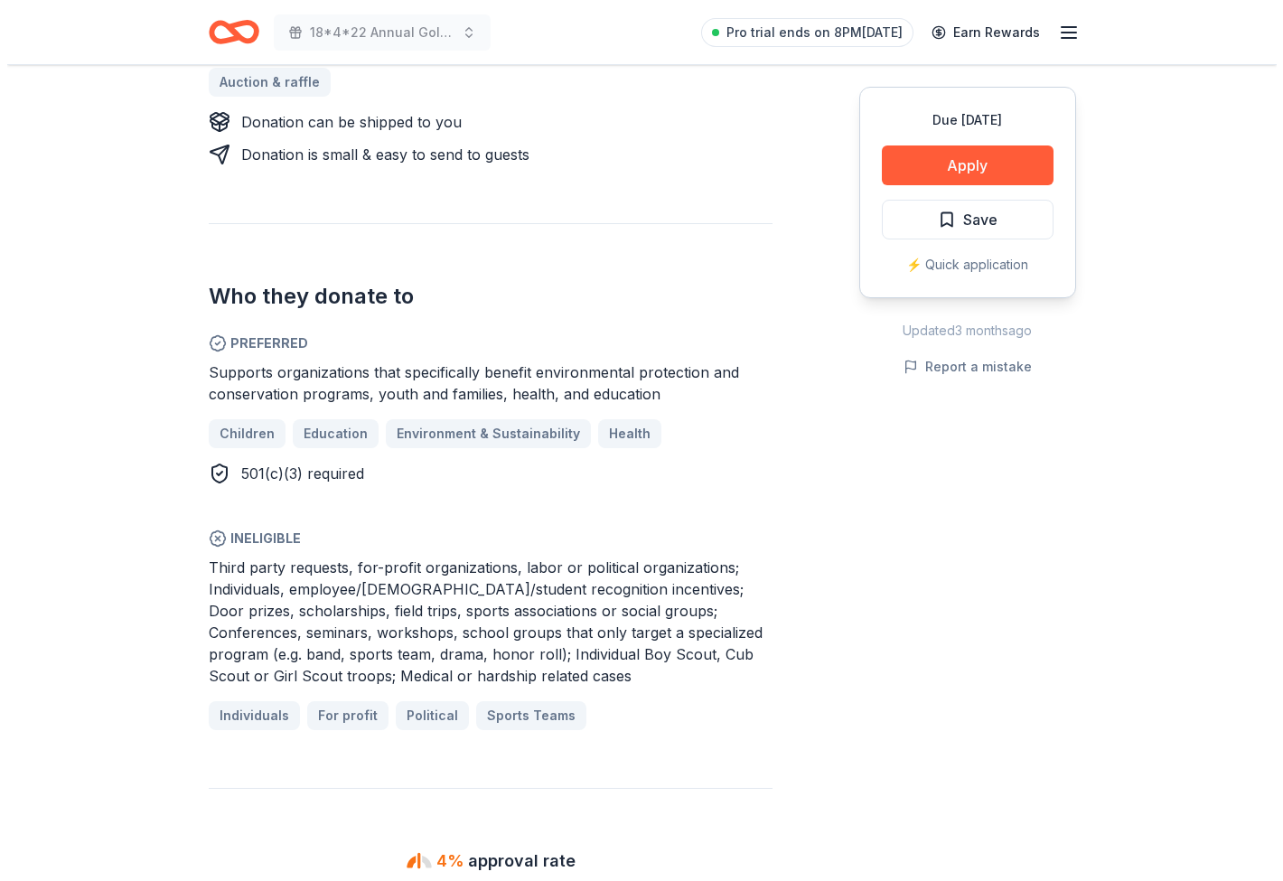
scroll to position [898, 0]
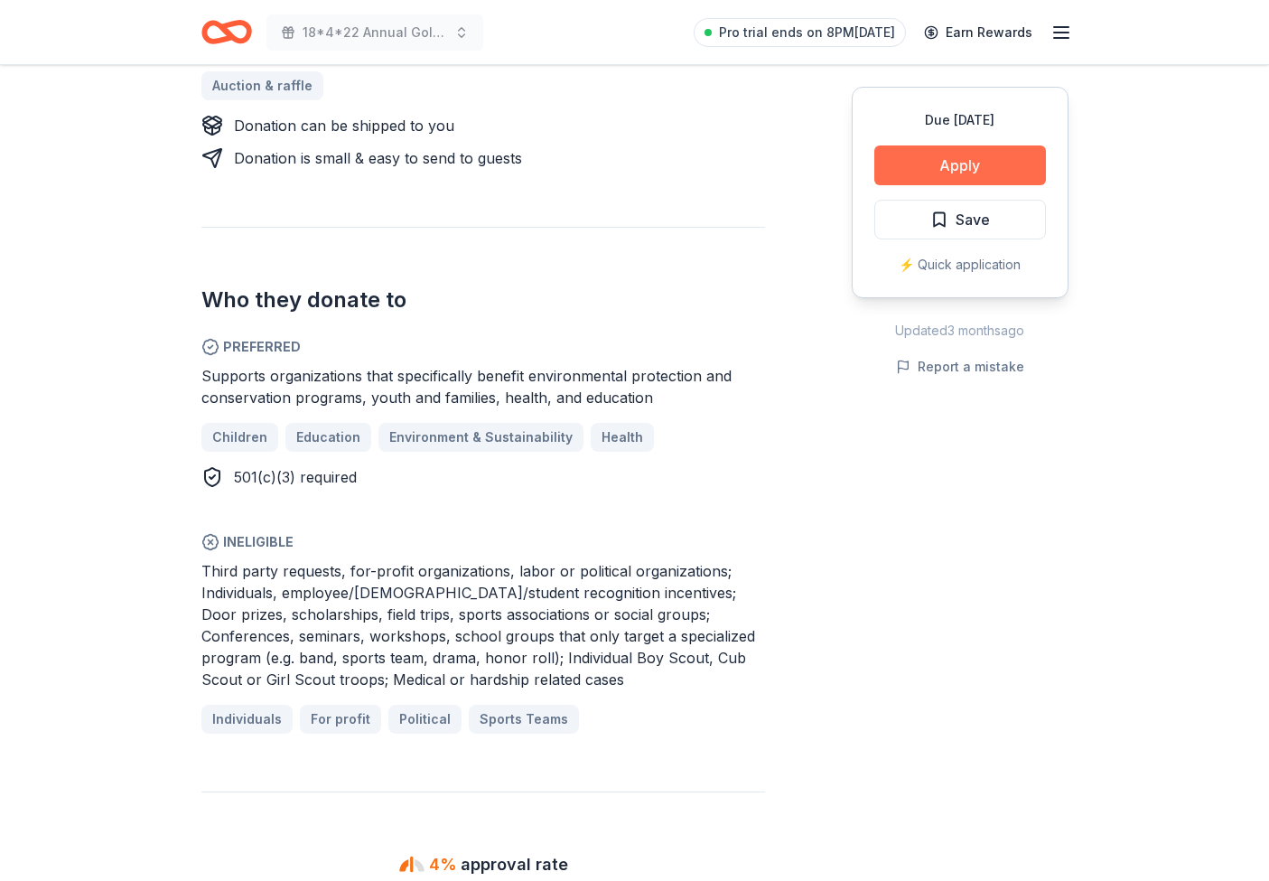
click at [969, 165] on button "Apply" at bounding box center [961, 165] width 172 height 40
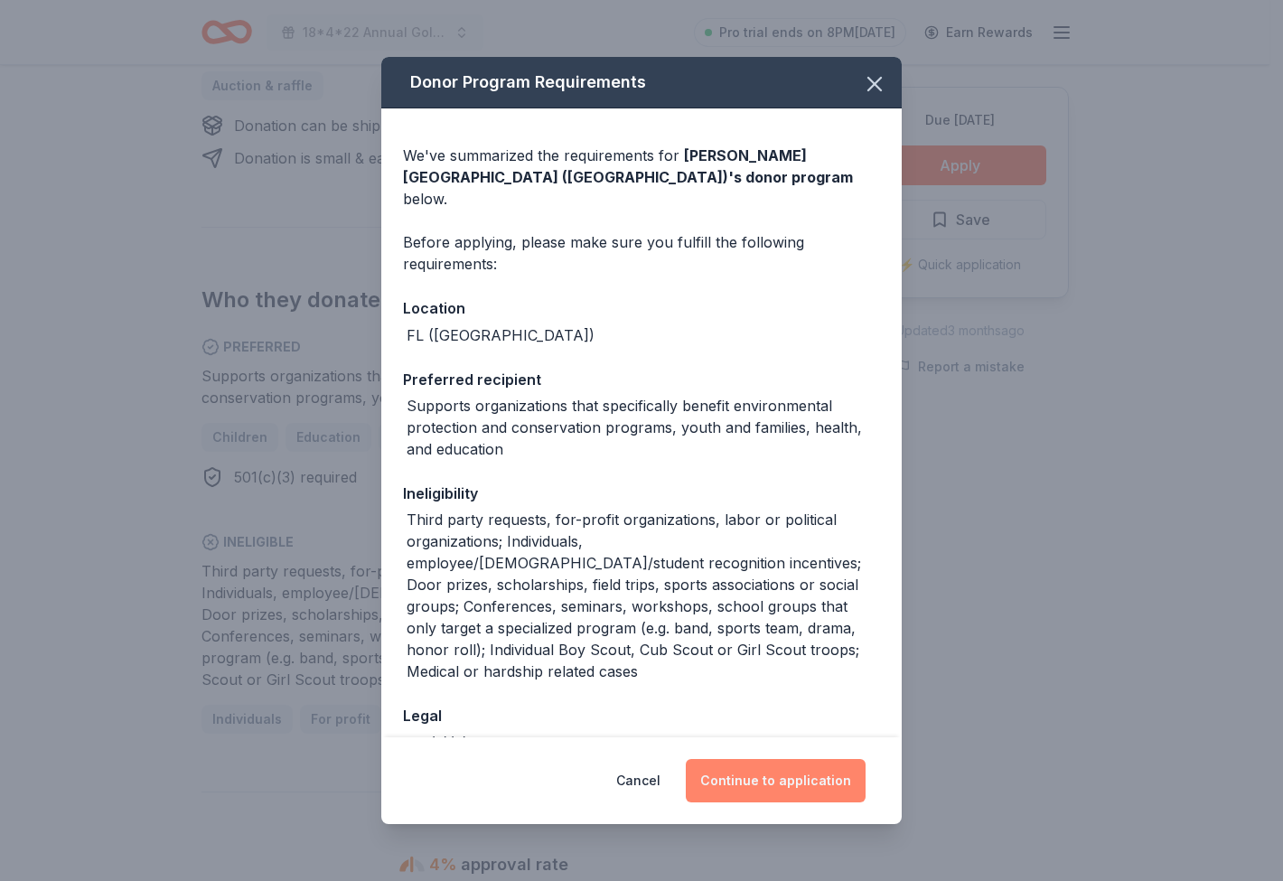
click at [790, 787] on button "Continue to application" at bounding box center [776, 780] width 180 height 43
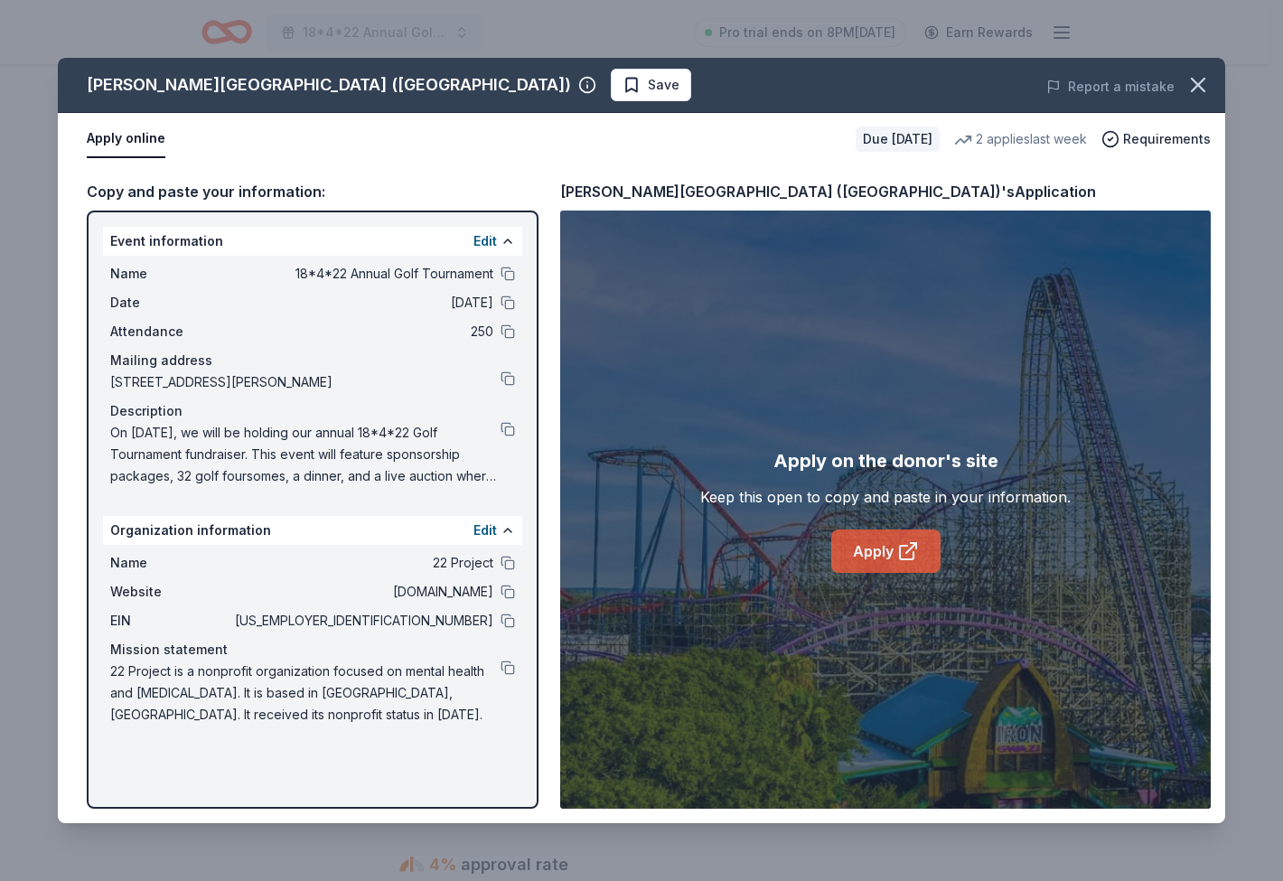
click at [891, 533] on link "Apply" at bounding box center [885, 550] width 109 height 43
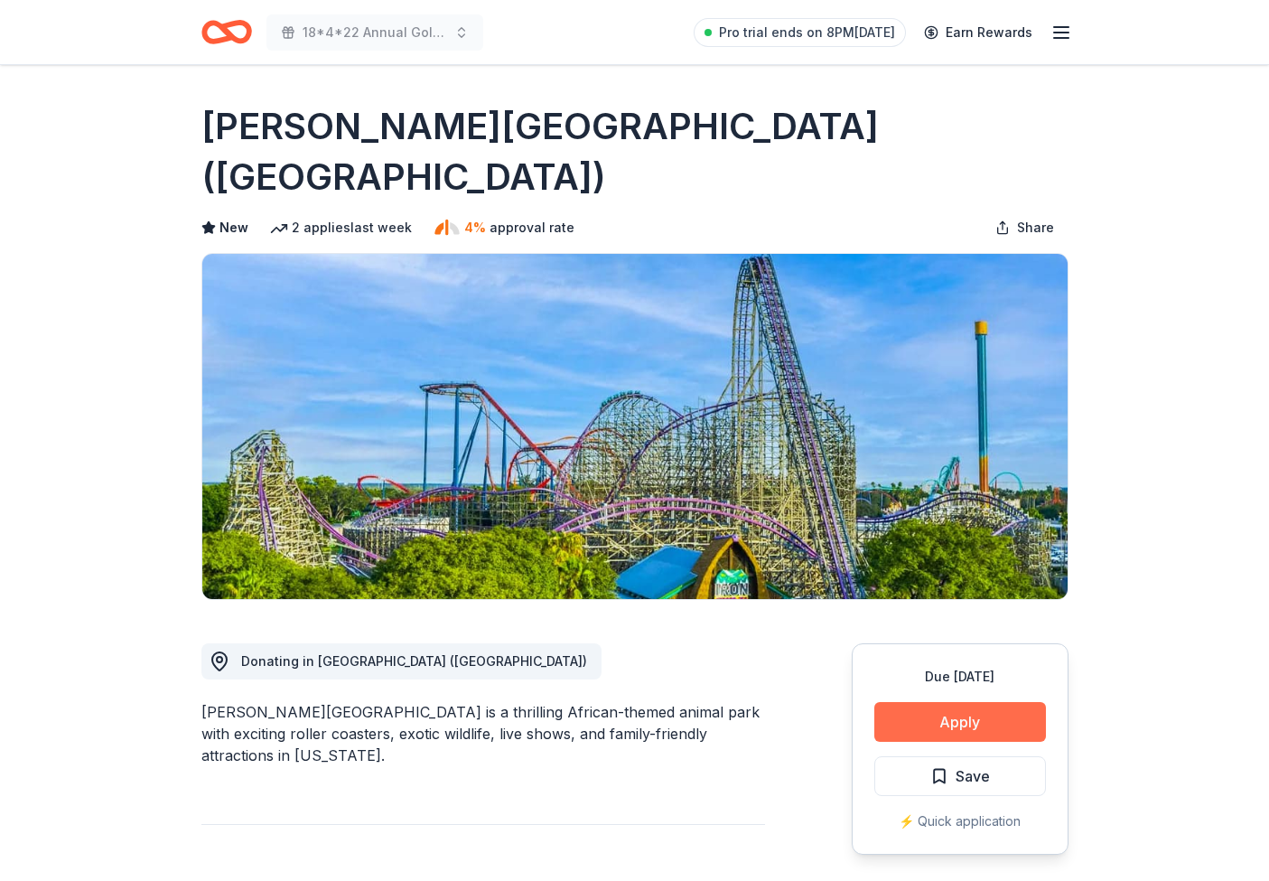
click at [913, 702] on button "Apply" at bounding box center [961, 722] width 172 height 40
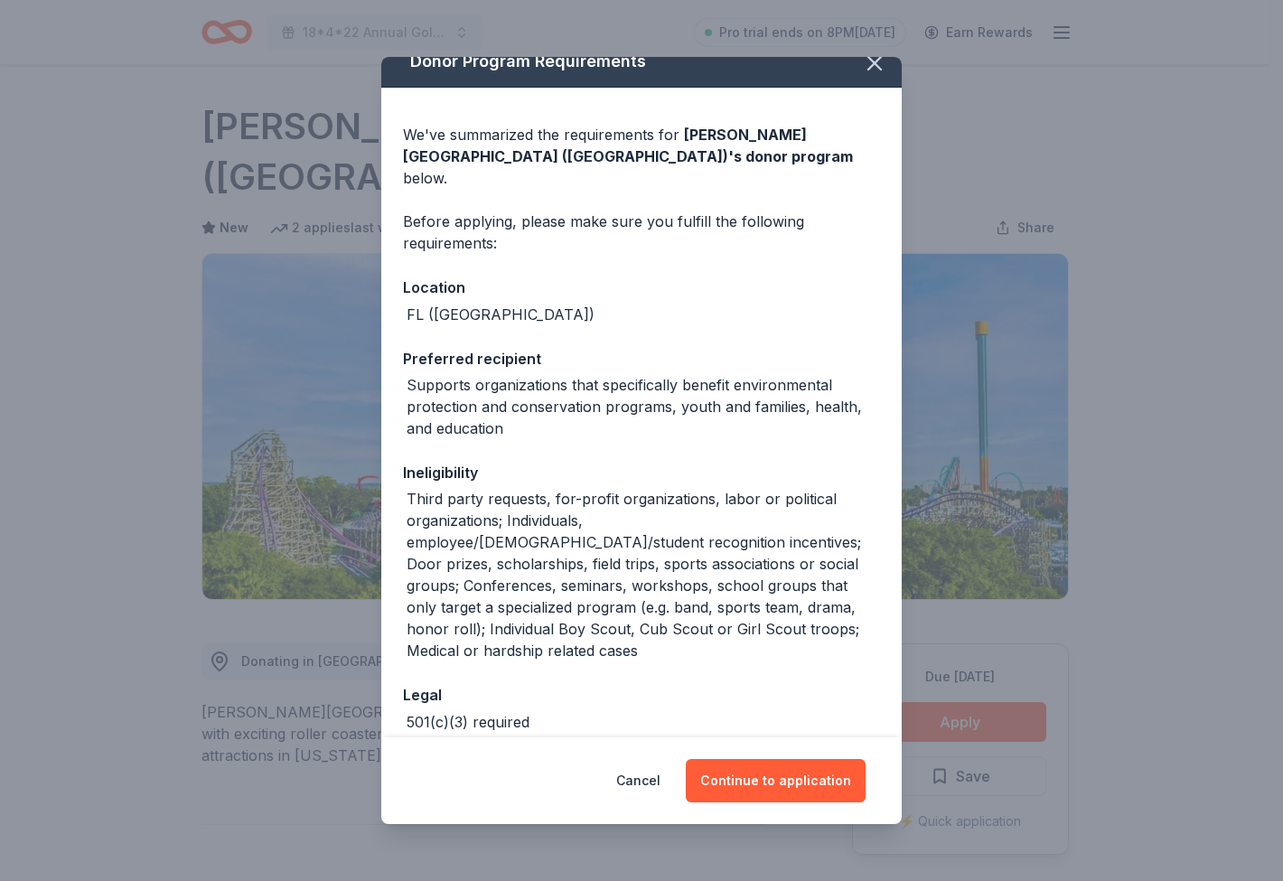
scroll to position [67, 0]
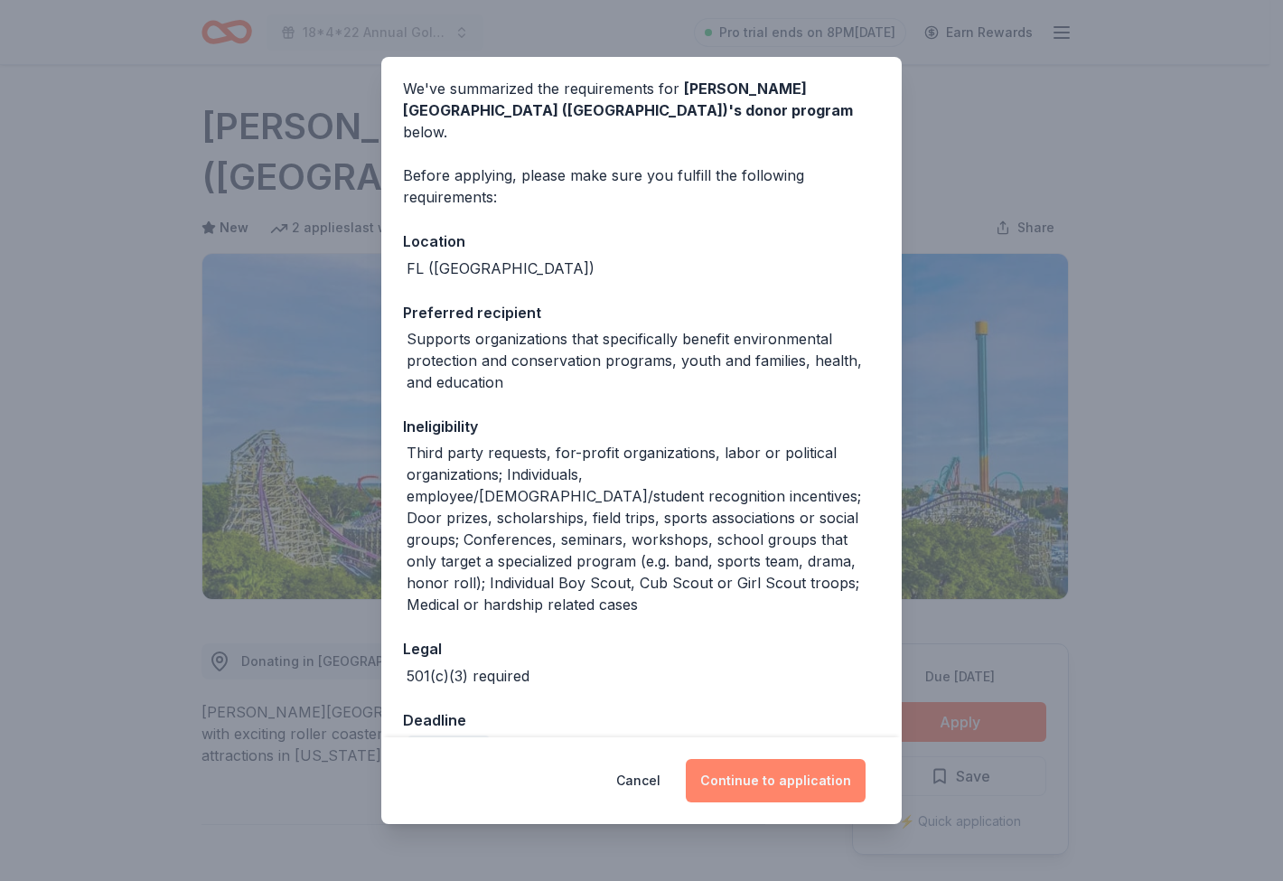
click at [747, 780] on button "Continue to application" at bounding box center [776, 780] width 180 height 43
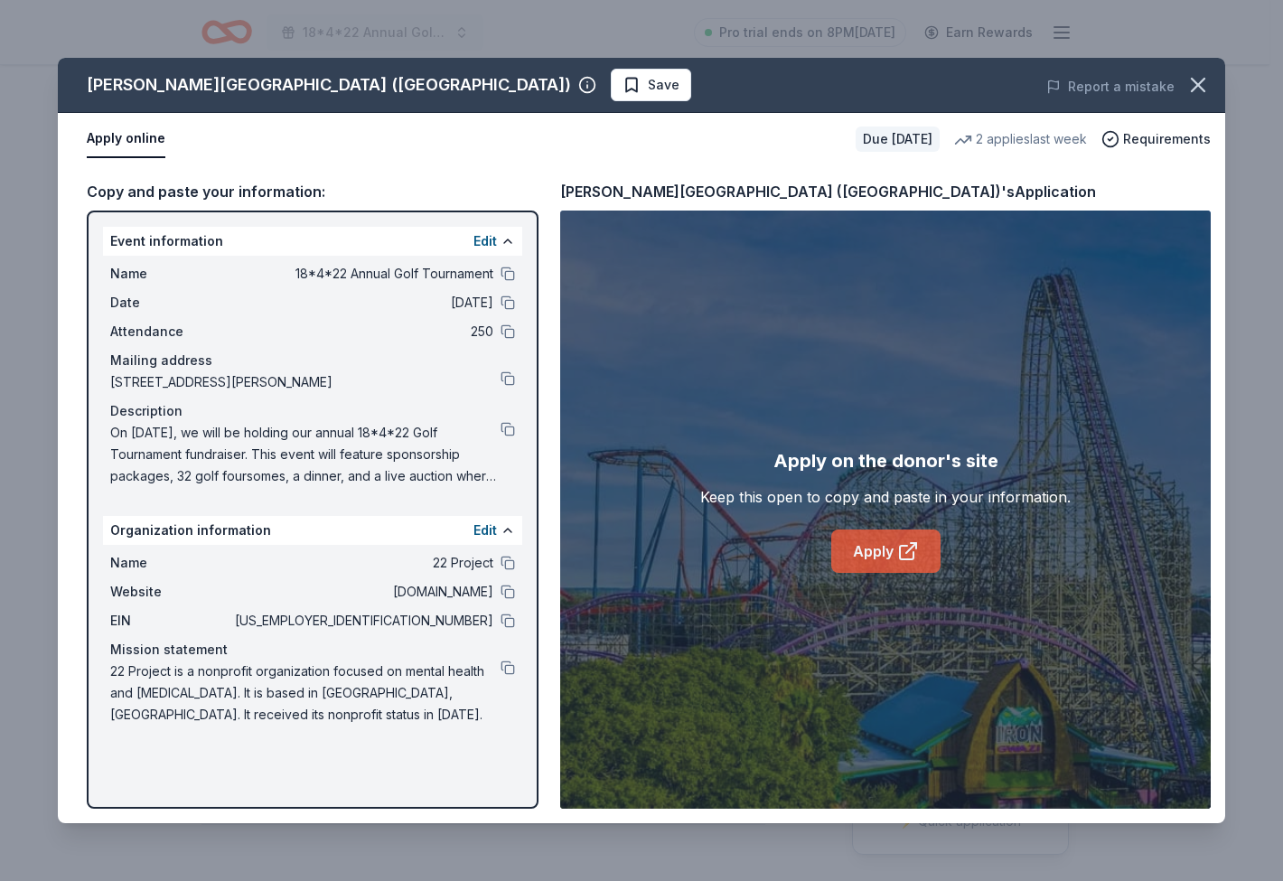
click at [867, 554] on link "Apply" at bounding box center [885, 550] width 109 height 43
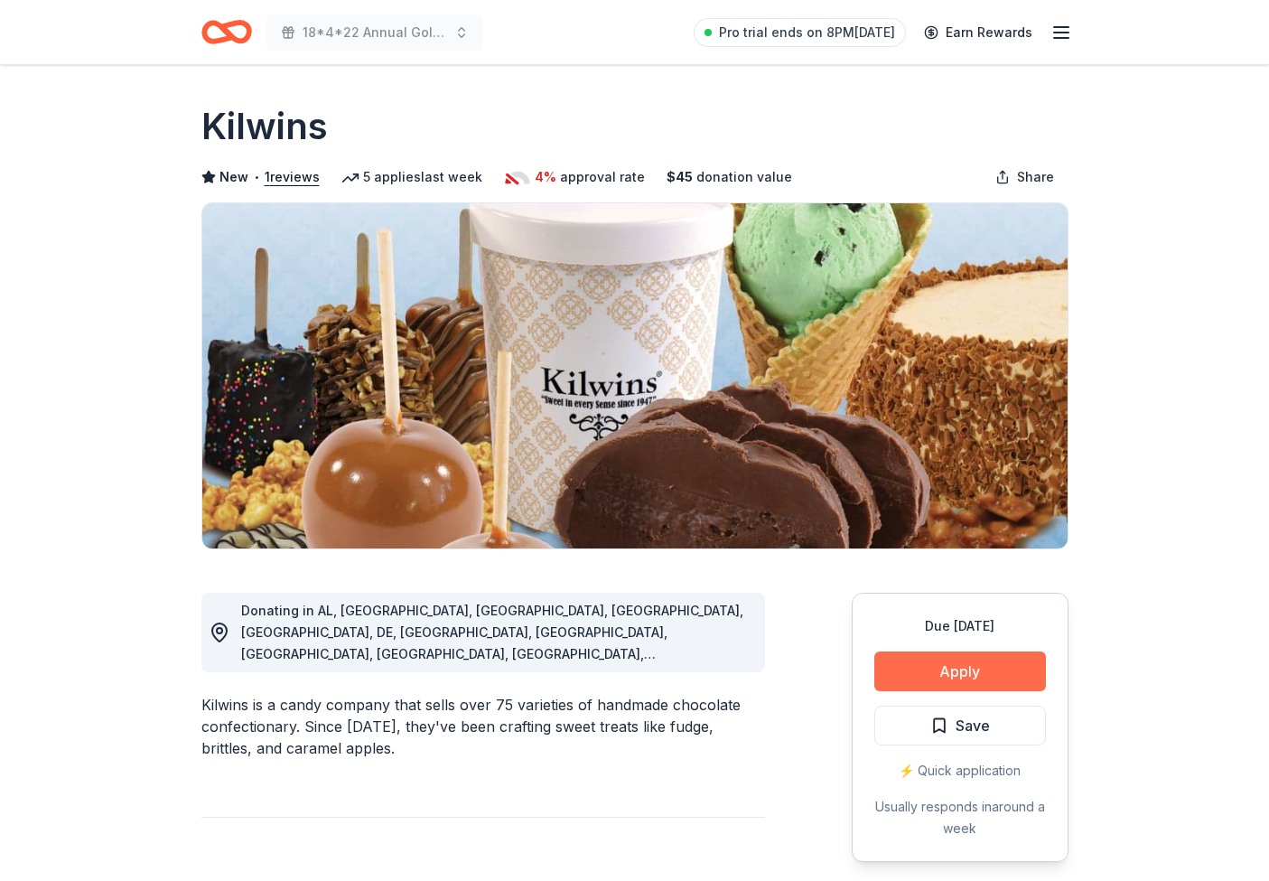
click at [994, 677] on button "Apply" at bounding box center [961, 671] width 172 height 40
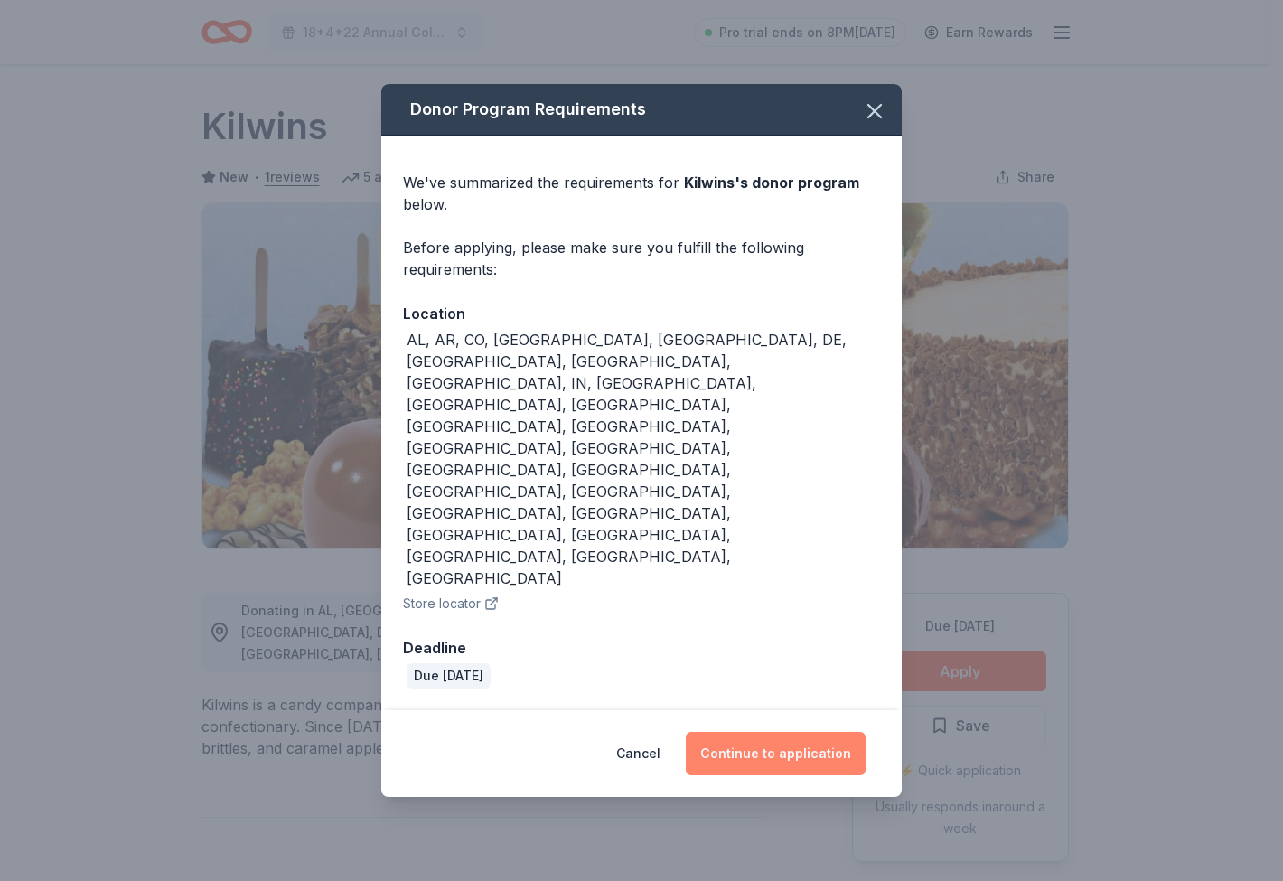
click at [793, 732] on button "Continue to application" at bounding box center [776, 753] width 180 height 43
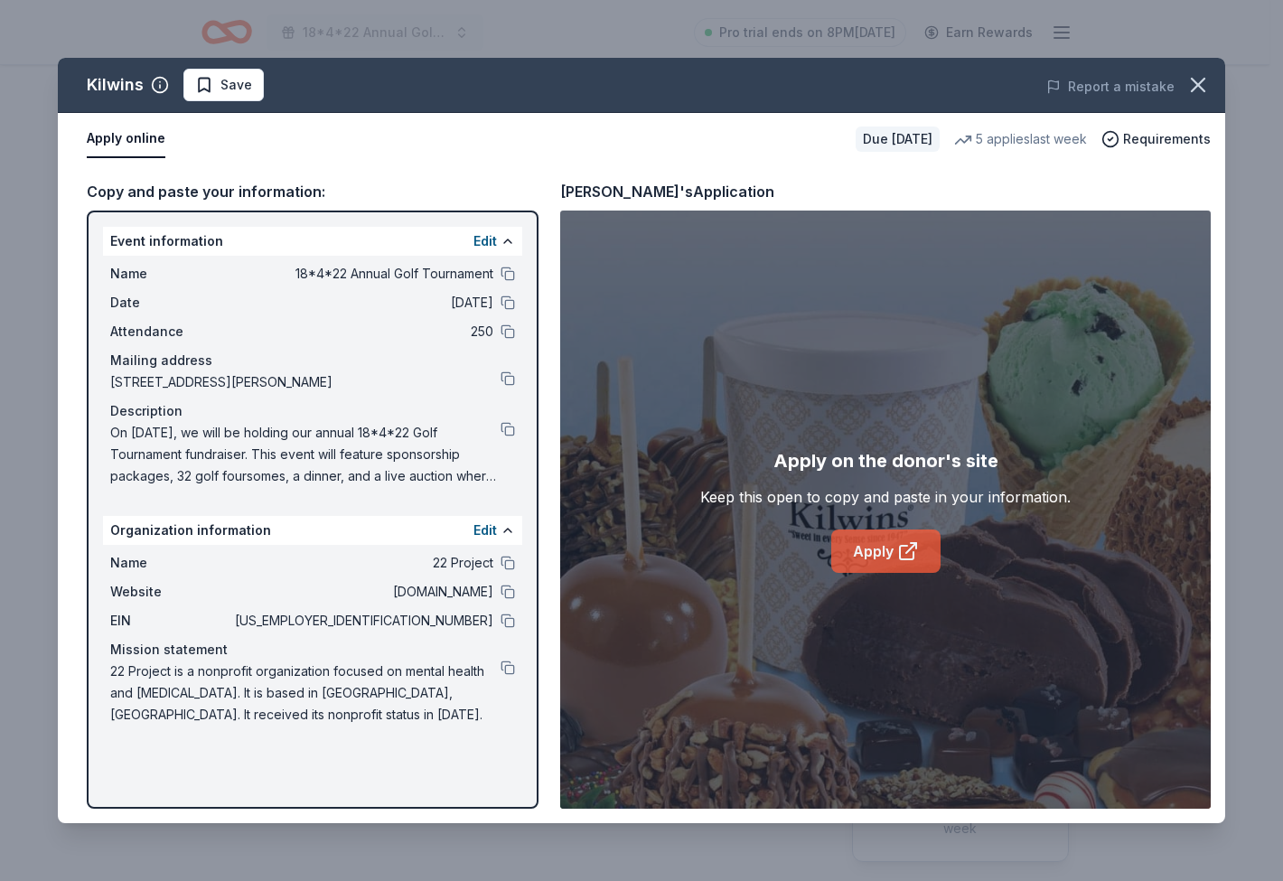
click at [903, 563] on link "Apply" at bounding box center [885, 550] width 109 height 43
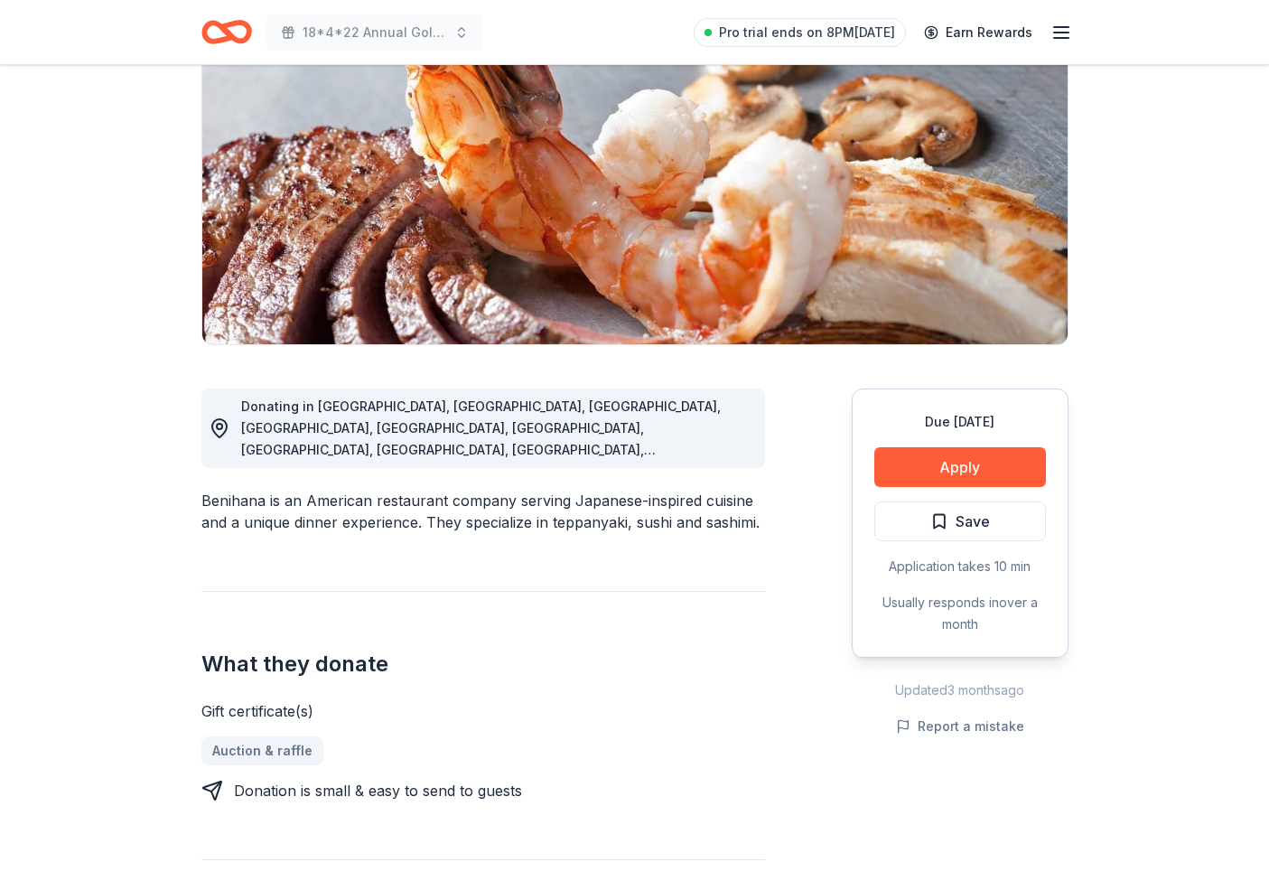
scroll to position [125, 0]
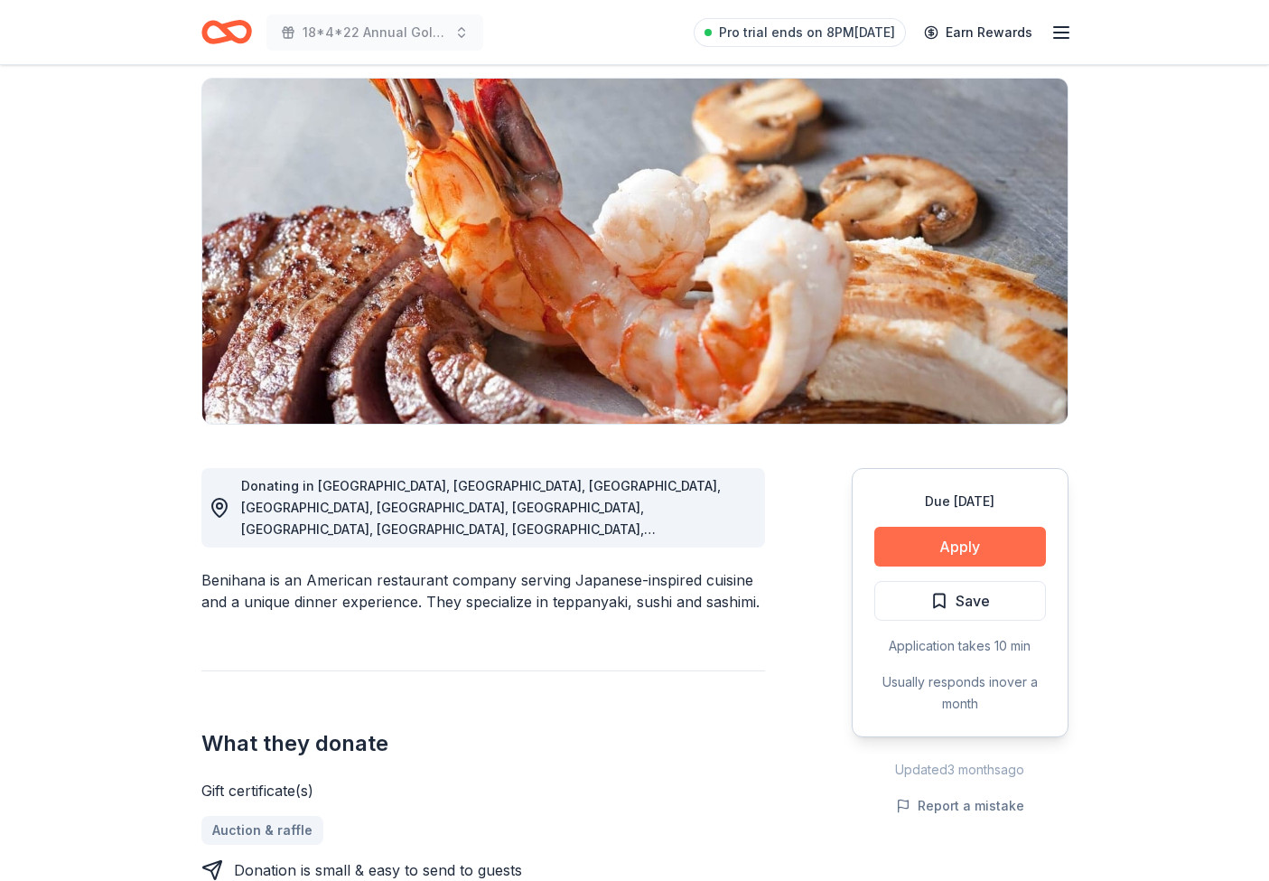
click at [958, 543] on button "Apply" at bounding box center [961, 547] width 172 height 40
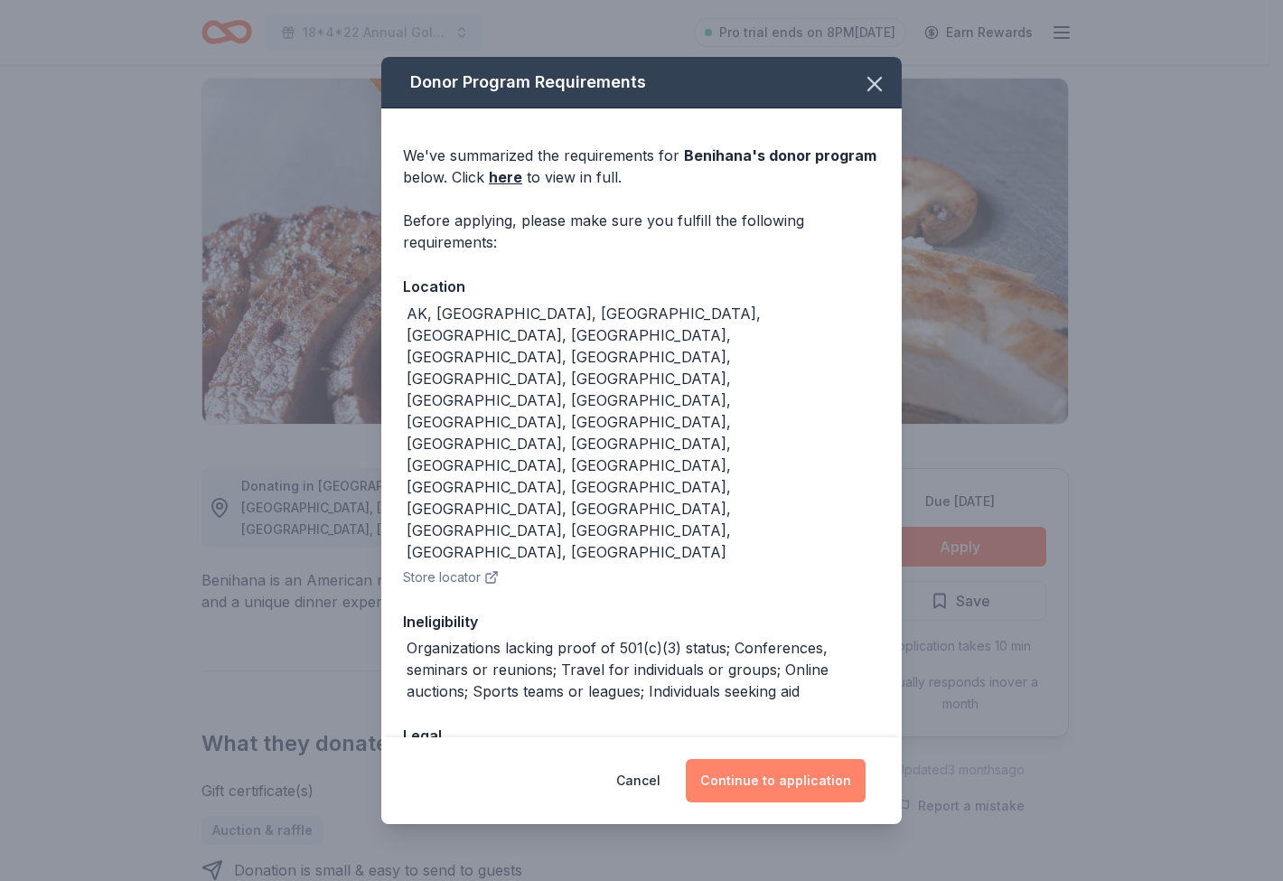
click at [796, 759] on button "Continue to application" at bounding box center [776, 780] width 180 height 43
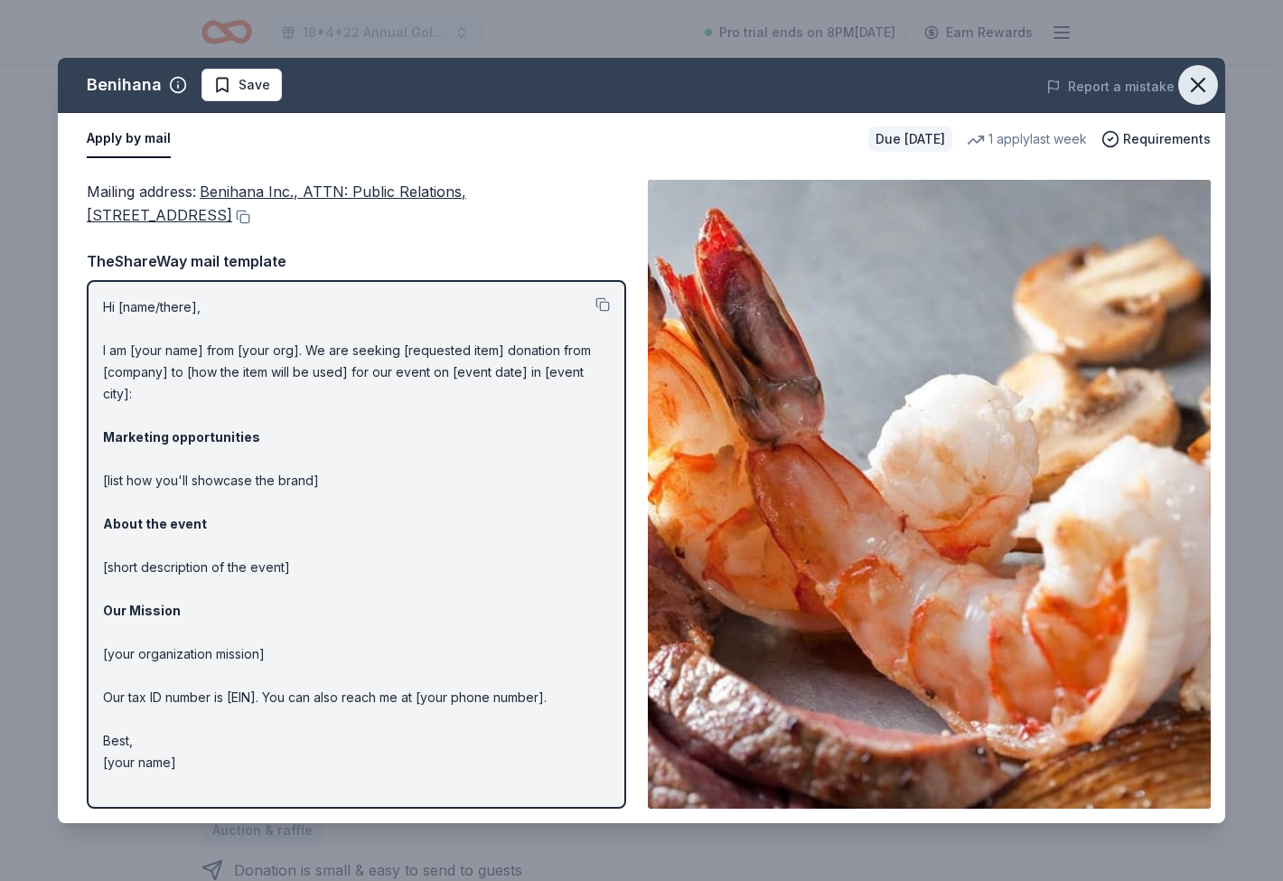
click at [1203, 88] on icon "button" at bounding box center [1197, 84] width 25 height 25
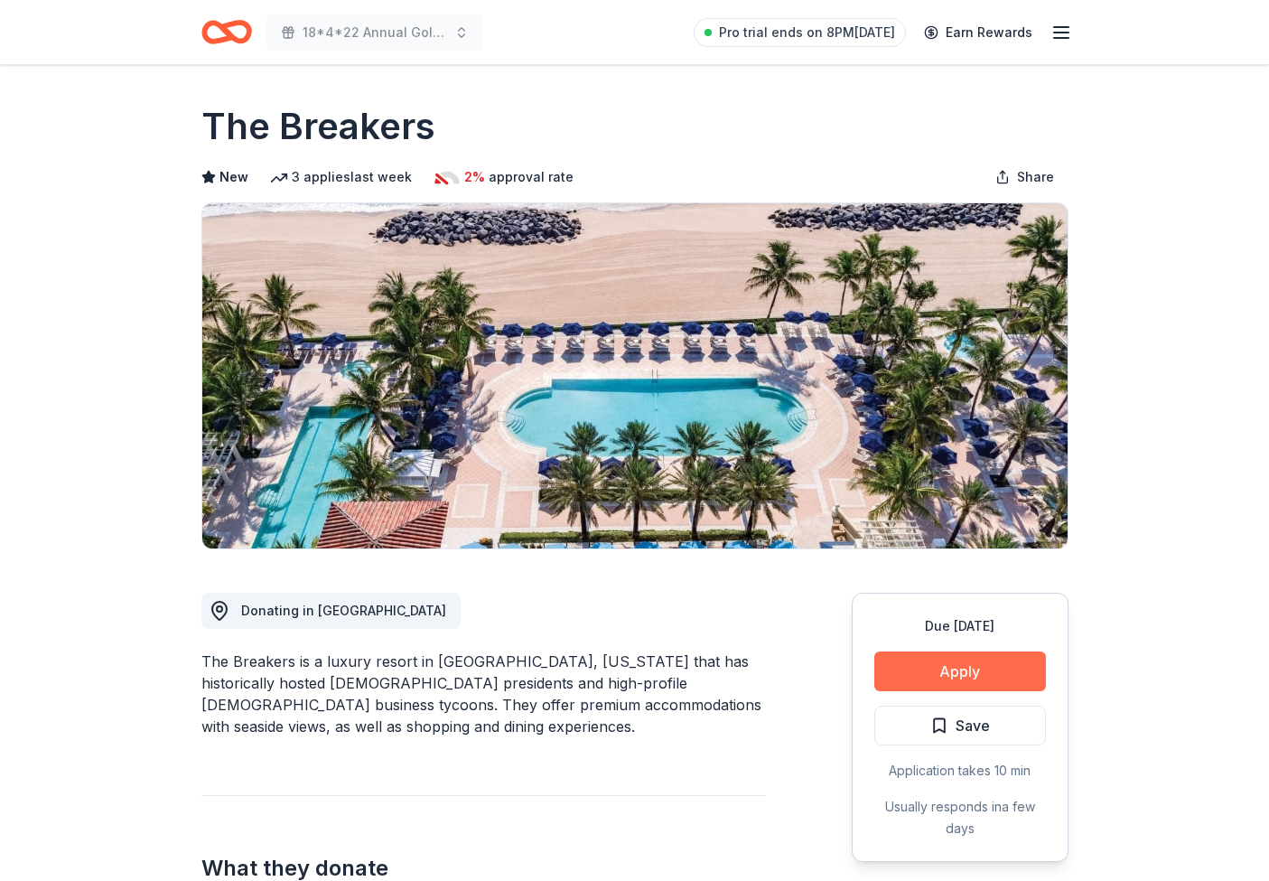
click at [957, 672] on button "Apply" at bounding box center [961, 671] width 172 height 40
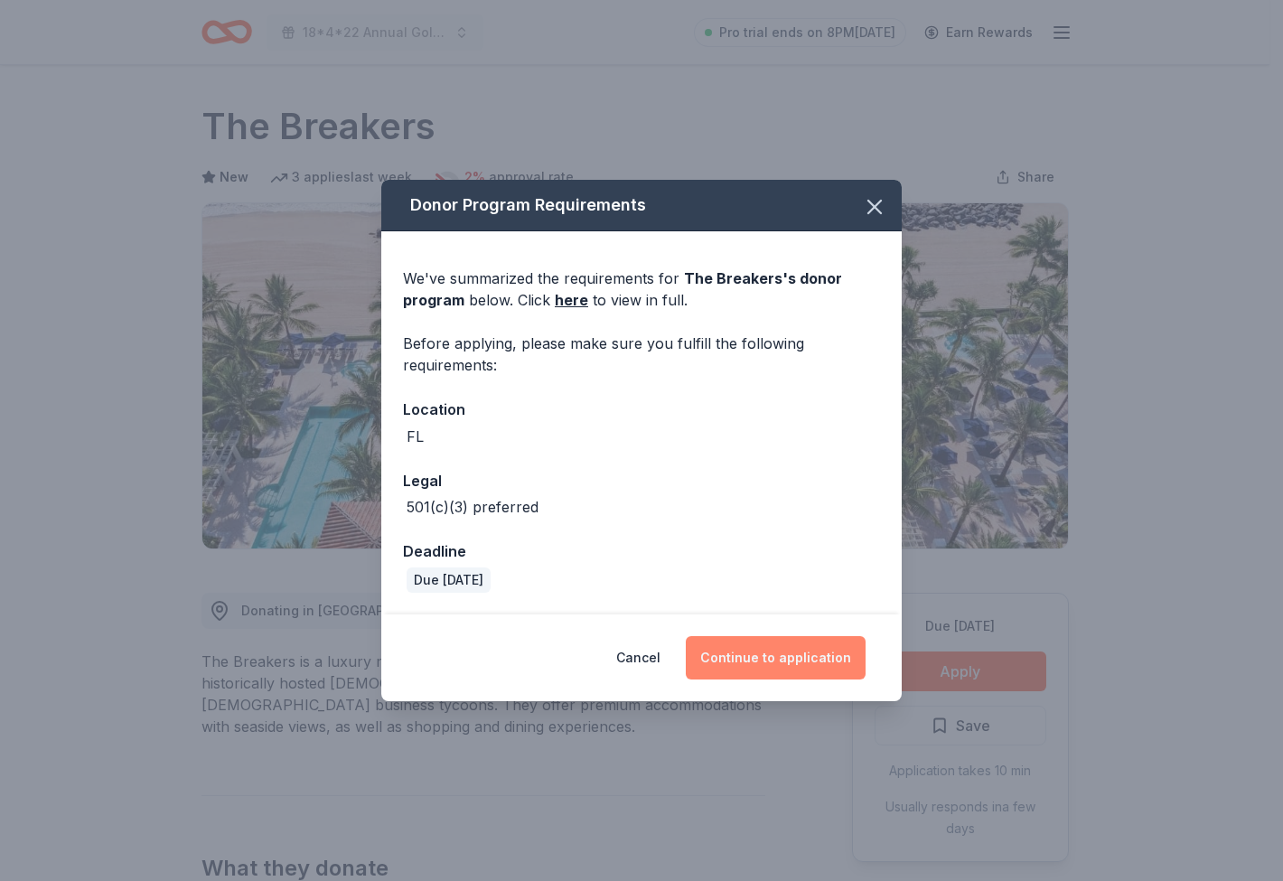
click at [783, 663] on button "Continue to application" at bounding box center [776, 657] width 180 height 43
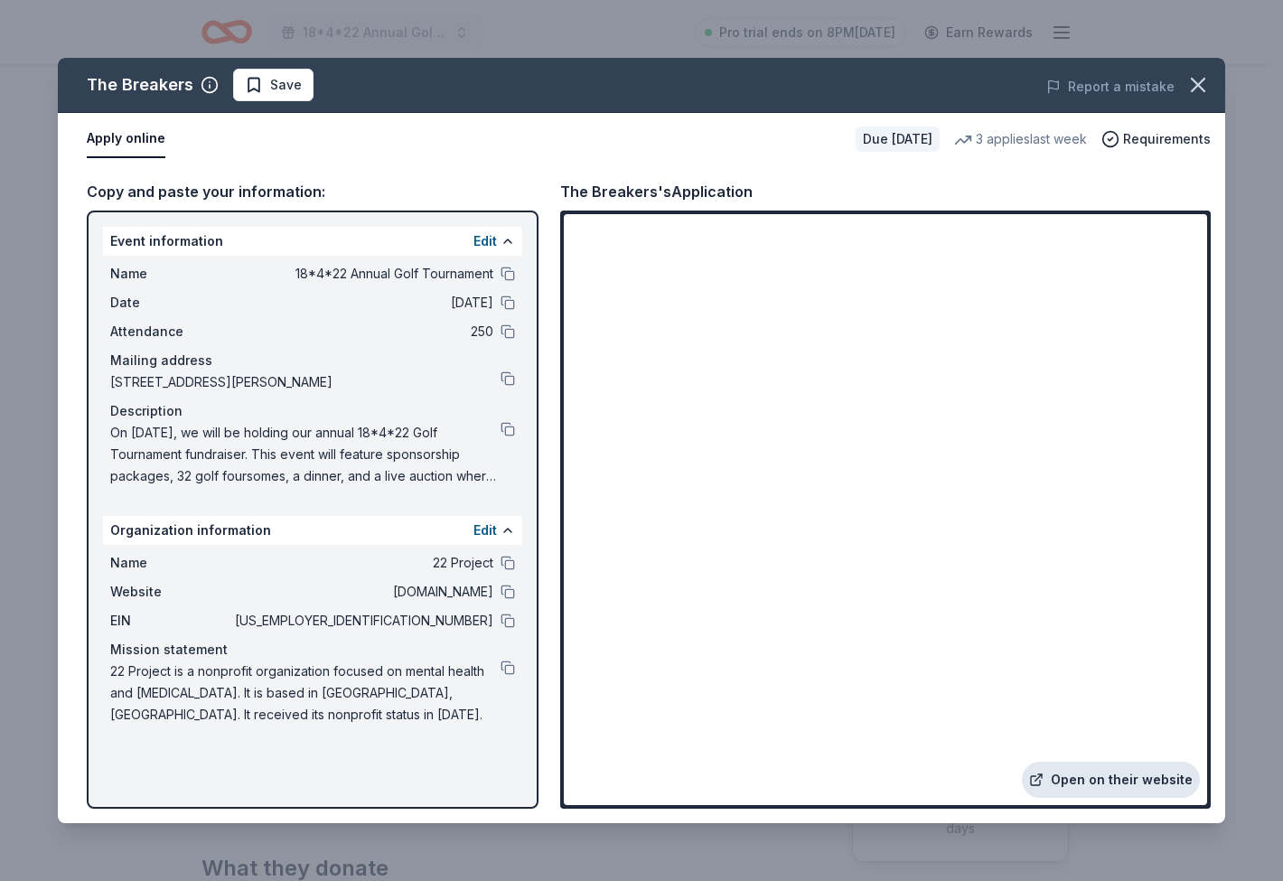
click at [1106, 782] on link "Open on their website" at bounding box center [1111, 780] width 178 height 36
